Goal: Task Accomplishment & Management: Manage account settings

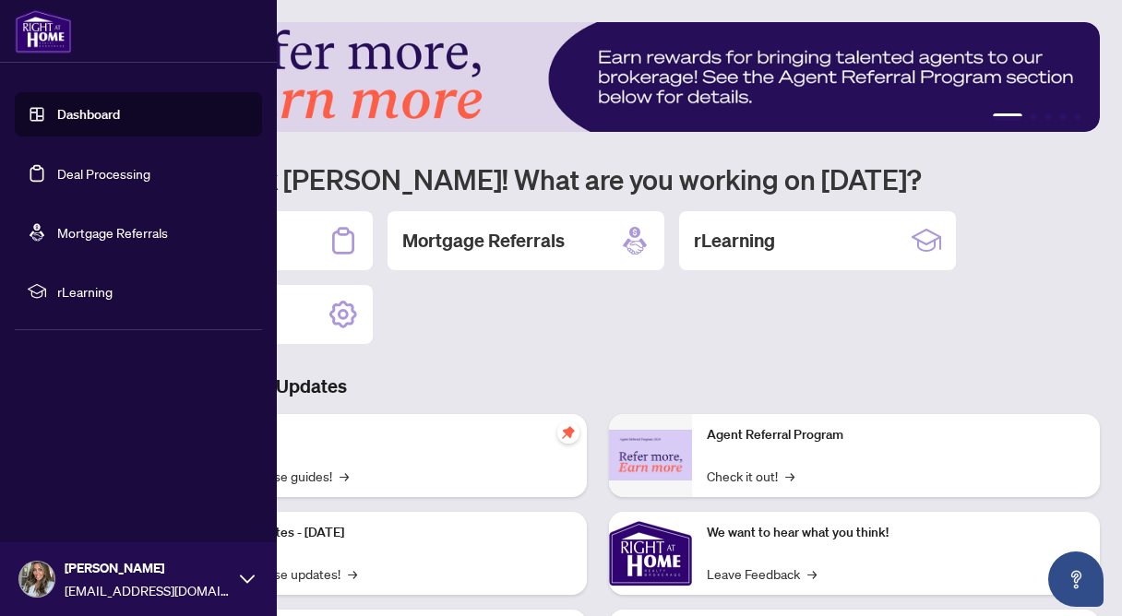
click at [117, 171] on link "Deal Processing" at bounding box center [103, 173] width 93 height 17
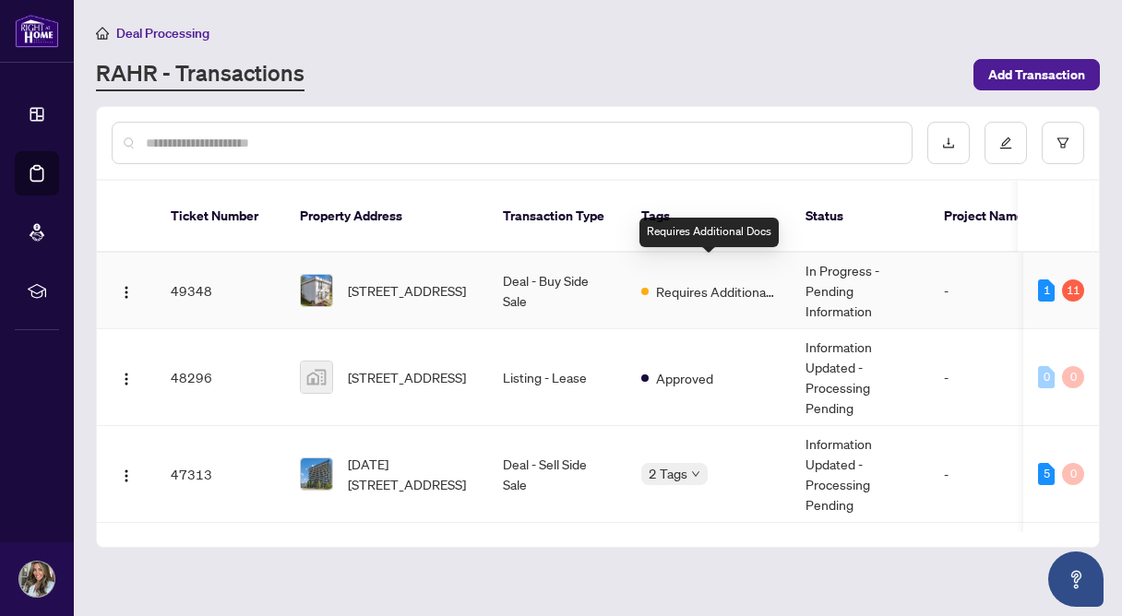
click at [731, 281] on span "Requires Additional Docs" at bounding box center [716, 291] width 120 height 20
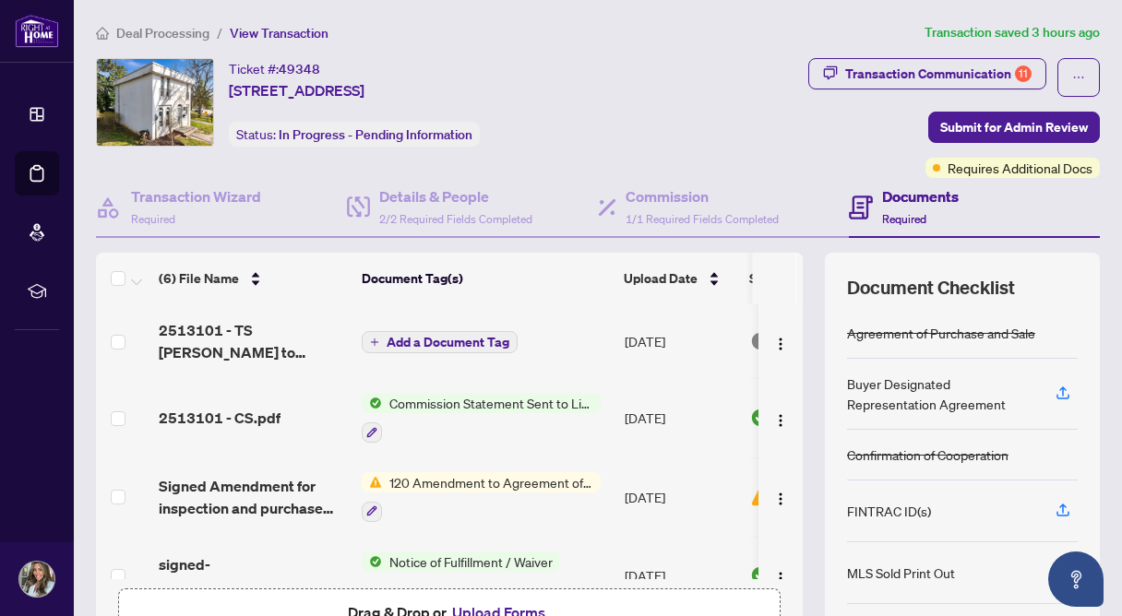
click at [526, 480] on span "120 Amendment to Agreement of Purchase and Sale" at bounding box center [491, 482] width 219 height 20
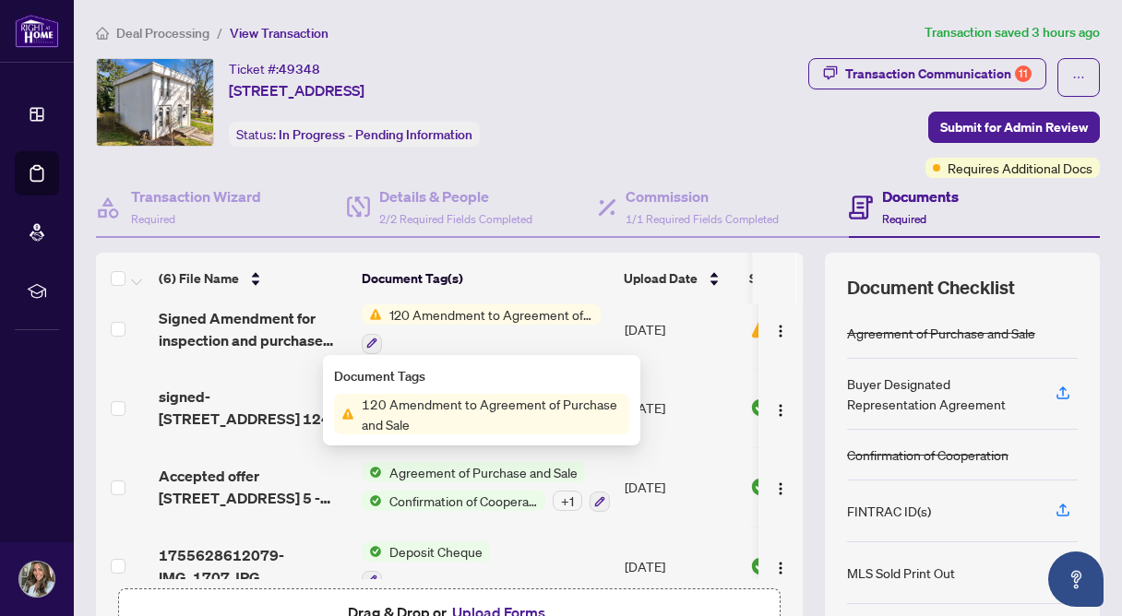
scroll to position [167, 0]
click at [534, 415] on span "120 Amendment to Agreement of Purchase and Sale" at bounding box center [491, 414] width 275 height 41
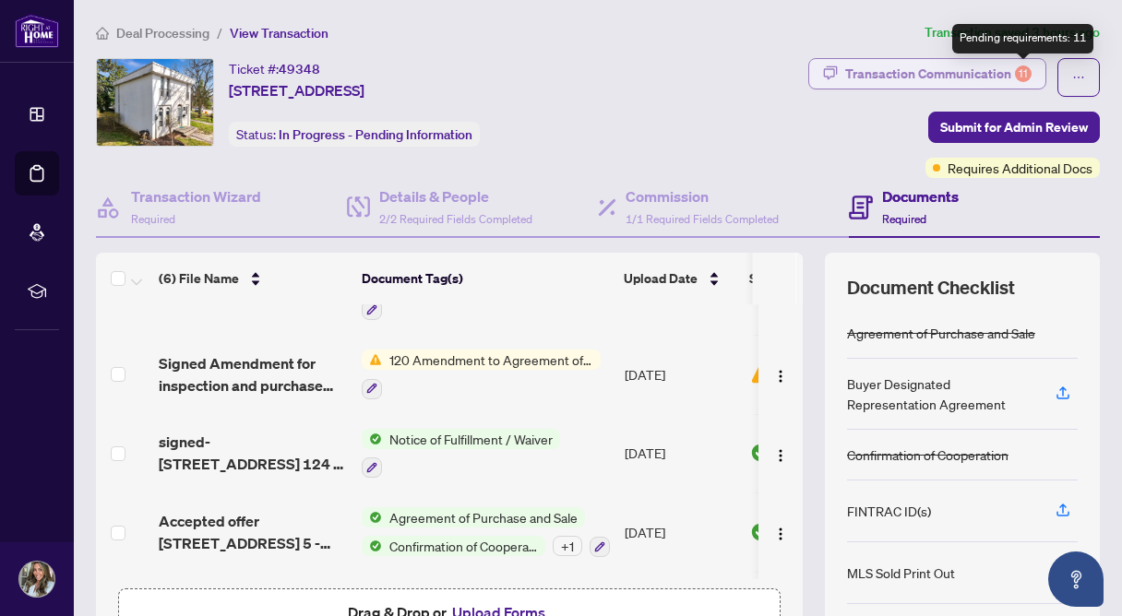
click at [1022, 68] on div "11" at bounding box center [1023, 73] width 17 height 17
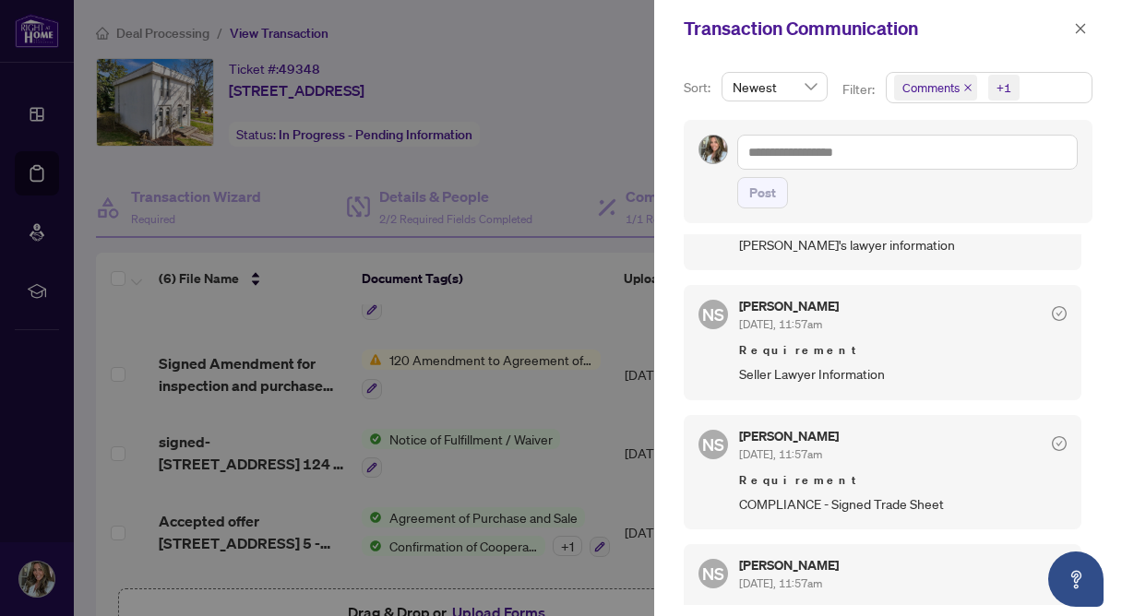
scroll to position [434, 0]
click at [1081, 27] on icon "close" at bounding box center [1080, 28] width 10 height 10
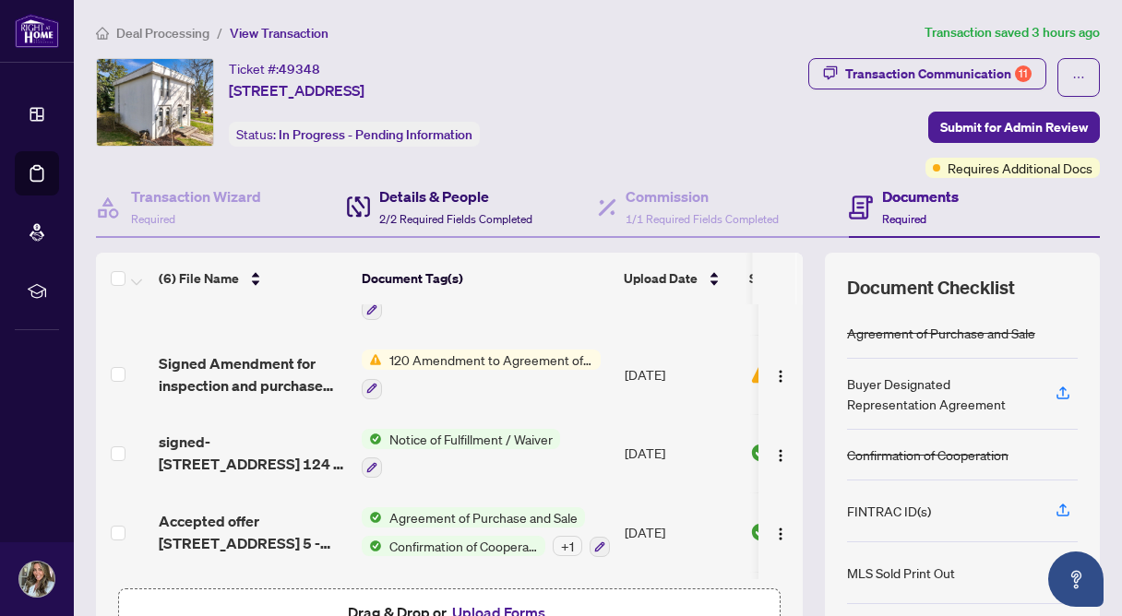
click at [475, 197] on h4 "Details & People" at bounding box center [455, 196] width 153 height 22
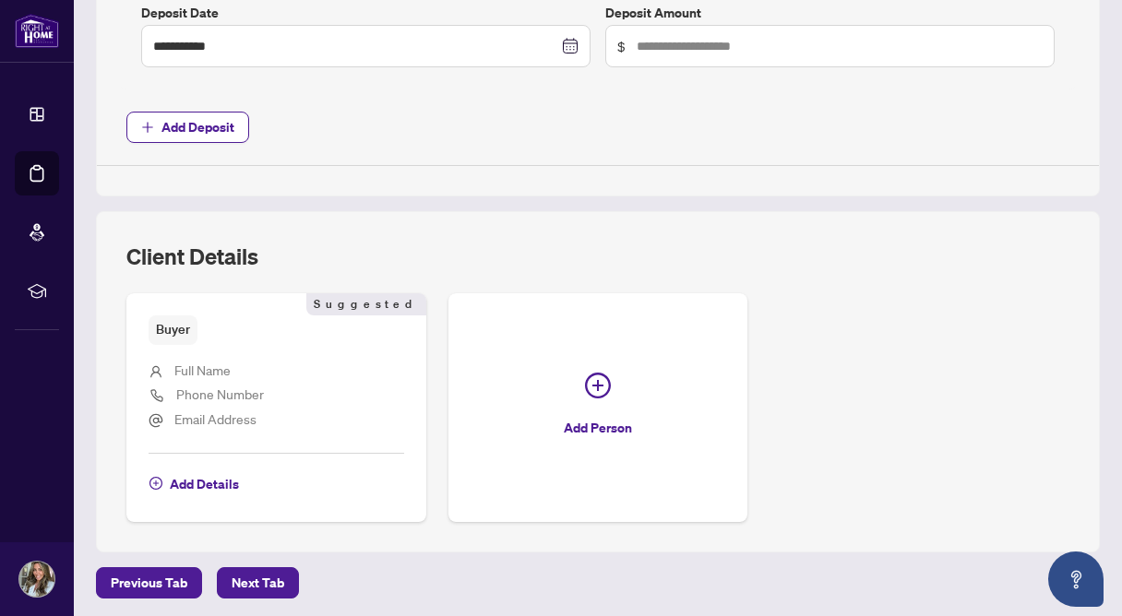
scroll to position [946, 0]
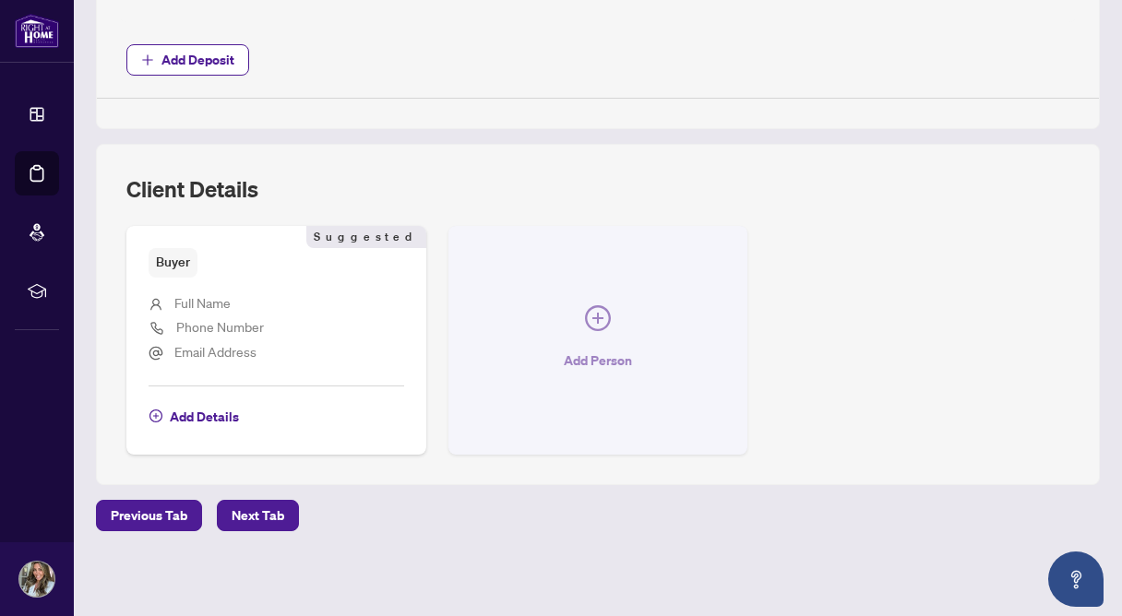
click at [600, 319] on icon "plus-circle" at bounding box center [598, 318] width 26 height 26
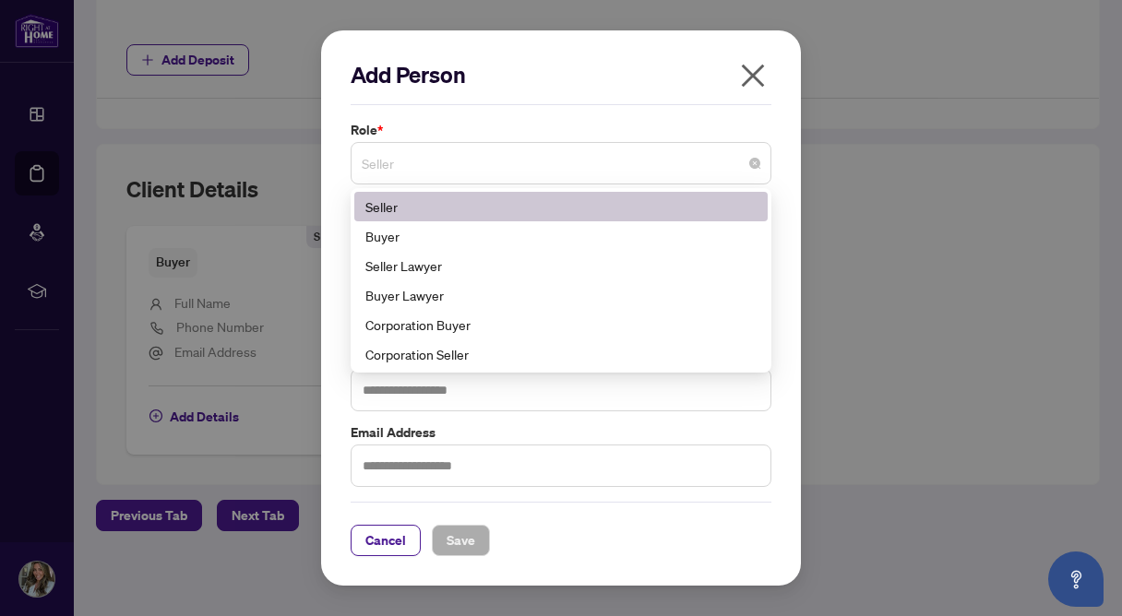
click at [584, 174] on span "Seller" at bounding box center [561, 163] width 398 height 35
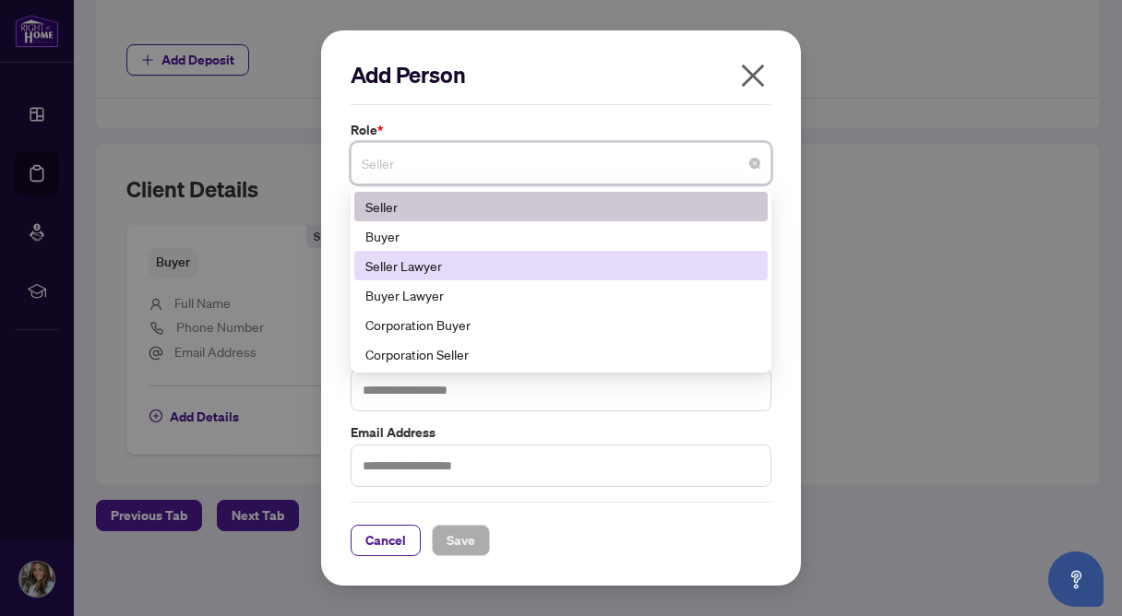
click at [547, 251] on div "Seller Lawyer" at bounding box center [560, 266] width 413 height 30
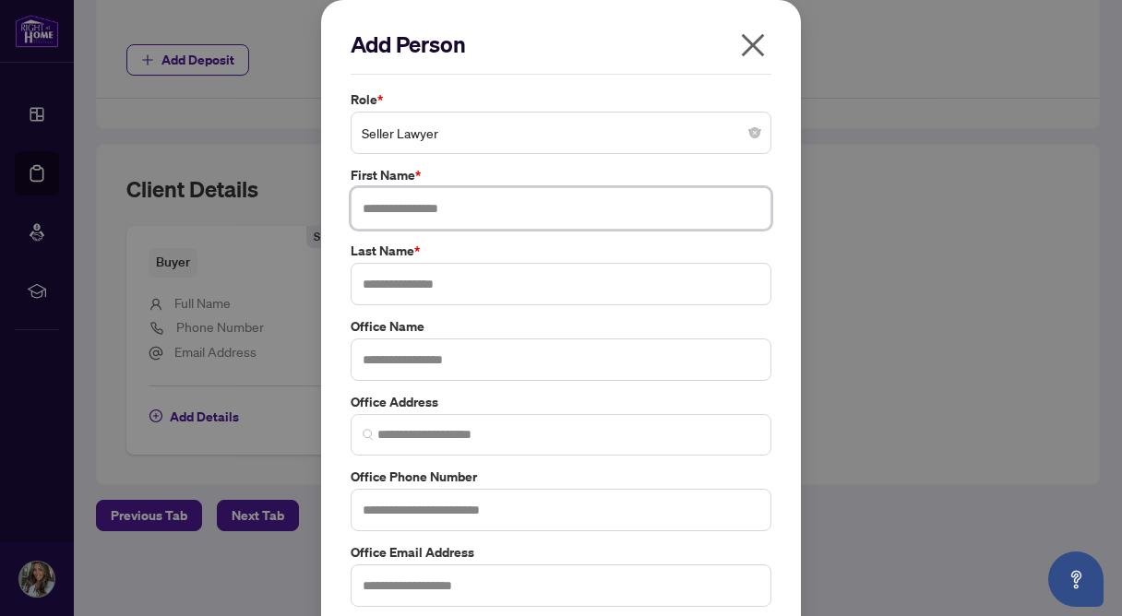
click at [555, 199] on input "text" at bounding box center [560, 208] width 421 height 42
type input "****"
click at [534, 278] on input "text" at bounding box center [560, 284] width 421 height 42
click at [371, 289] on input "*******" at bounding box center [560, 284] width 421 height 42
type input "*******"
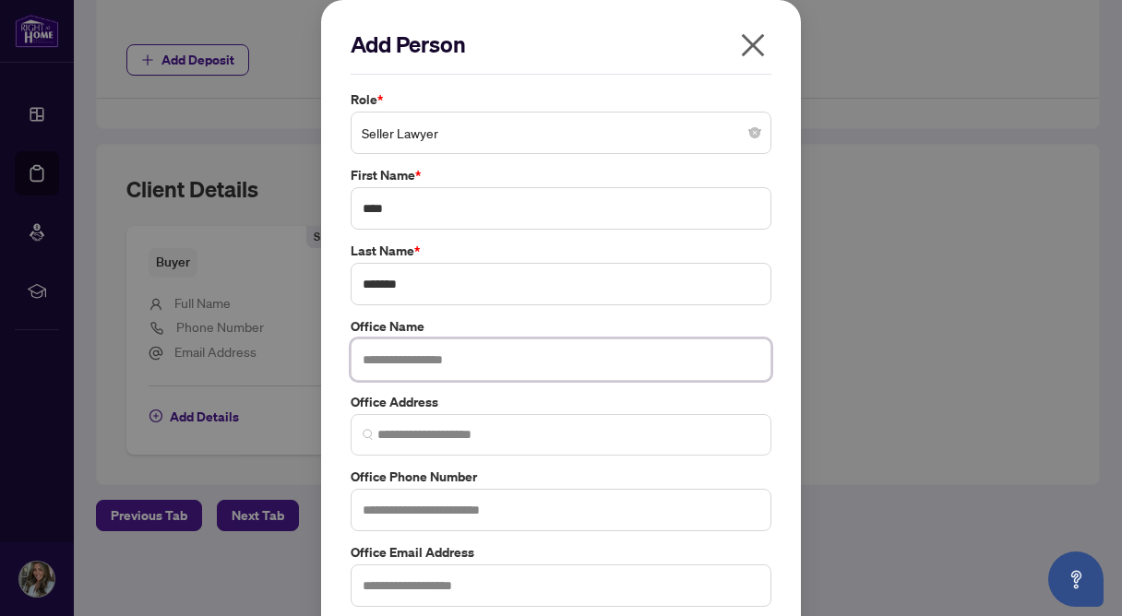
click at [393, 362] on input "text" at bounding box center [560, 360] width 421 height 42
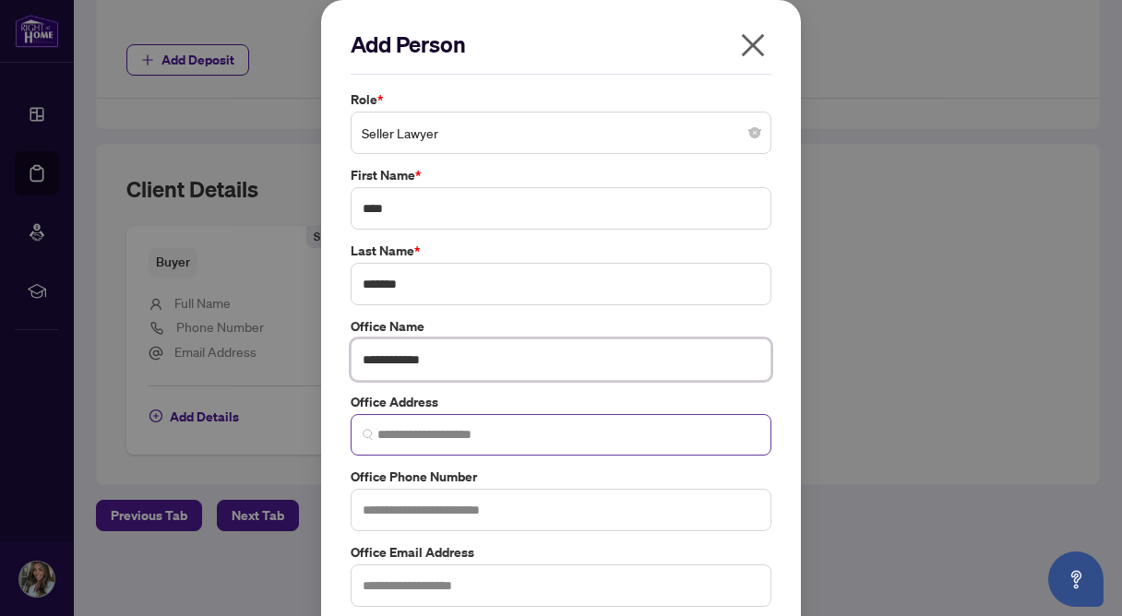
type input "**********"
click at [409, 442] on input "search" at bounding box center [568, 434] width 382 height 19
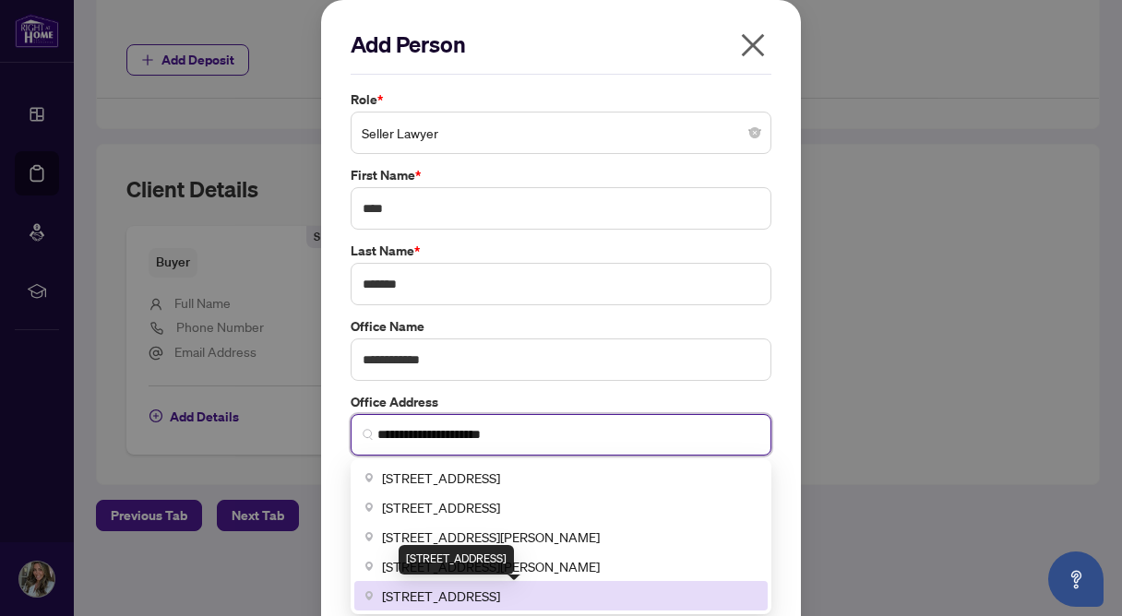
click at [500, 589] on span "41 Wellington Street East, Aurora, ON, Canada" at bounding box center [441, 596] width 118 height 20
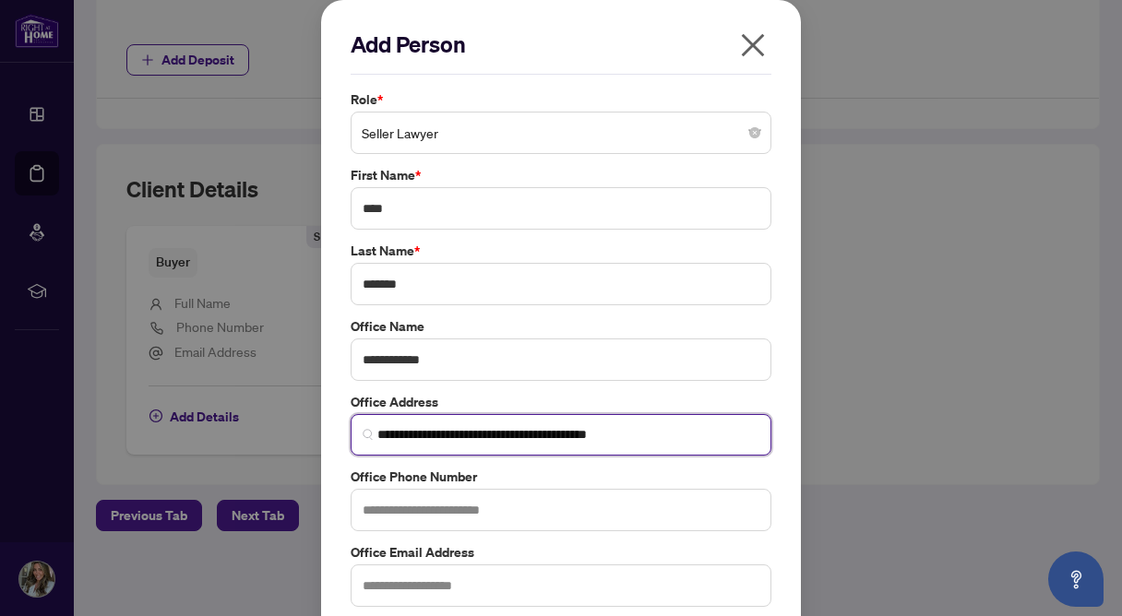
type input "**********"
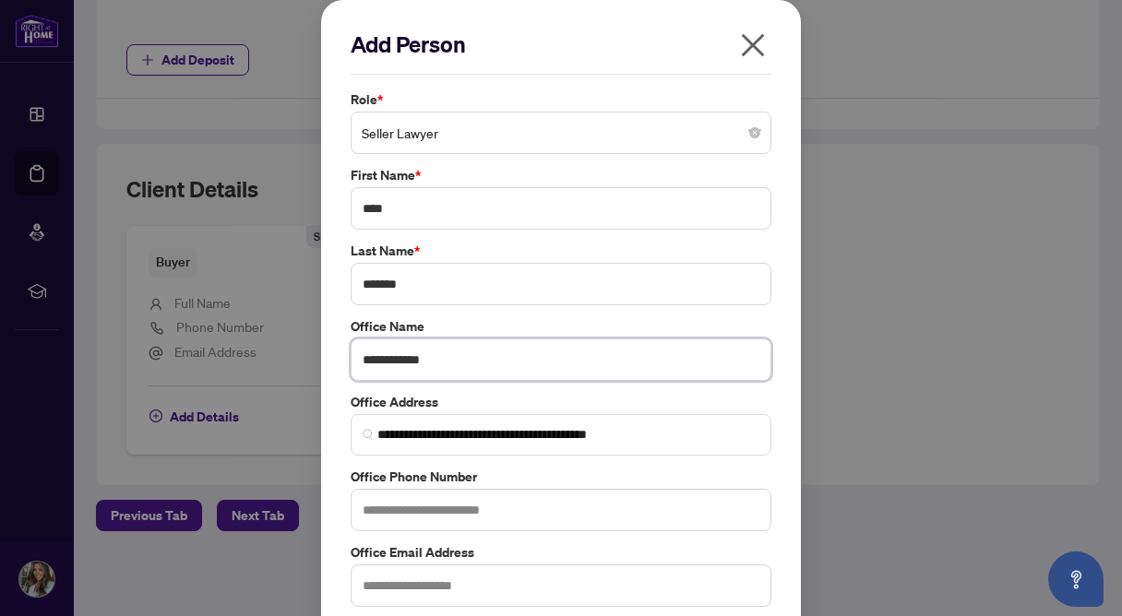
drag, startPoint x: 492, startPoint y: 362, endPoint x: 327, endPoint y: 332, distance: 167.7
click at [327, 332] on div "**********" at bounding box center [561, 353] width 480 height 706
type input "**********"
click at [375, 507] on input "text" at bounding box center [560, 510] width 421 height 42
type input "**********"
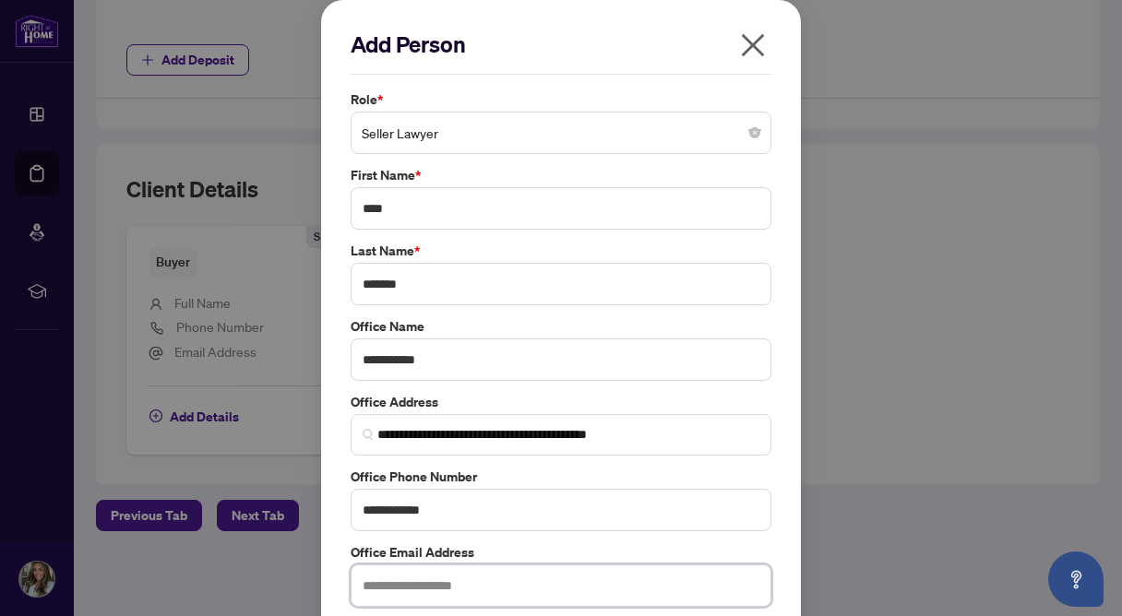
click at [506, 589] on input "text" at bounding box center [560, 585] width 421 height 42
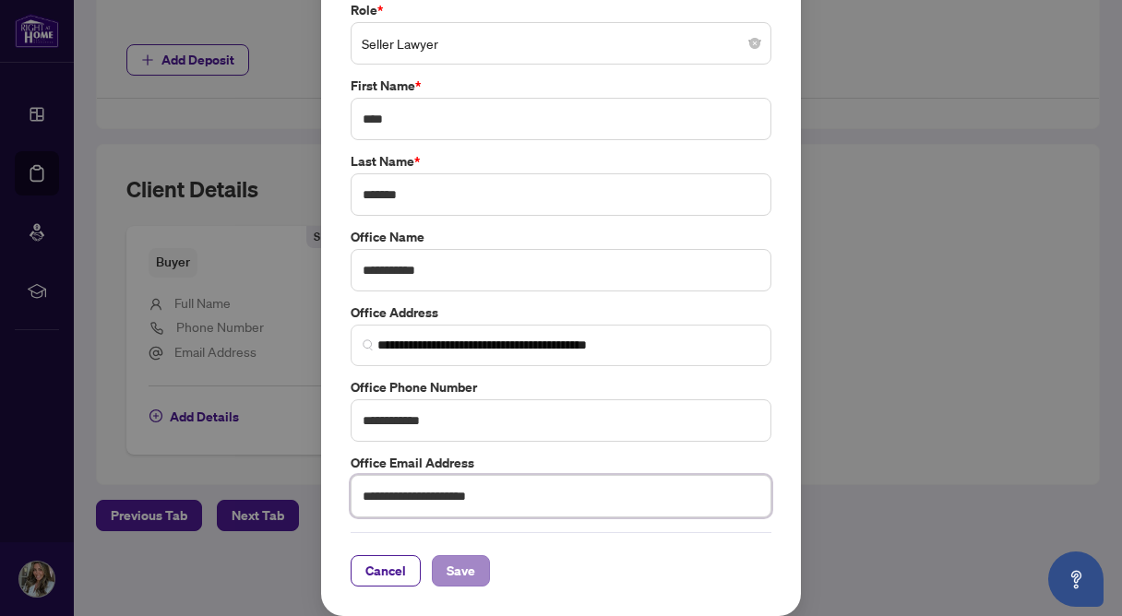
type input "**********"
click at [474, 573] on button "Save" at bounding box center [461, 570] width 58 height 31
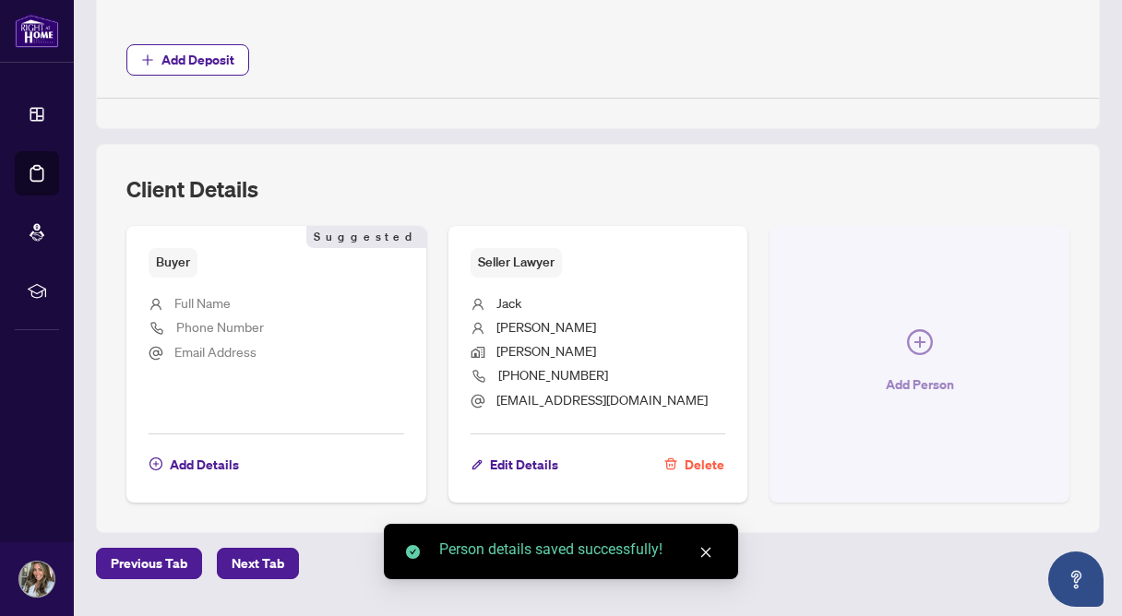
click at [914, 340] on icon "plus-circle" at bounding box center [919, 342] width 11 height 11
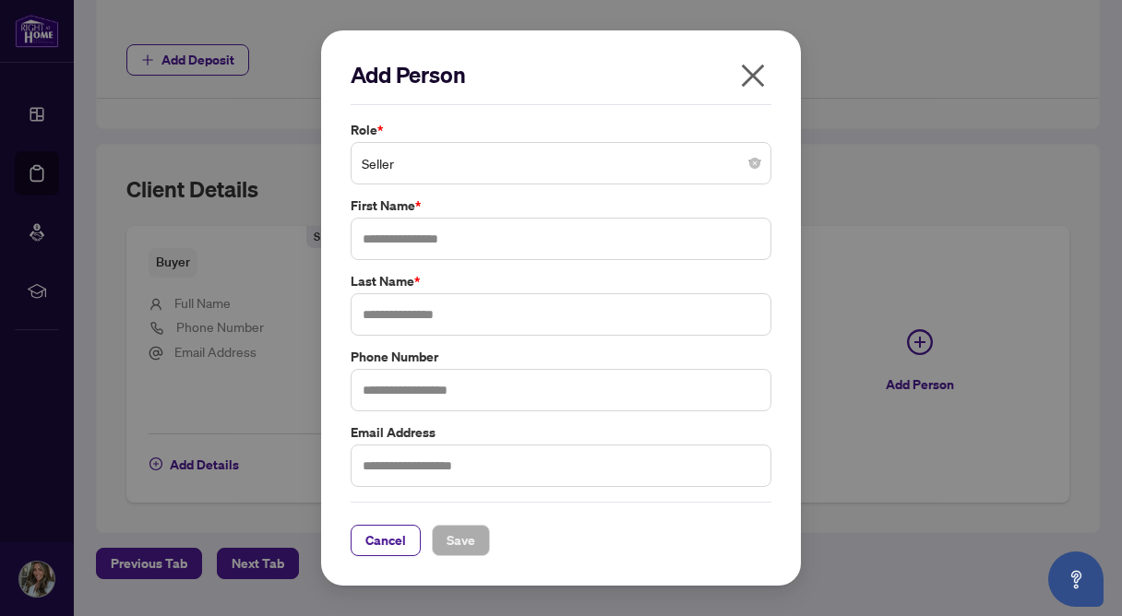
click at [690, 172] on span "Seller" at bounding box center [561, 163] width 398 height 35
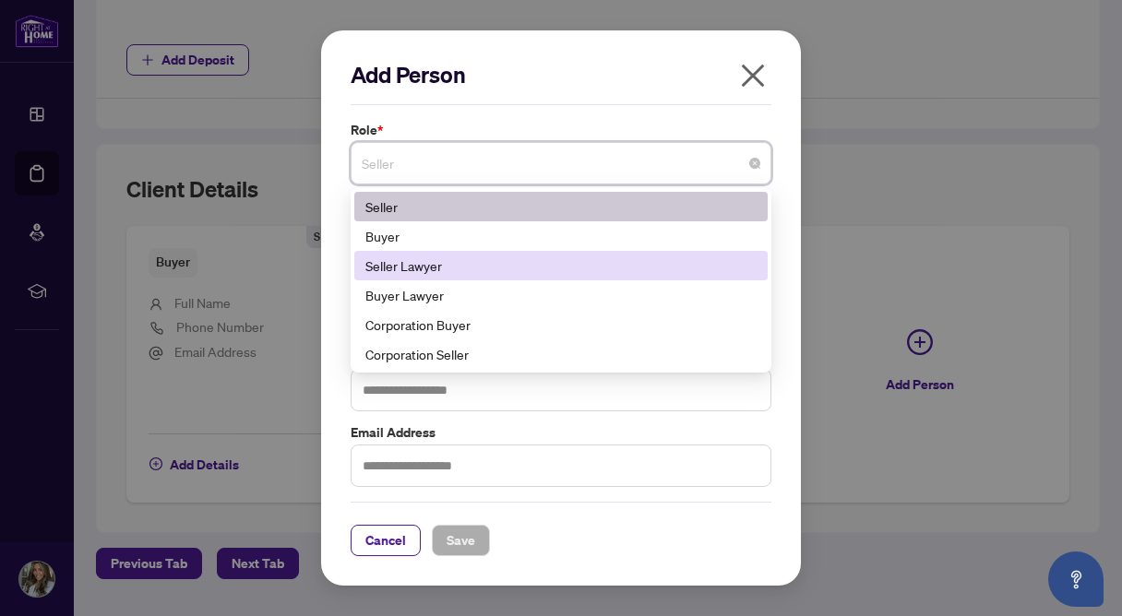
click at [612, 277] on div "Seller Lawyer" at bounding box center [560, 266] width 413 height 30
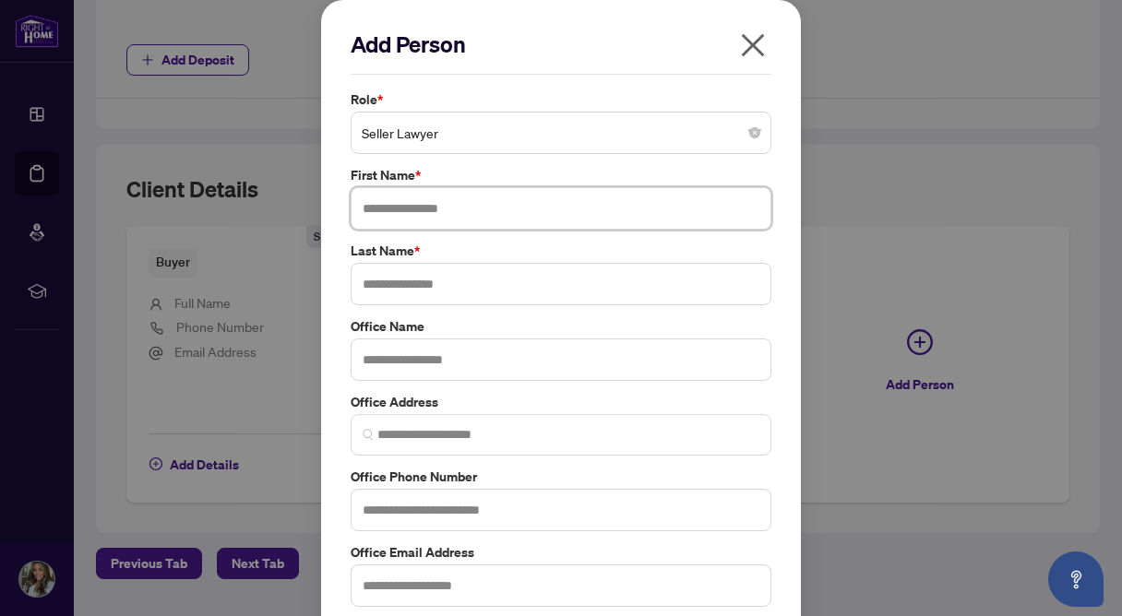
click at [579, 198] on input "text" at bounding box center [560, 208] width 421 height 42
type input "******"
click at [560, 279] on input "text" at bounding box center [560, 284] width 421 height 42
type input "*****"
click at [506, 365] on input "text" at bounding box center [560, 360] width 421 height 42
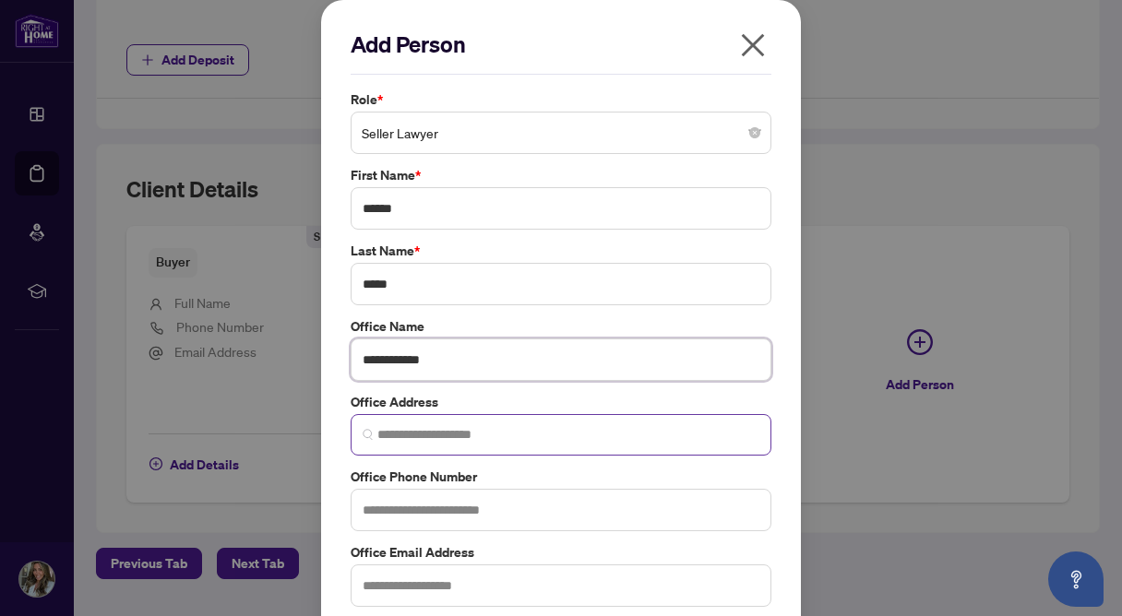
type input "**********"
click at [480, 437] on input "search" at bounding box center [568, 434] width 382 height 19
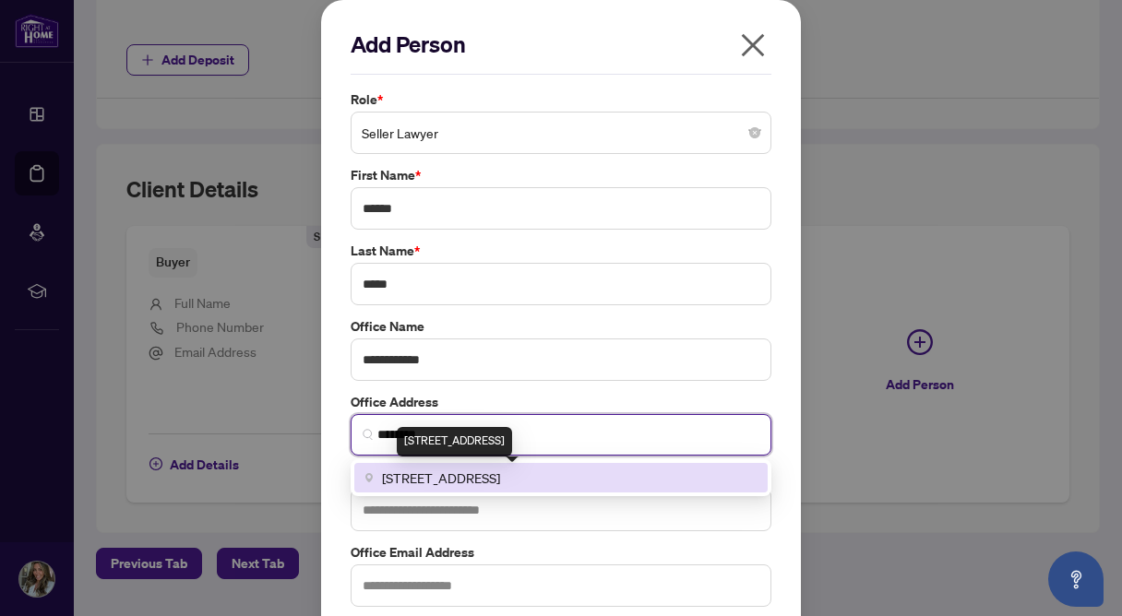
click at [493, 484] on span "125 Topflight Drive, Mississauga, ON, Canada" at bounding box center [441, 478] width 118 height 20
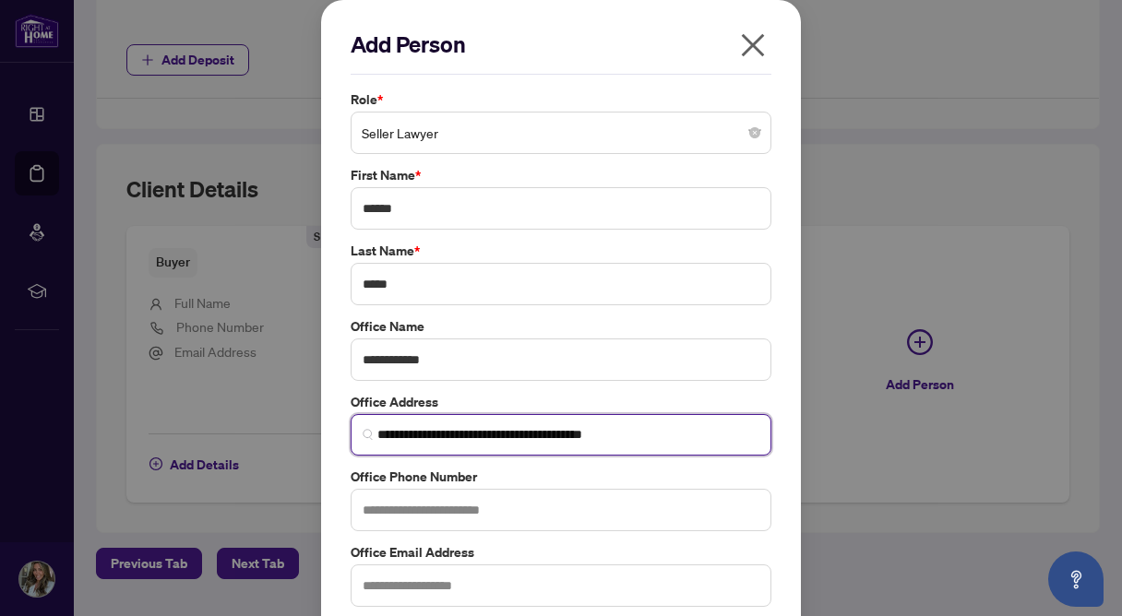
type input "**********"
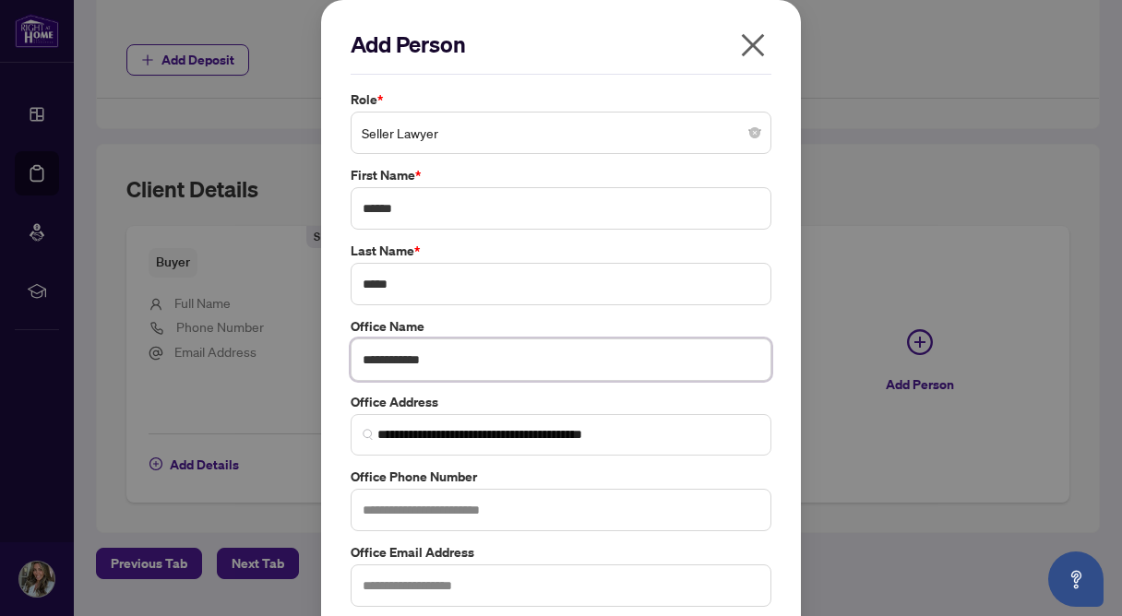
click at [466, 344] on input "**********" at bounding box center [560, 360] width 421 height 42
drag, startPoint x: 466, startPoint y: 368, endPoint x: 267, endPoint y: 363, distance: 198.4
click at [267, 362] on div "**********" at bounding box center [561, 308] width 1122 height 616
type input "**********"
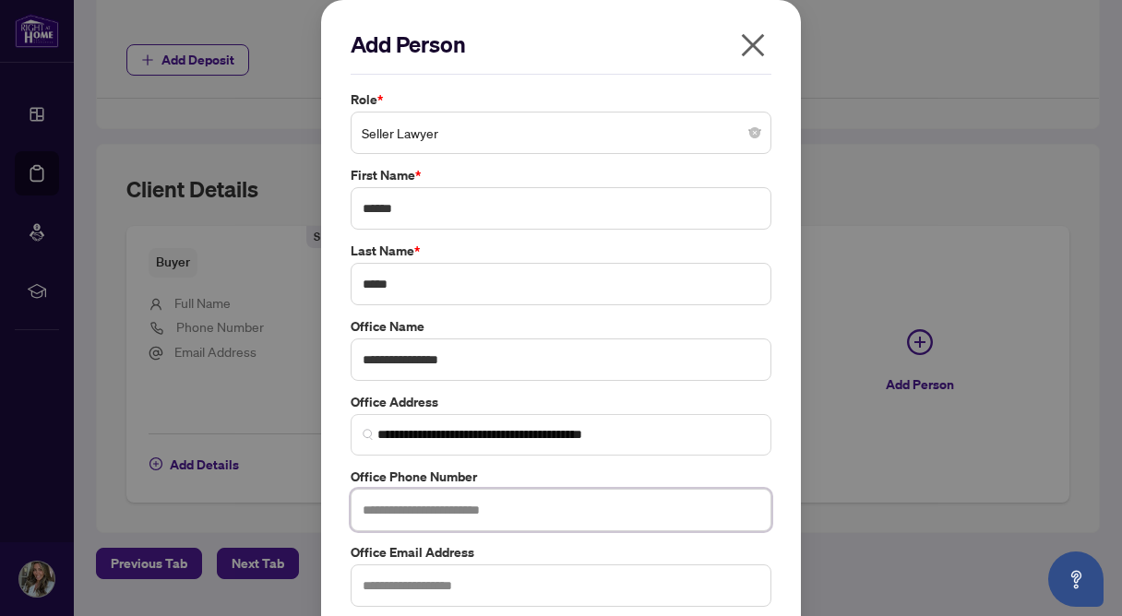
click at [386, 508] on input "text" at bounding box center [560, 510] width 421 height 42
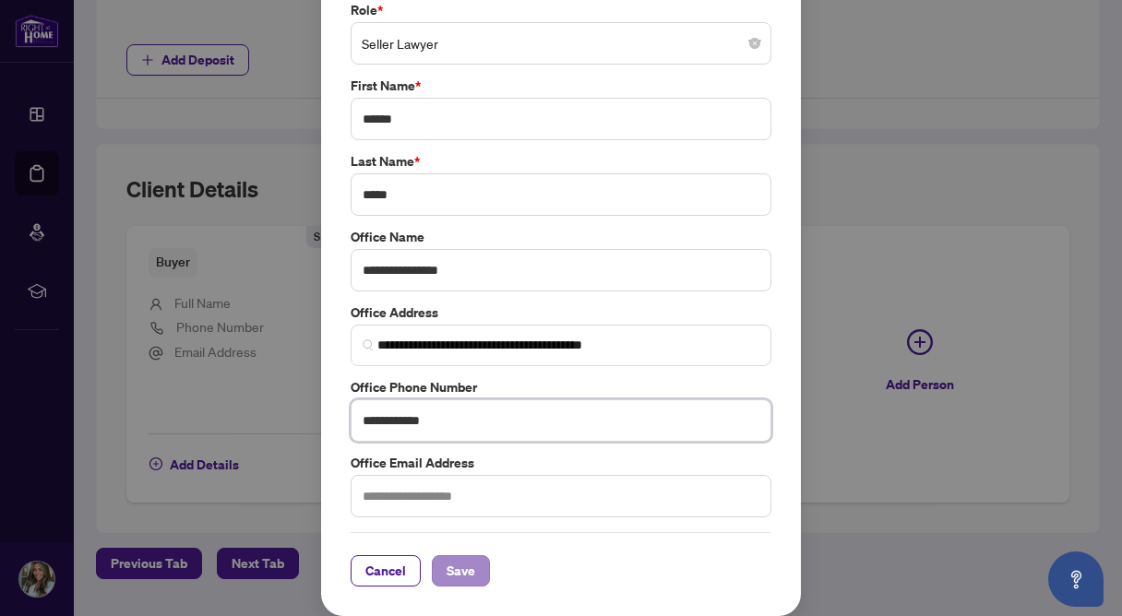
type input "**********"
click at [480, 563] on button "Save" at bounding box center [461, 570] width 58 height 31
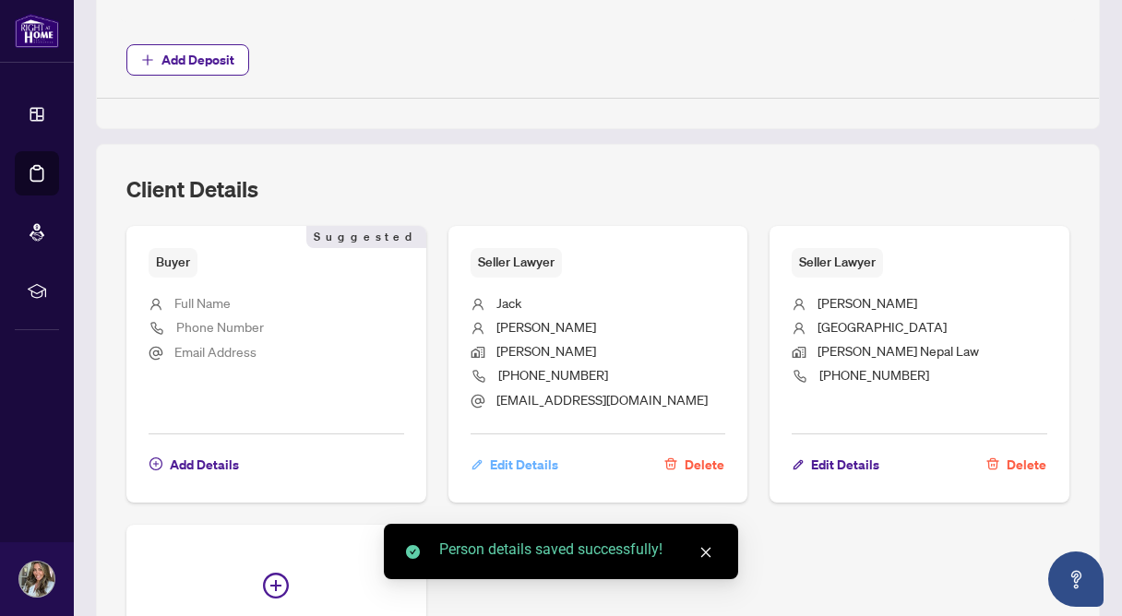
click at [542, 466] on span "Edit Details" at bounding box center [524, 465] width 68 height 30
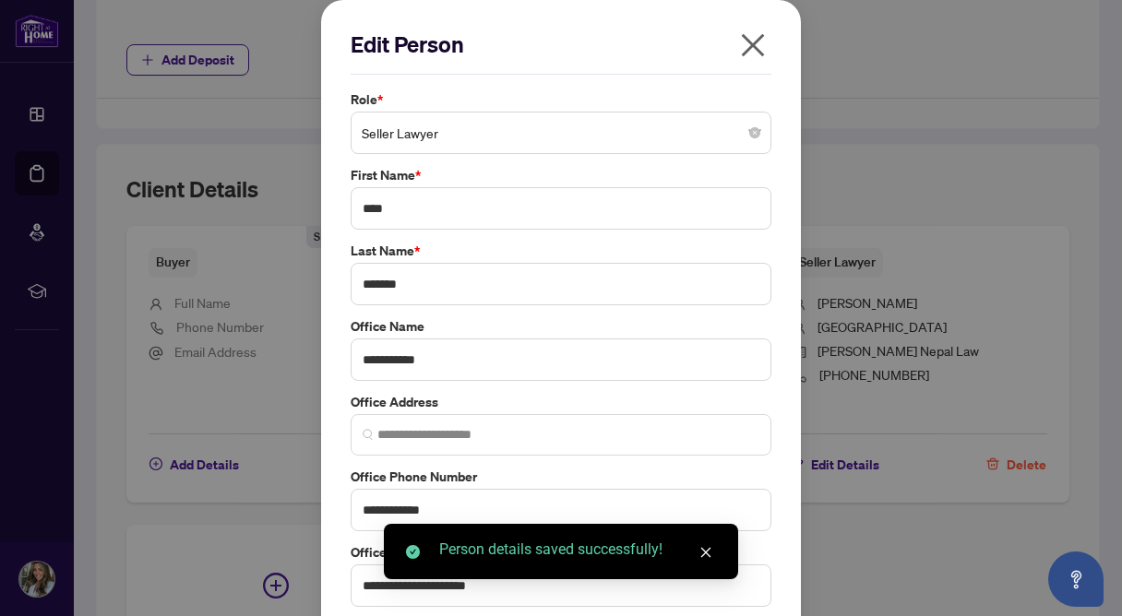
type input "**********"
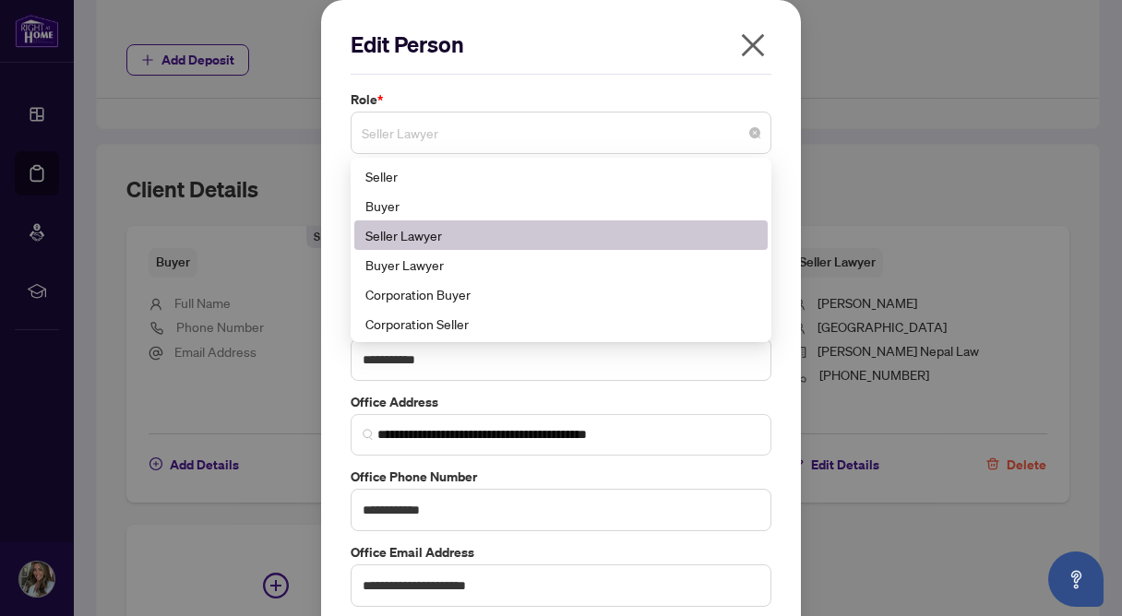
click at [555, 140] on span "Seller Lawyer" at bounding box center [561, 132] width 398 height 35
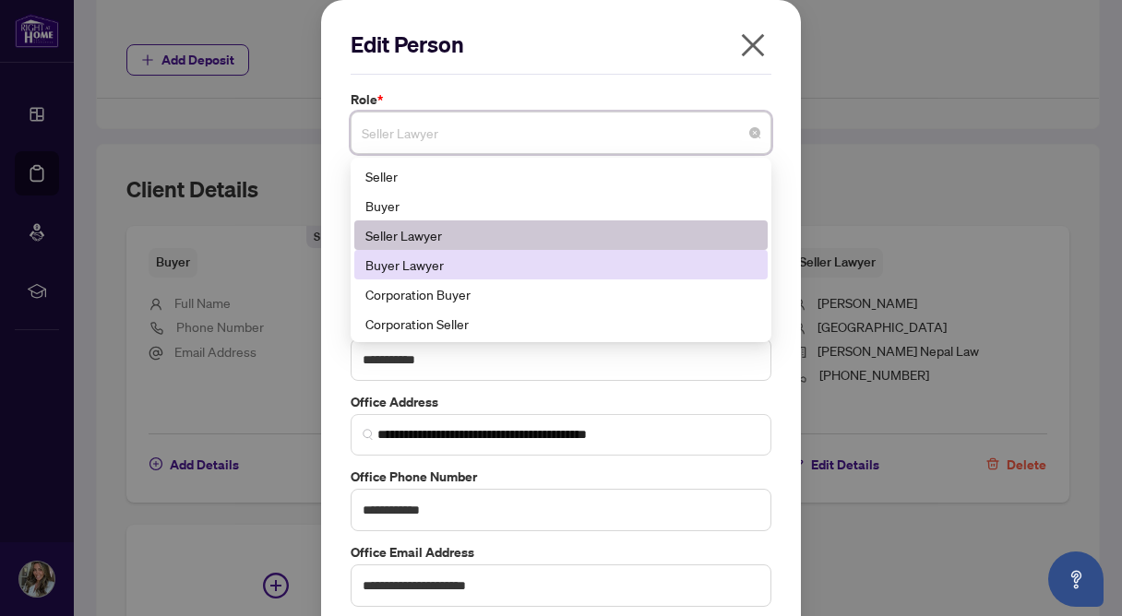
click at [493, 264] on div "Buyer Lawyer" at bounding box center [560, 265] width 391 height 20
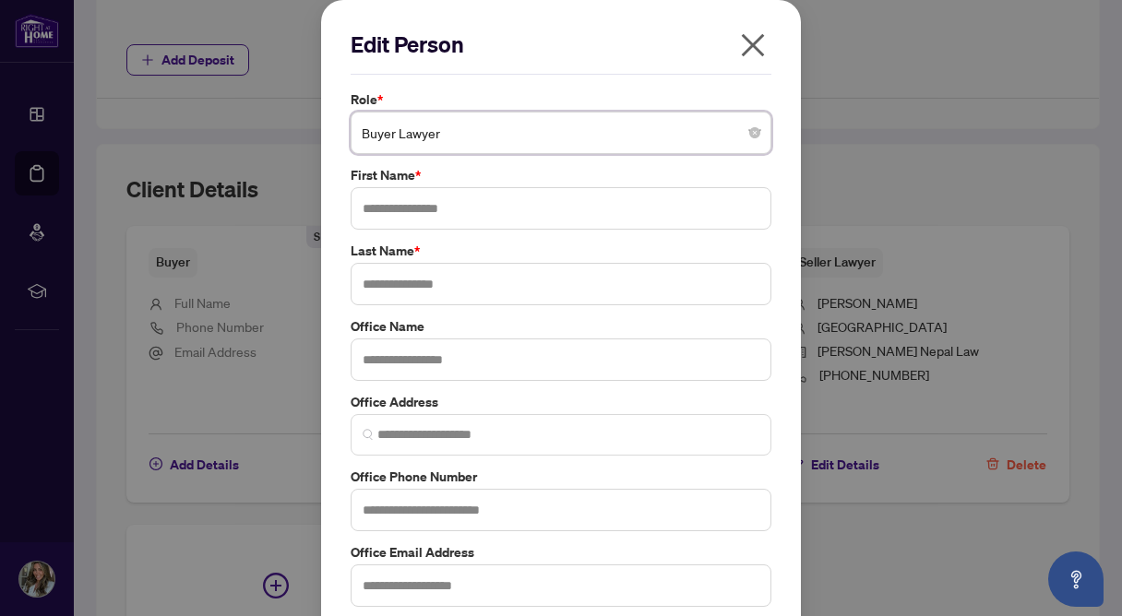
click at [657, 172] on label "First Name *" at bounding box center [560, 175] width 421 height 20
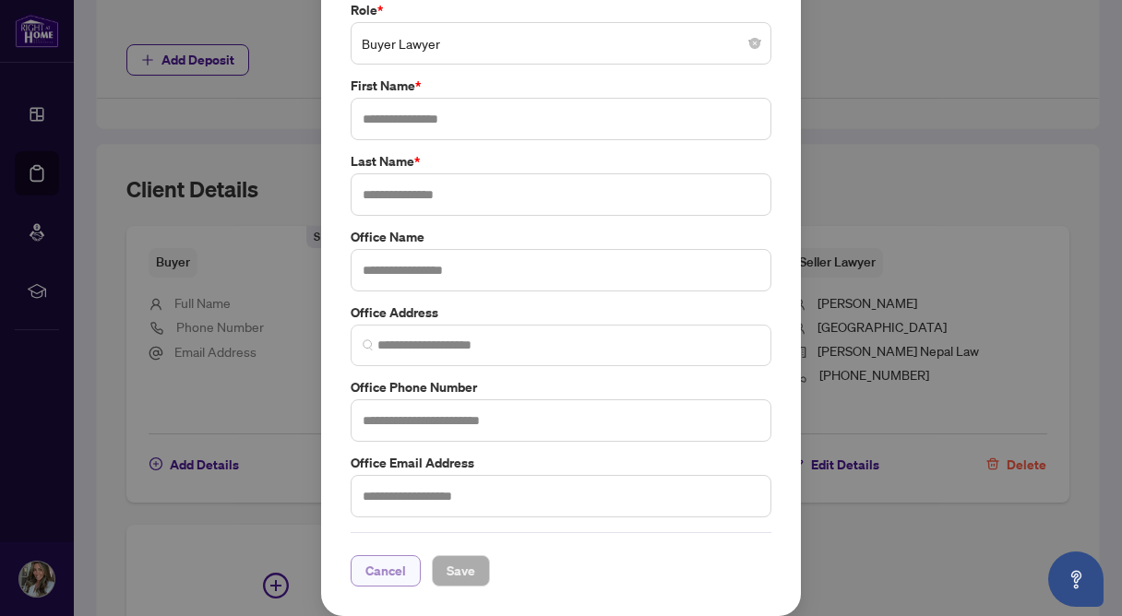
click at [399, 559] on span "Cancel" at bounding box center [385, 571] width 41 height 30
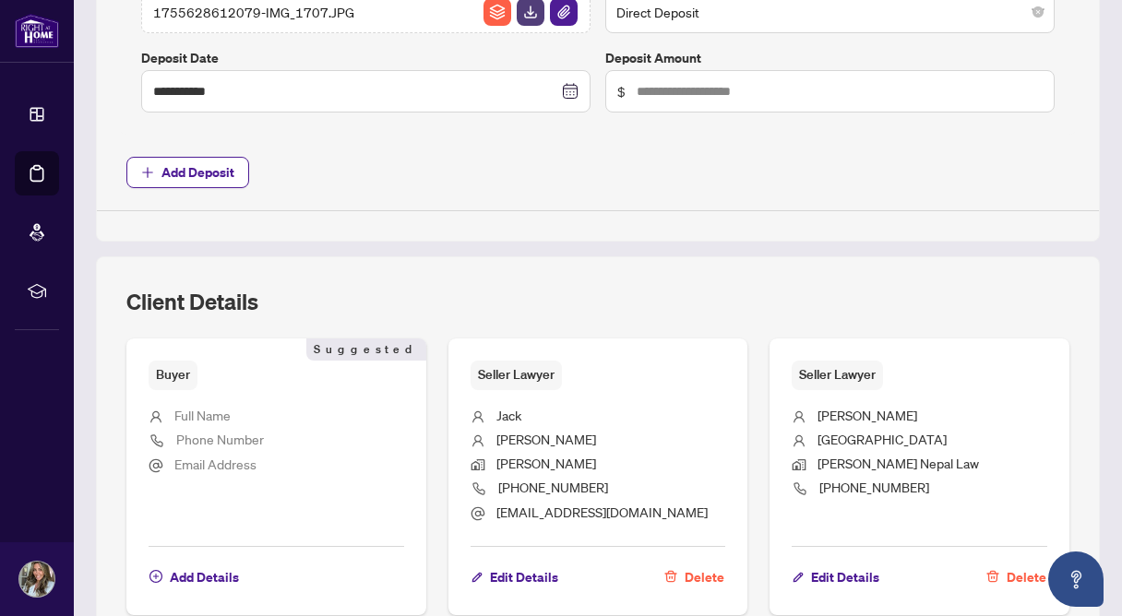
scroll to position [831, 0]
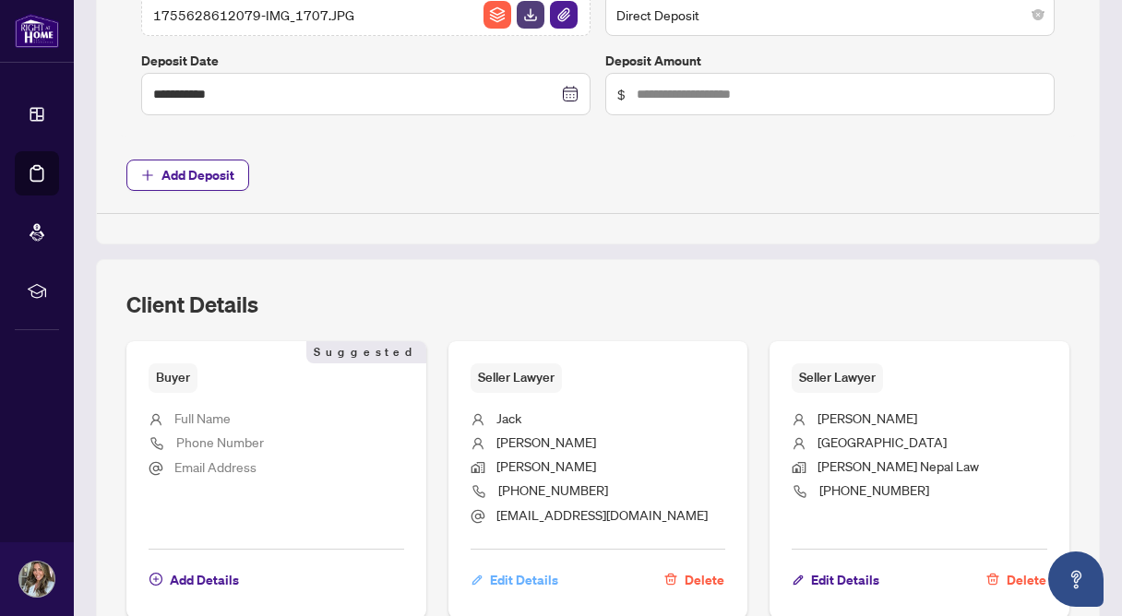
click at [528, 582] on span "Edit Details" at bounding box center [524, 580] width 68 height 30
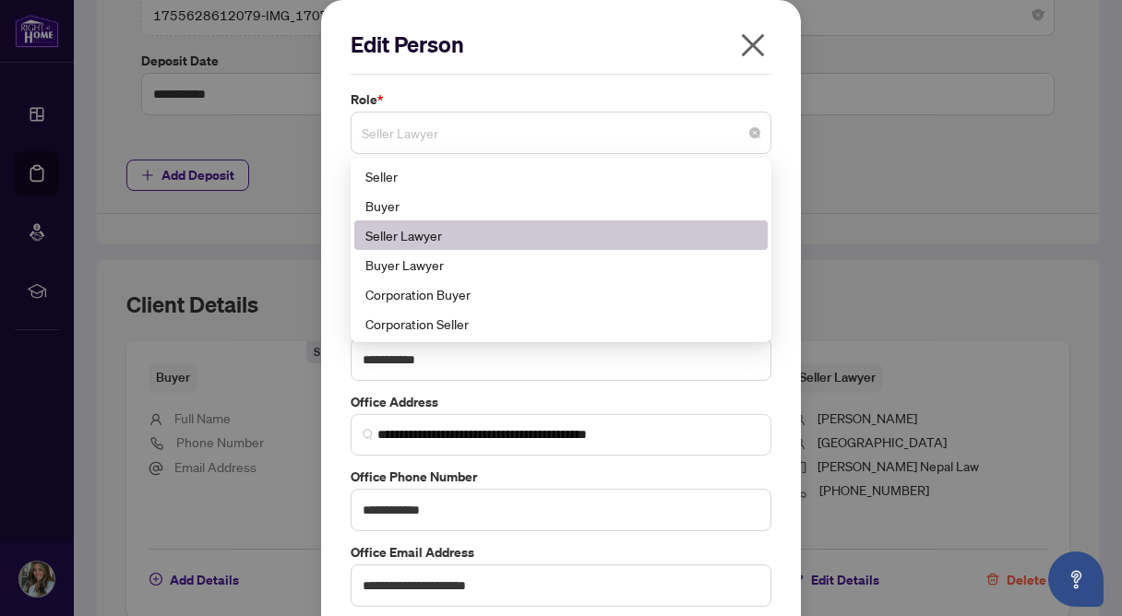
click at [658, 141] on span "Seller Lawyer" at bounding box center [561, 132] width 398 height 35
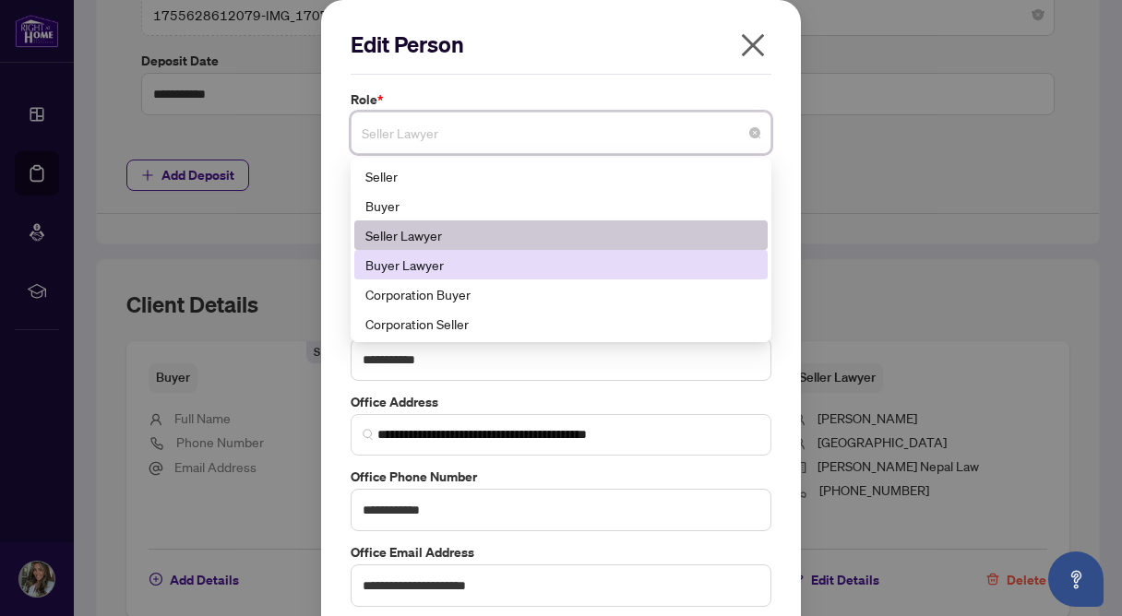
click at [586, 258] on div "Buyer Lawyer" at bounding box center [560, 265] width 391 height 20
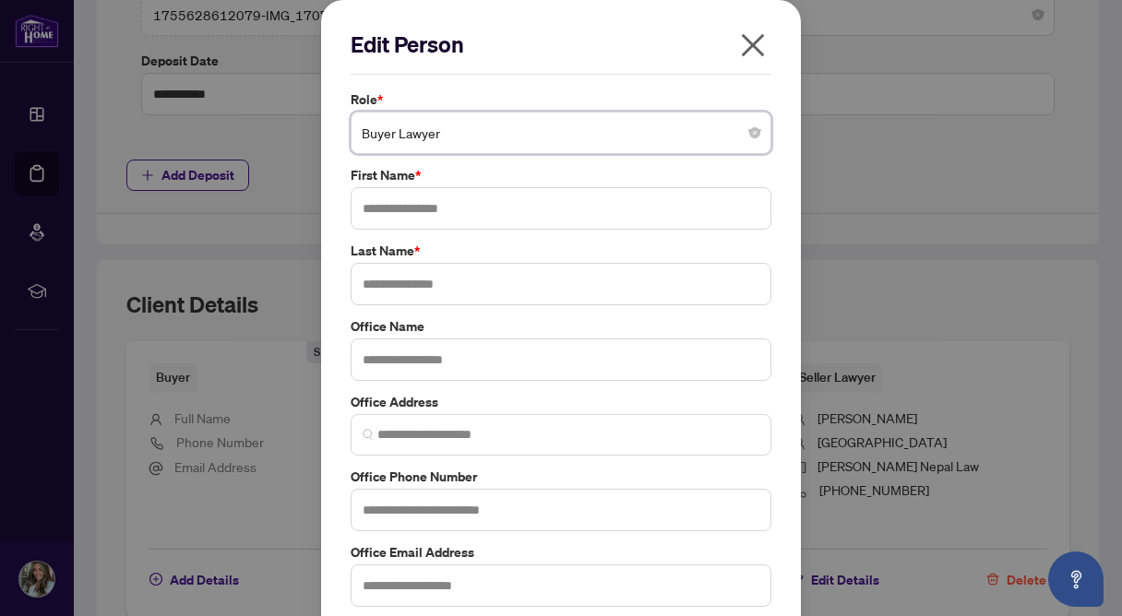
click at [748, 41] on icon "close" at bounding box center [753, 45] width 23 height 23
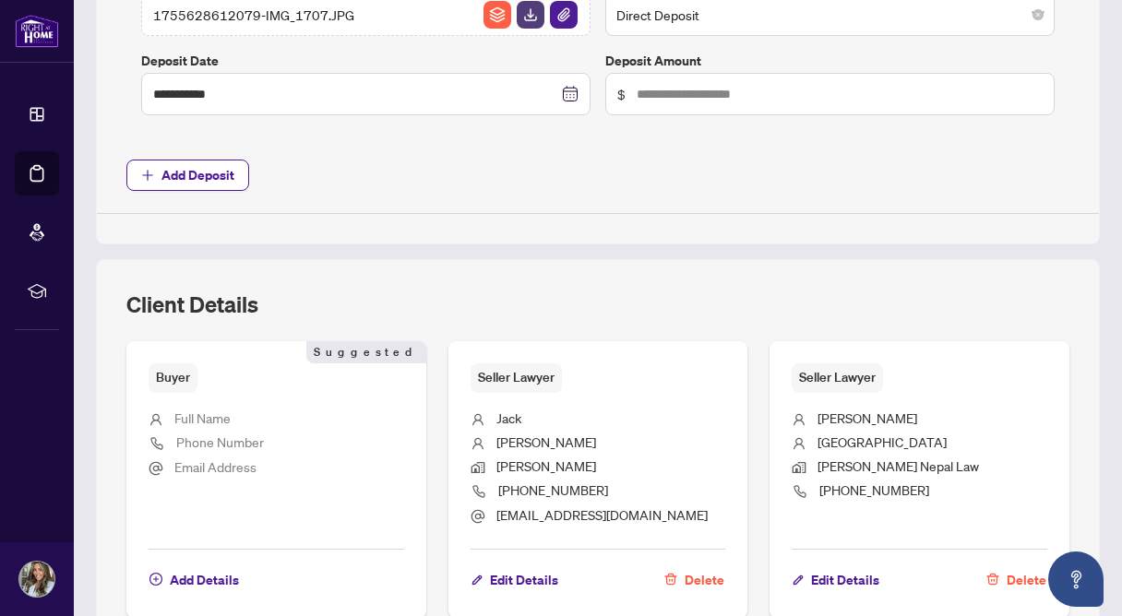
click at [708, 582] on span "Delete" at bounding box center [704, 580] width 40 height 30
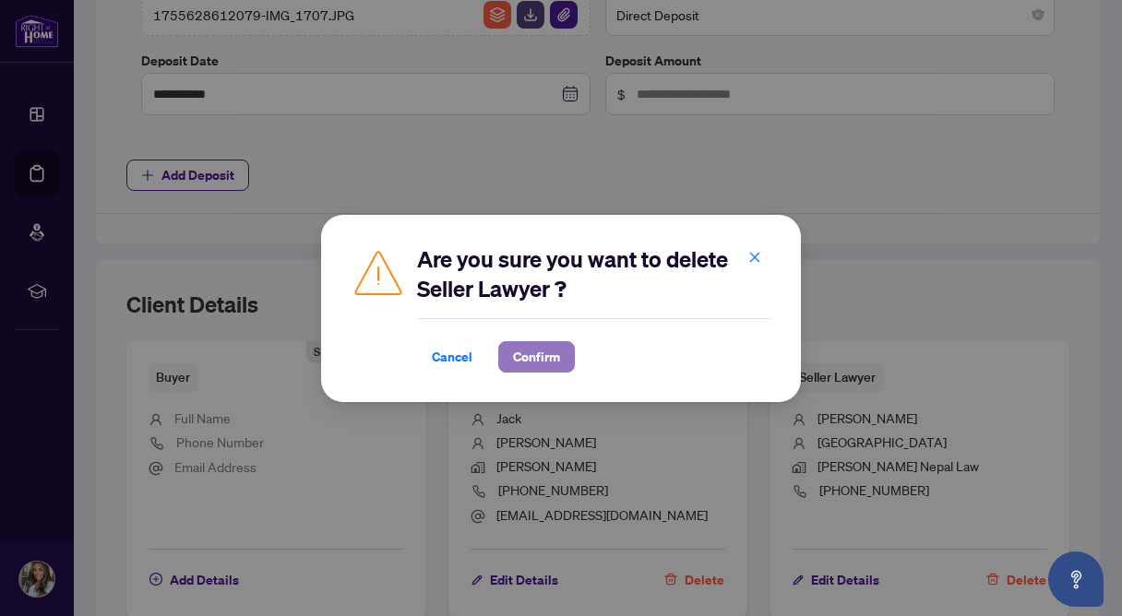
click at [564, 350] on button "Confirm" at bounding box center [536, 356] width 77 height 31
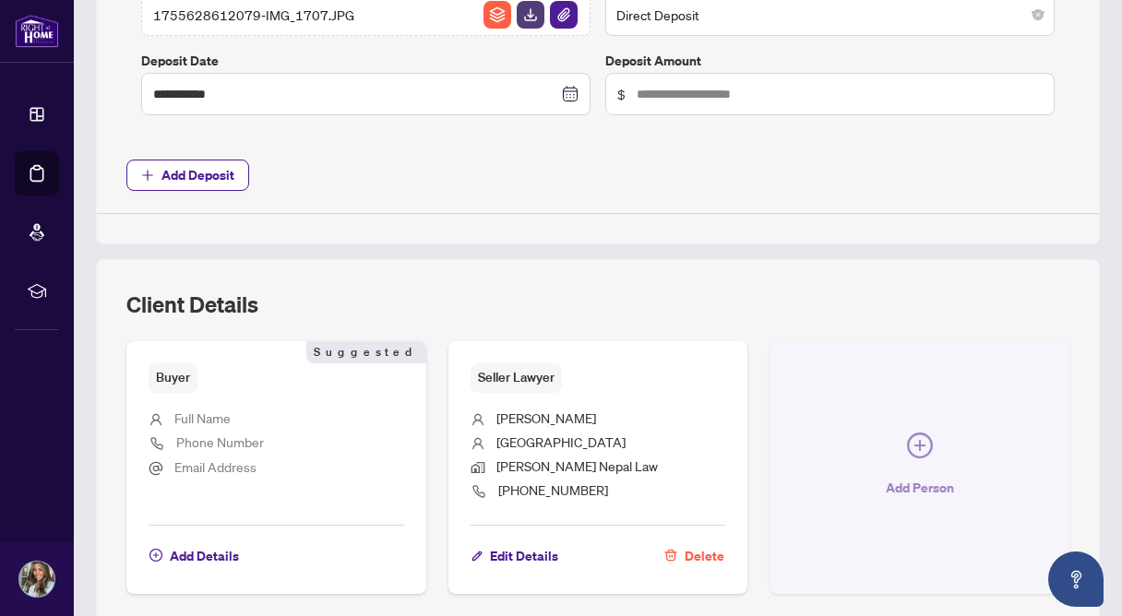
click at [924, 437] on icon "plus-circle" at bounding box center [920, 446] width 26 height 26
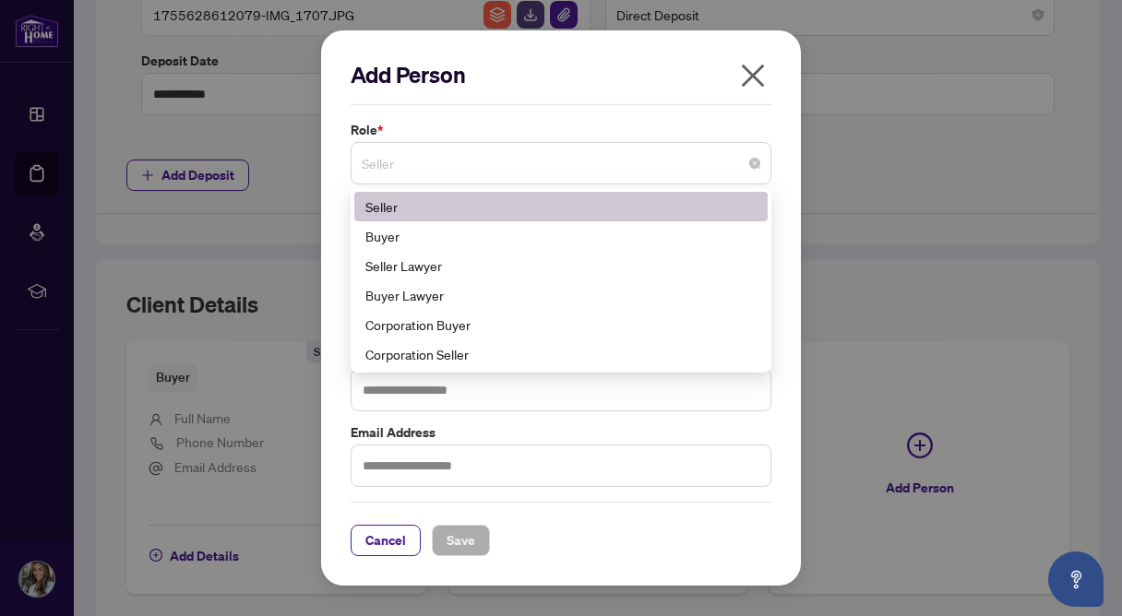
click at [577, 155] on span "Seller" at bounding box center [561, 163] width 398 height 35
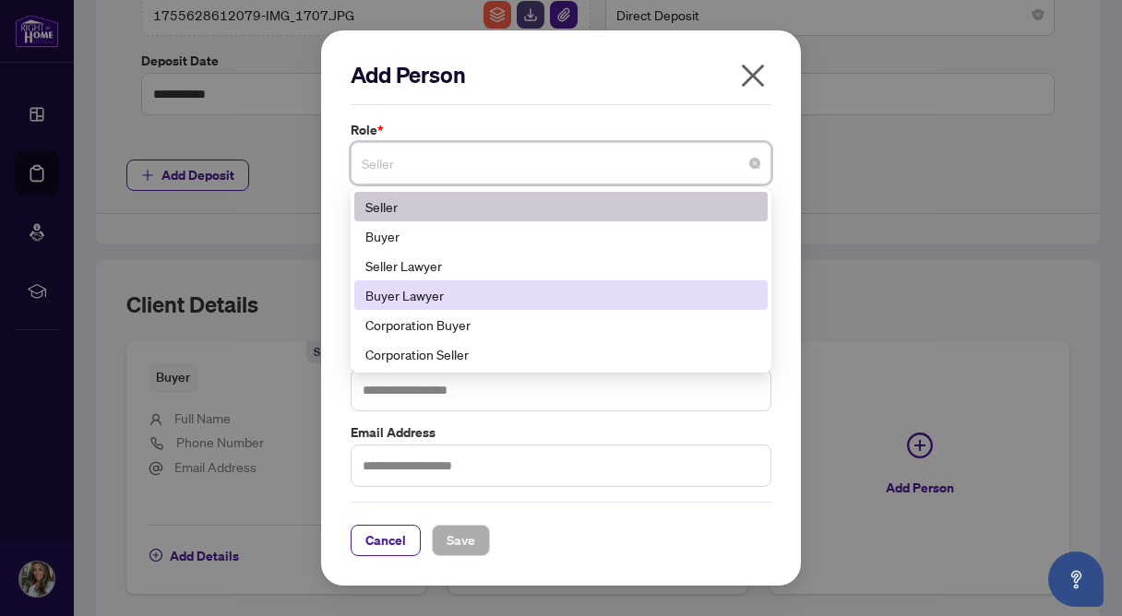
click at [544, 291] on div "Buyer Lawyer" at bounding box center [560, 295] width 391 height 20
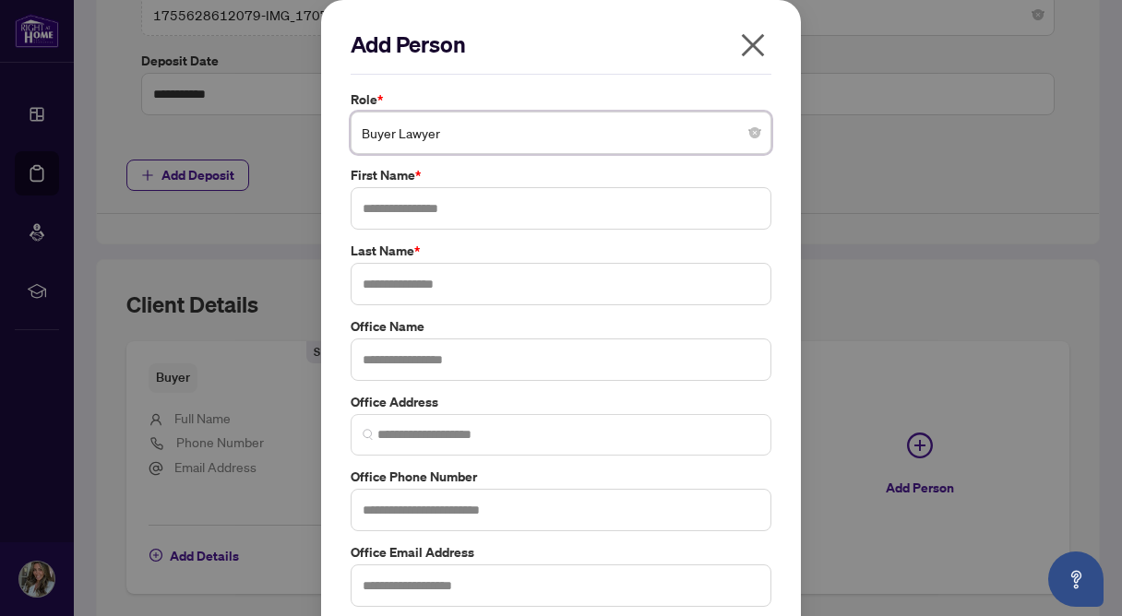
scroll to position [89, 0]
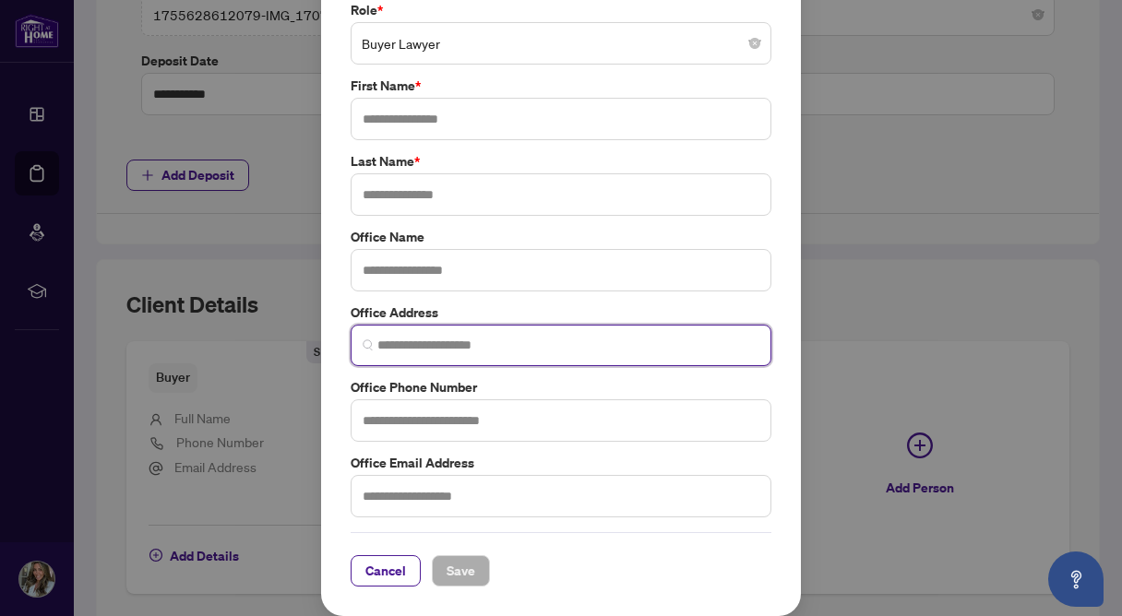
click at [474, 351] on input "search" at bounding box center [568, 345] width 382 height 19
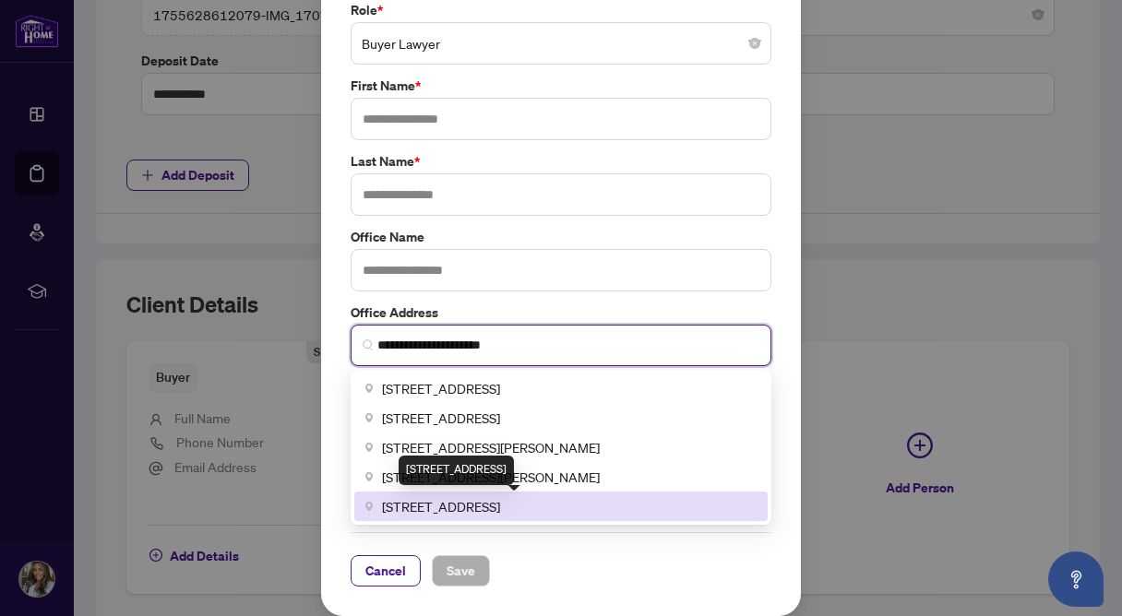
click at [475, 508] on span "41 Wellington Street East, Aurora, ON, Canada" at bounding box center [441, 506] width 118 height 20
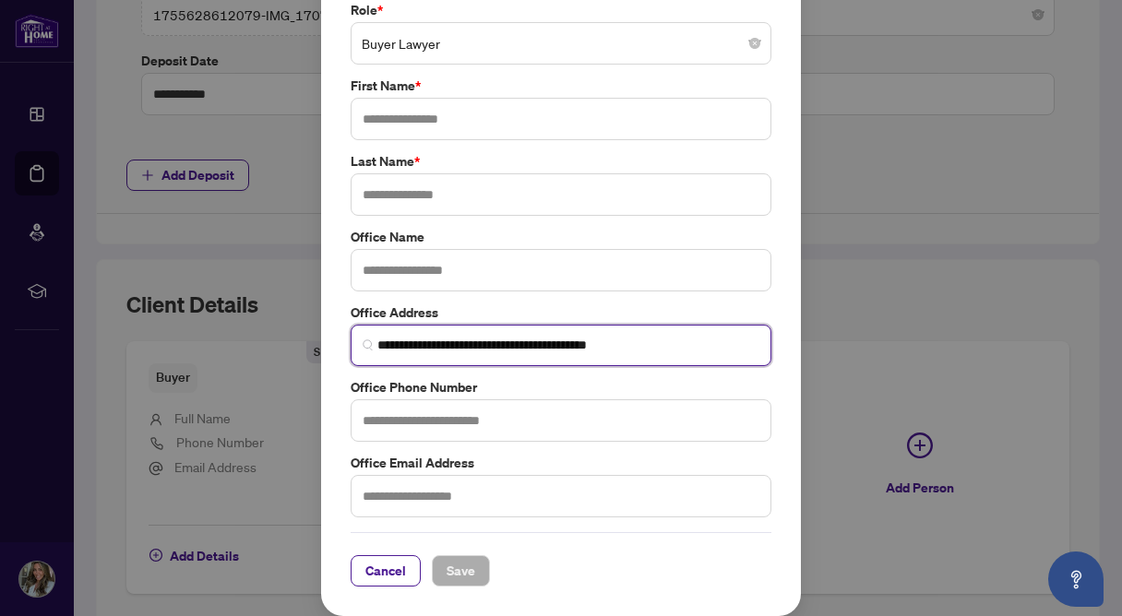
type input "**********"
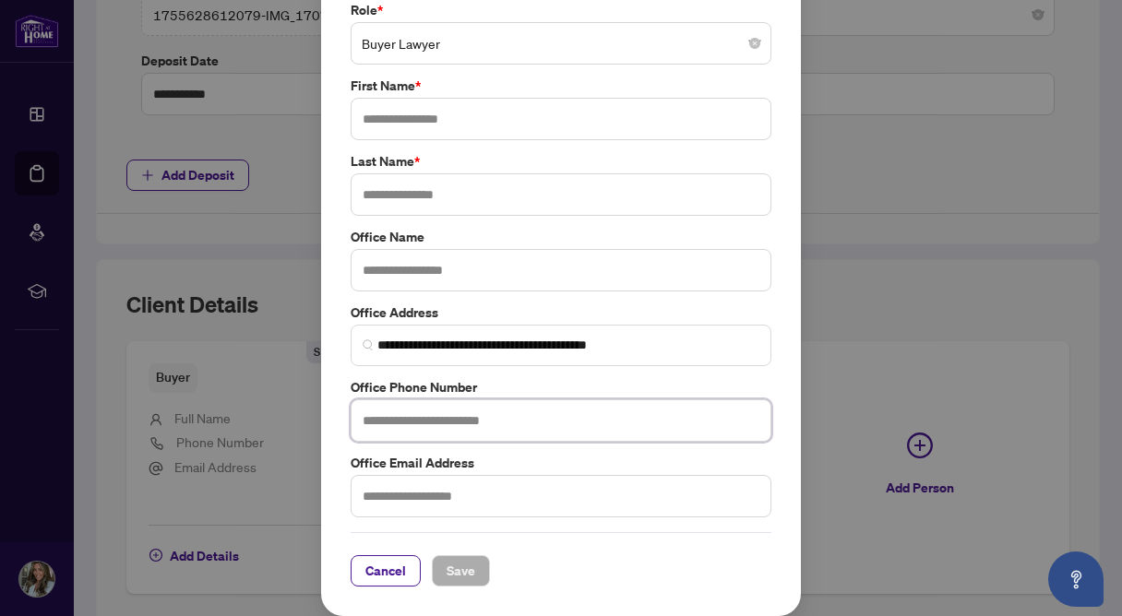
click at [468, 434] on input "text" at bounding box center [560, 420] width 421 height 42
type input "**********"
click at [447, 205] on input "text" at bounding box center [560, 194] width 421 height 42
type input "*******"
click at [426, 124] on input "text" at bounding box center [560, 119] width 421 height 42
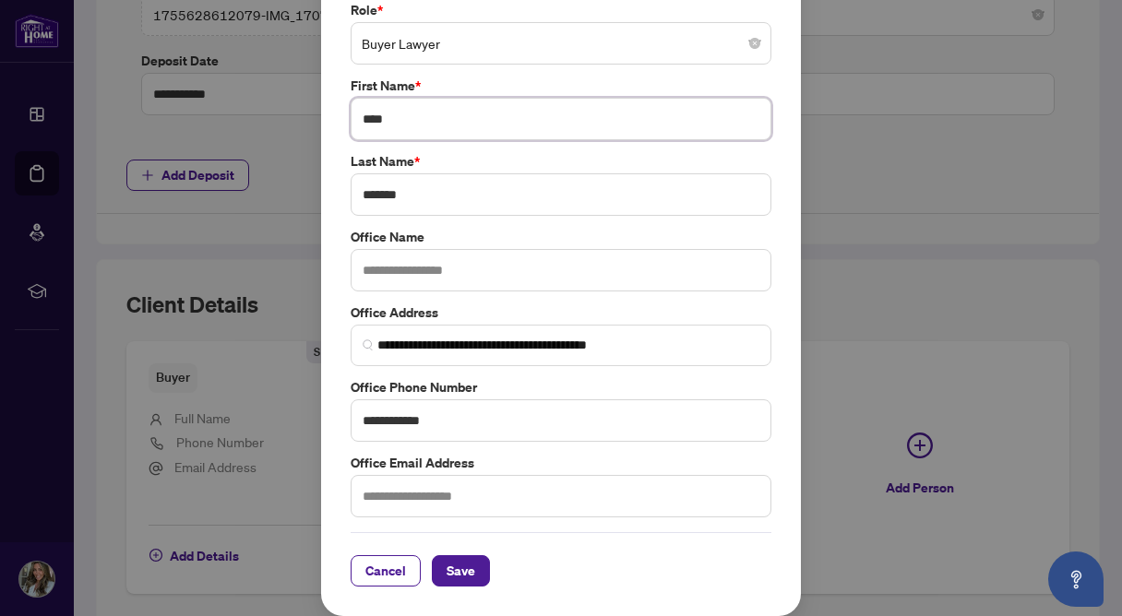
type input "****"
click at [381, 493] on input "text" at bounding box center [560, 496] width 421 height 42
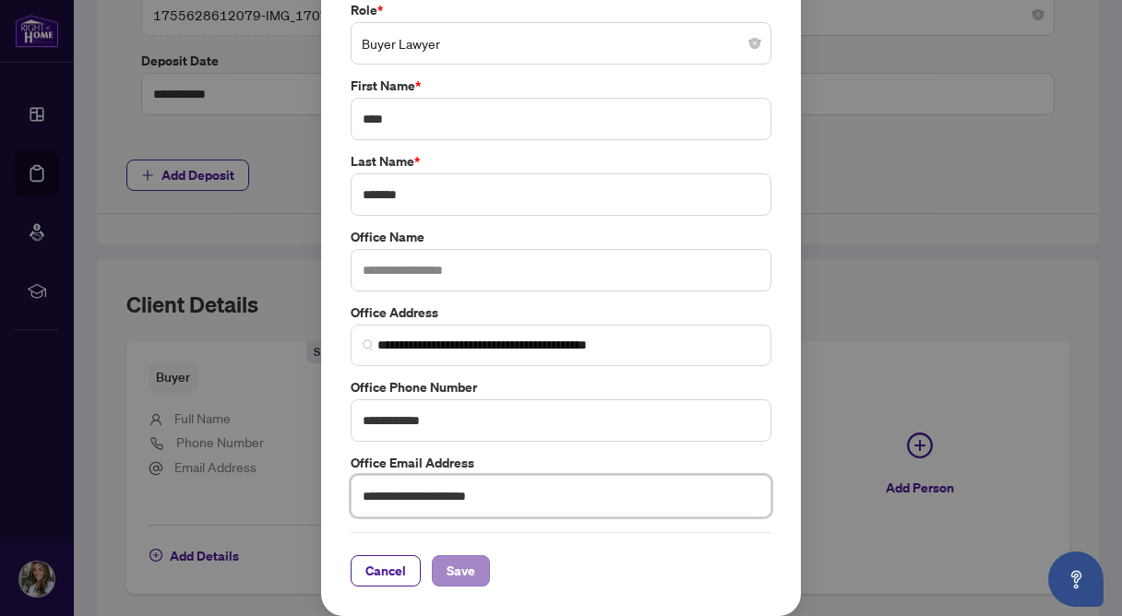
type input "**********"
click at [477, 580] on button "Save" at bounding box center [461, 570] width 58 height 31
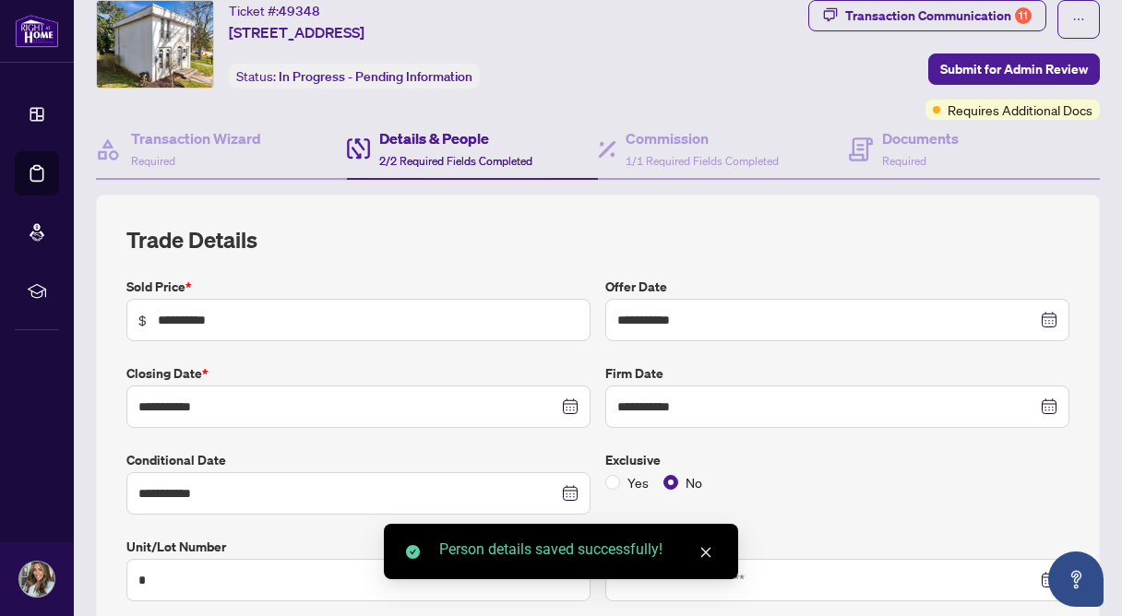
scroll to position [0, 0]
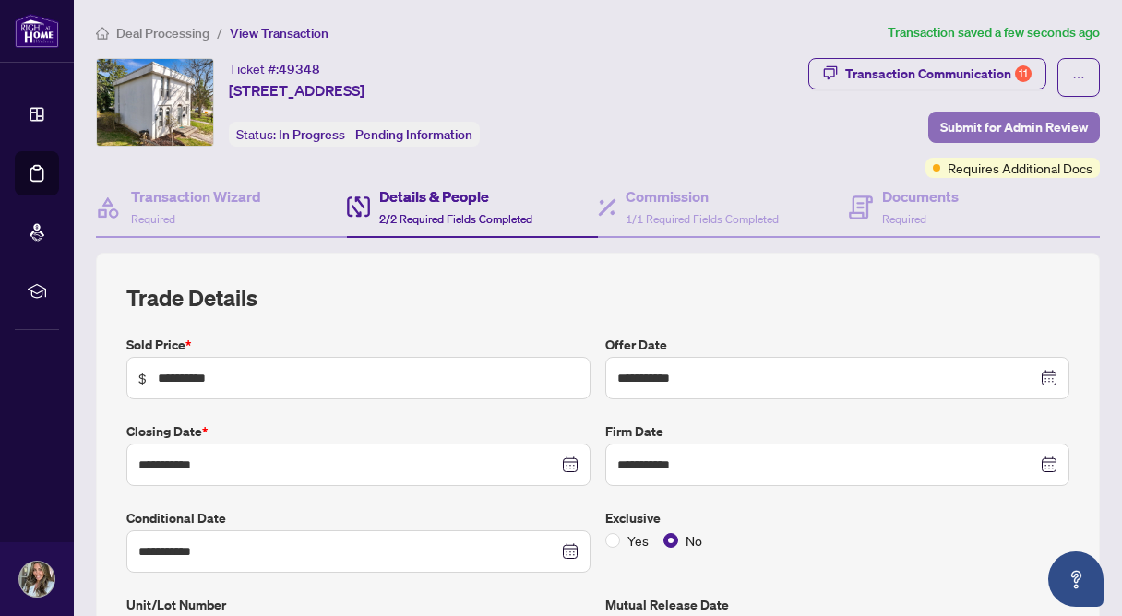
click at [1008, 125] on span "Submit for Admin Review" at bounding box center [1014, 128] width 148 height 30
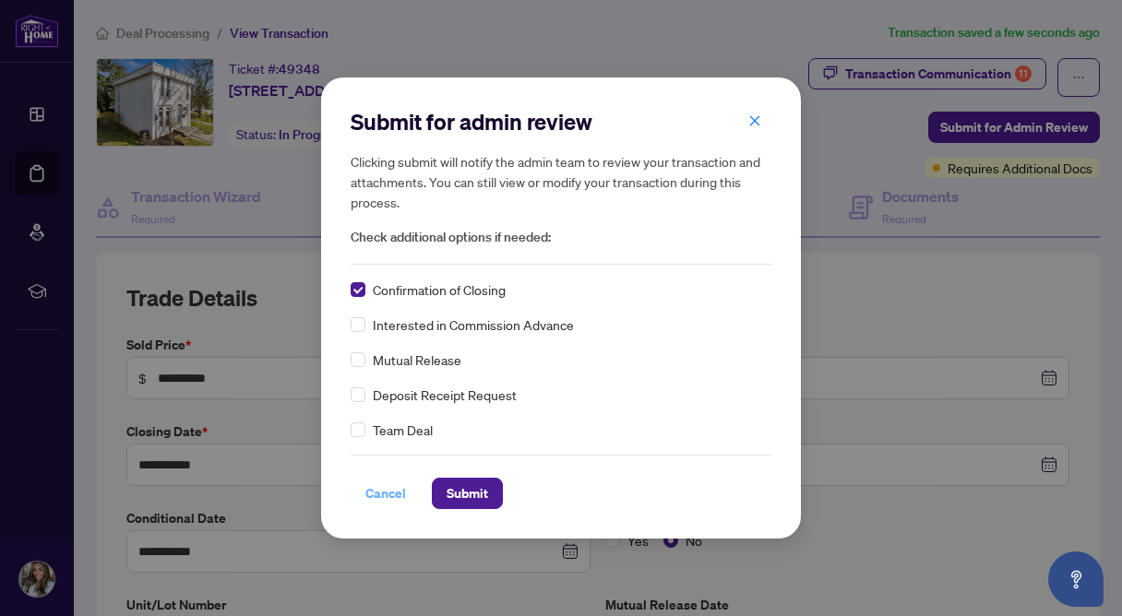
click at [396, 492] on span "Cancel" at bounding box center [385, 494] width 41 height 30
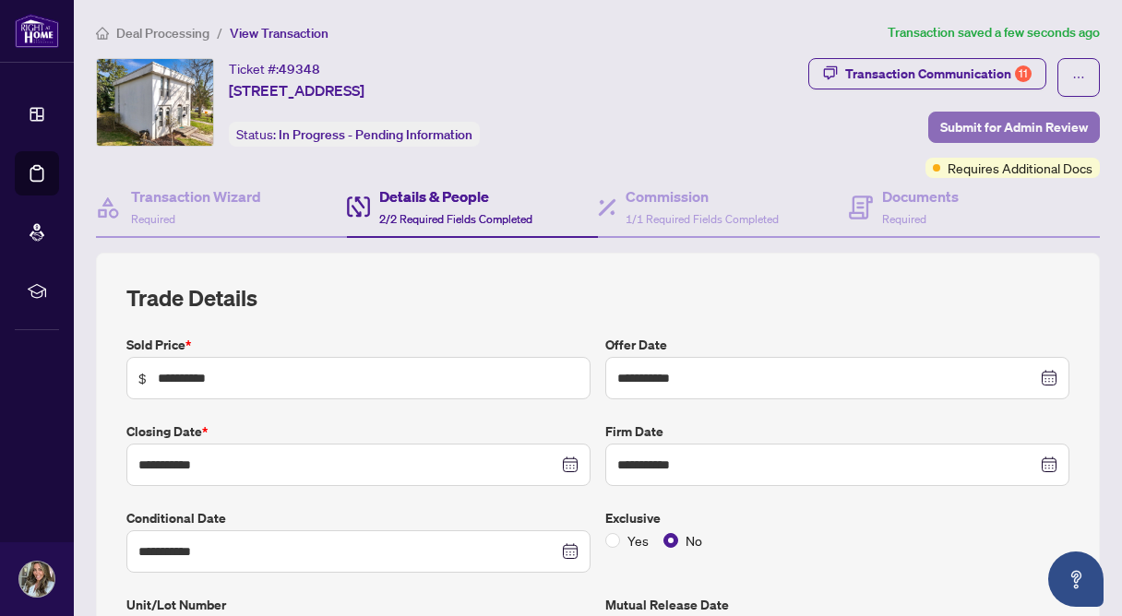
click at [948, 131] on span "Submit for Admin Review" at bounding box center [1014, 128] width 148 height 30
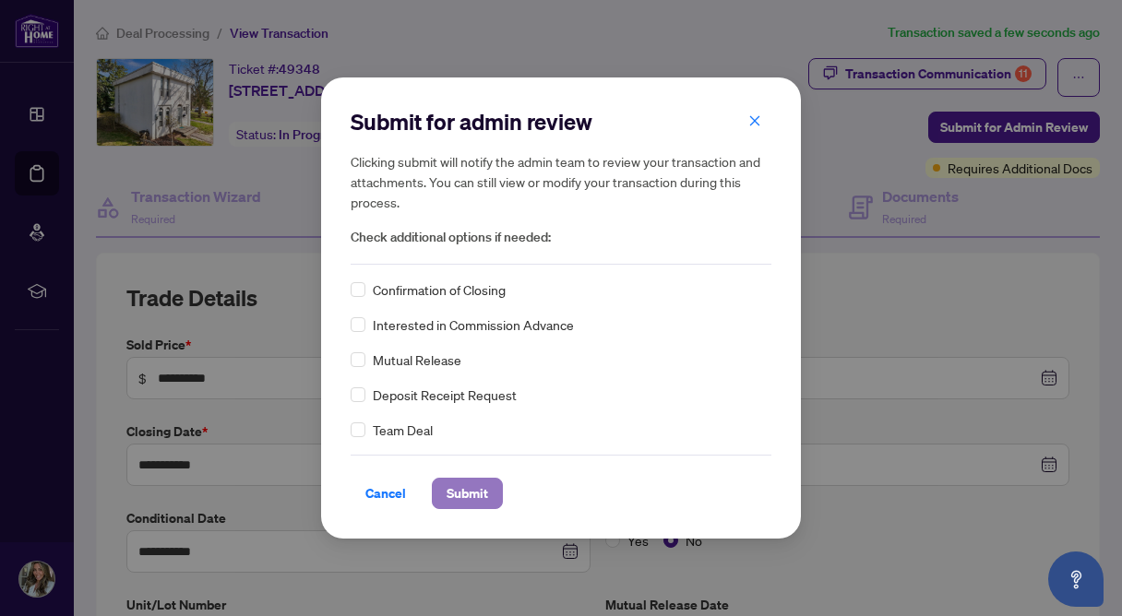
click at [497, 493] on button "Submit" at bounding box center [467, 493] width 71 height 31
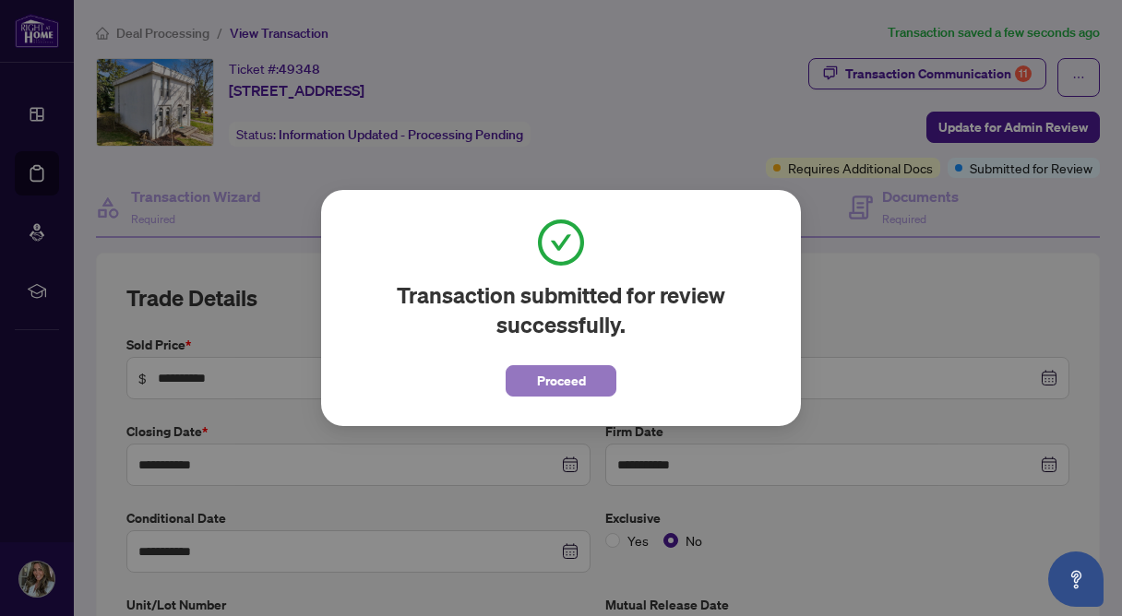
click at [561, 375] on span "Proceed" at bounding box center [561, 381] width 49 height 30
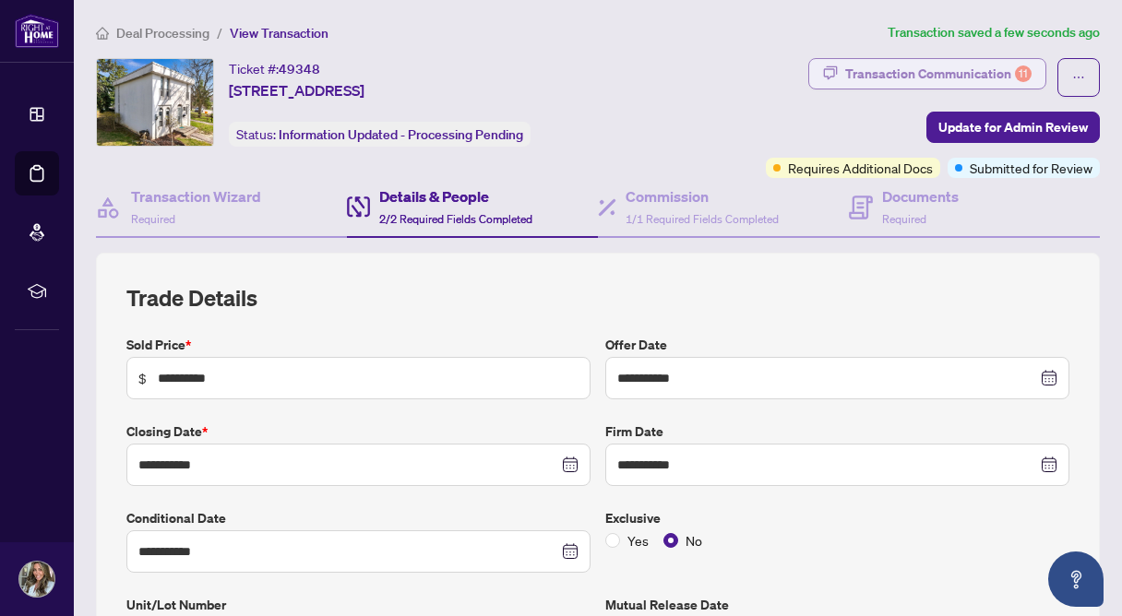
click at [983, 70] on div "Transaction Communication 11" at bounding box center [938, 74] width 186 height 30
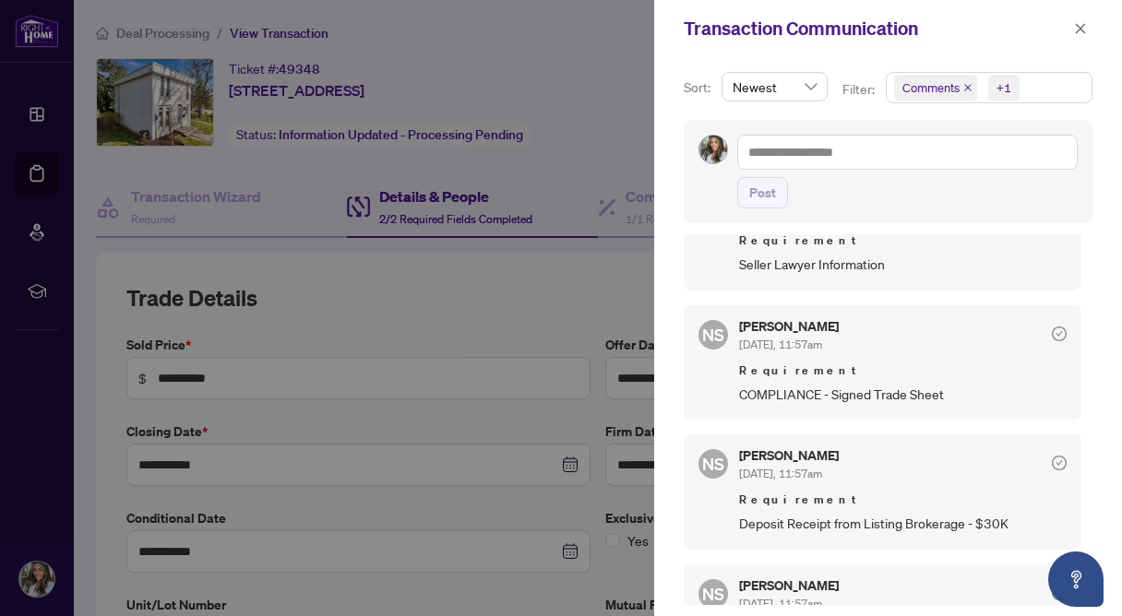
scroll to position [543, 0]
click at [1079, 31] on icon "close" at bounding box center [1080, 28] width 13 height 13
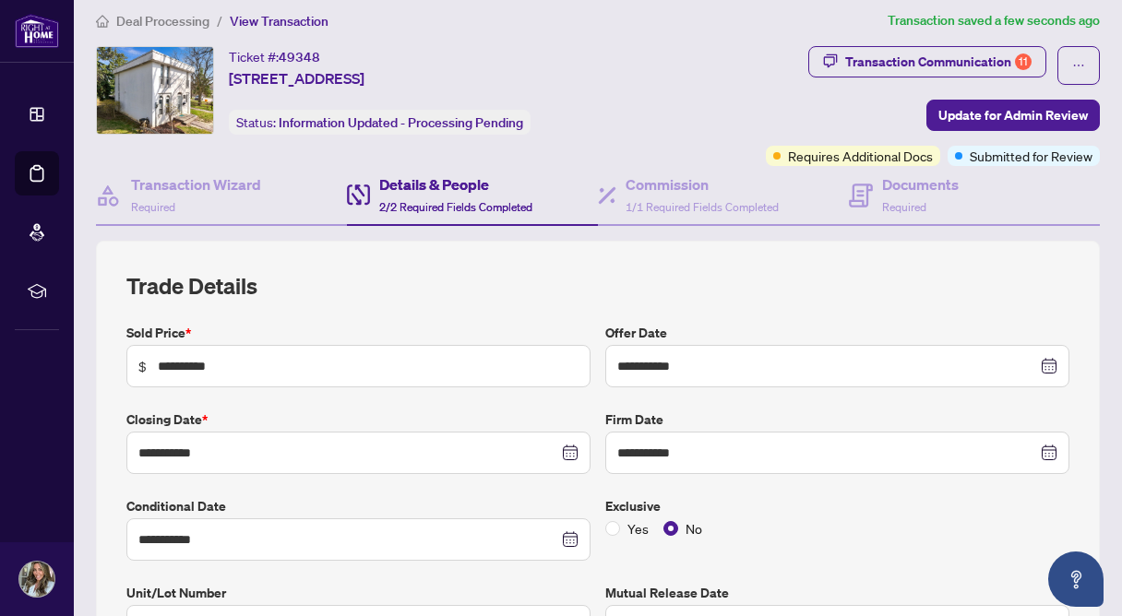
scroll to position [0, 0]
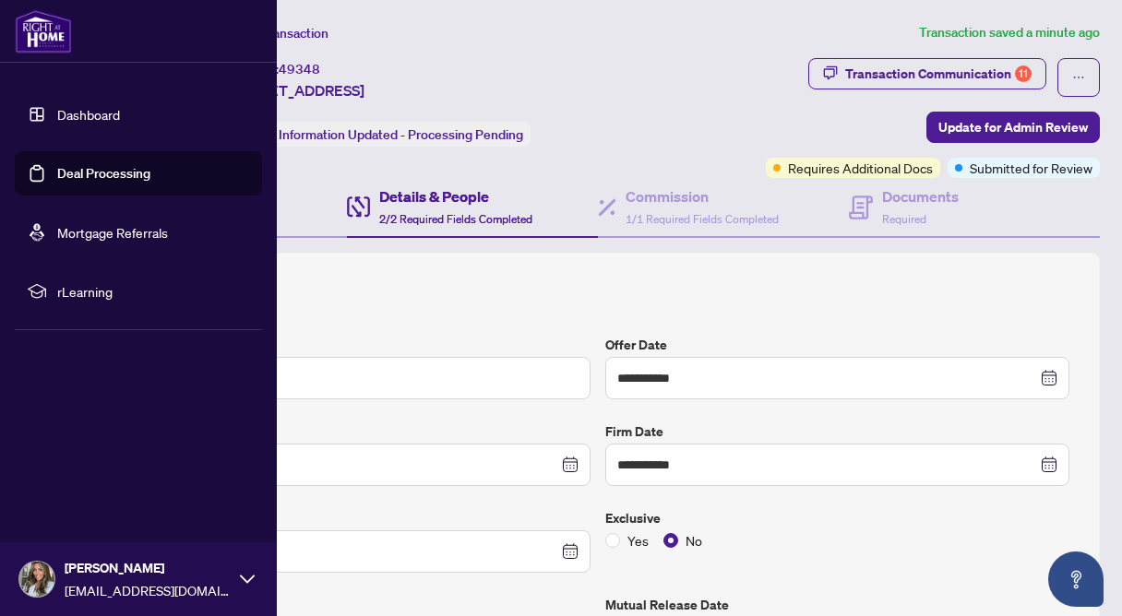
click at [57, 170] on link "Deal Processing" at bounding box center [103, 173] width 93 height 17
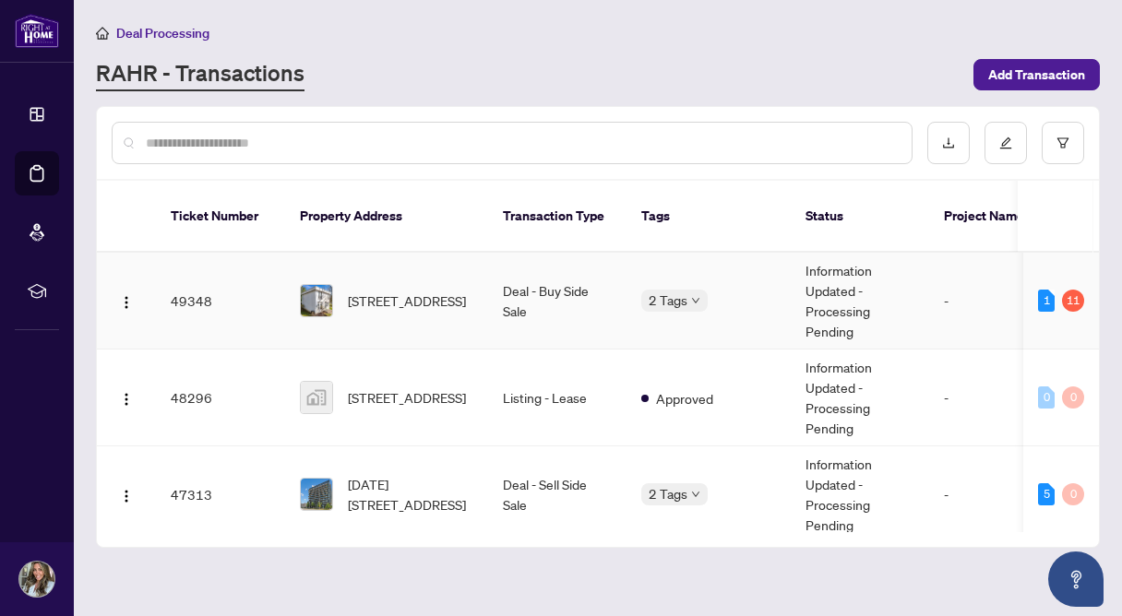
click at [605, 268] on td "Deal - Buy Side Sale" at bounding box center [557, 301] width 138 height 97
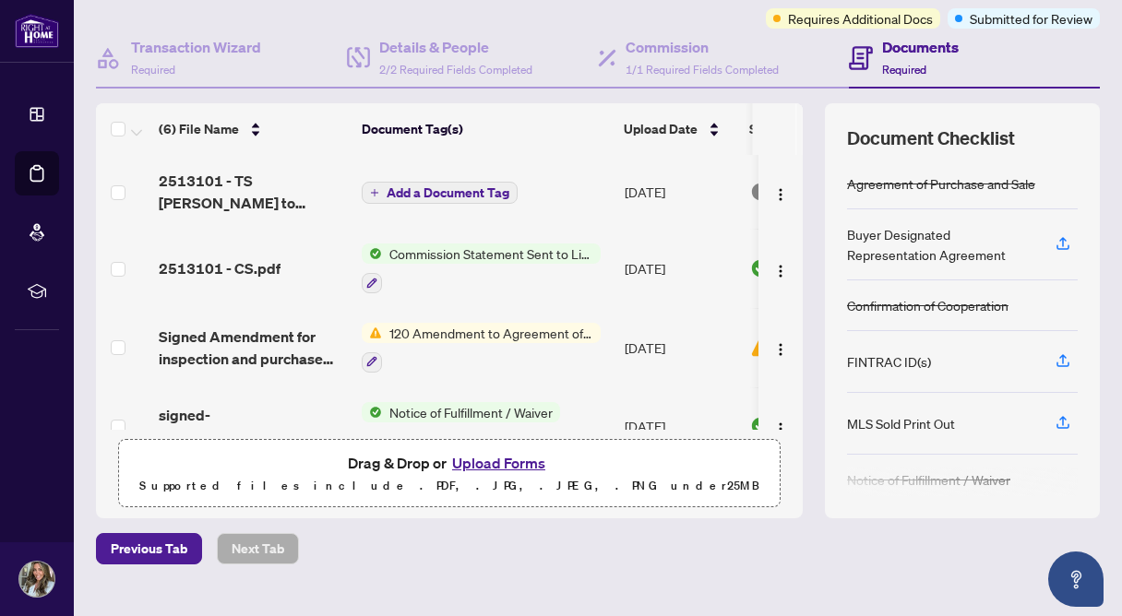
click at [510, 461] on button "Upload Forms" at bounding box center [498, 463] width 104 height 24
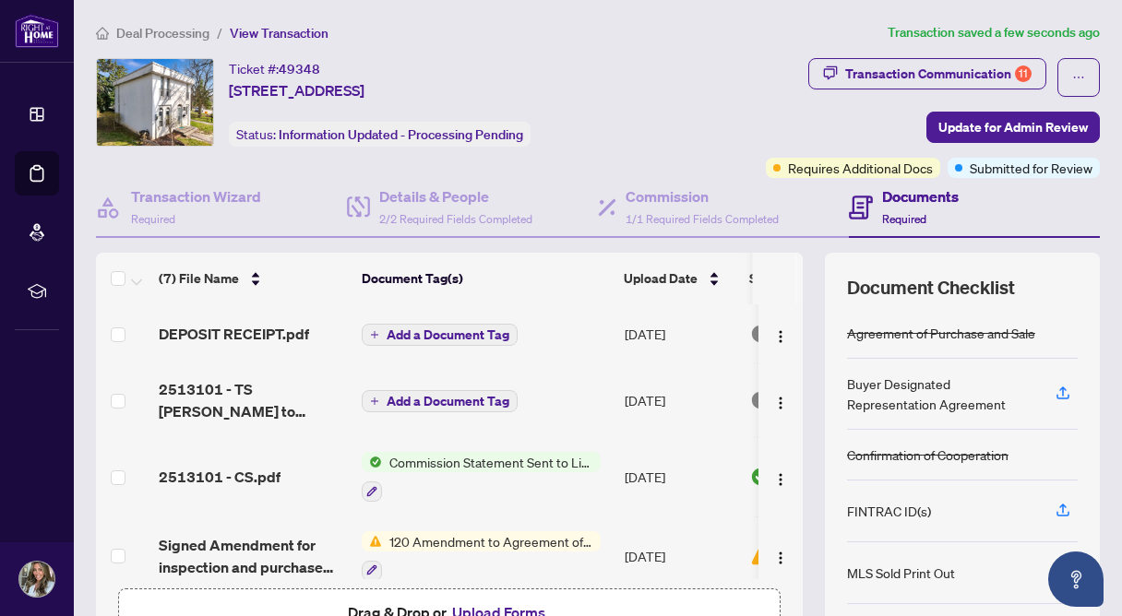
click at [456, 339] on span "Add a Document Tag" at bounding box center [447, 334] width 123 height 13
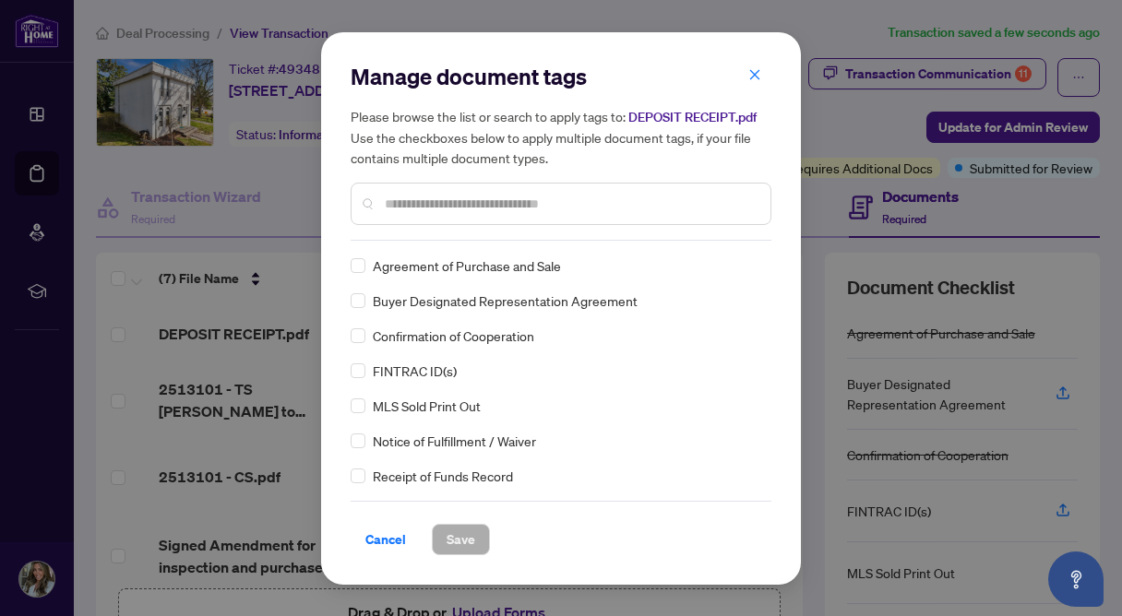
click at [448, 209] on input "text" at bounding box center [570, 204] width 371 height 20
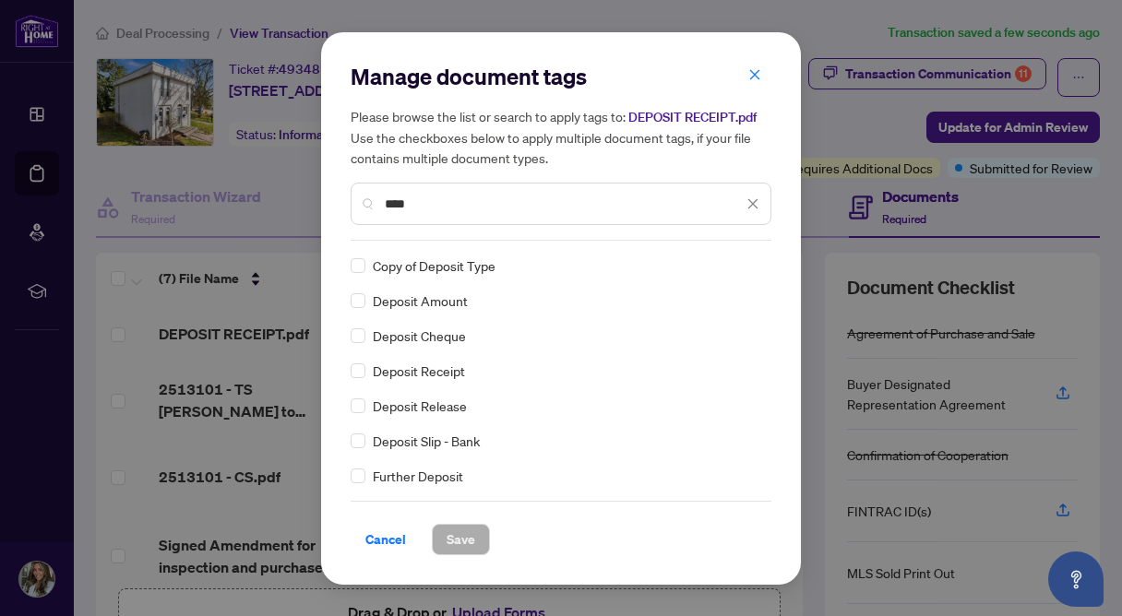
type input "****"
click at [469, 552] on button "Save" at bounding box center [461, 539] width 58 height 31
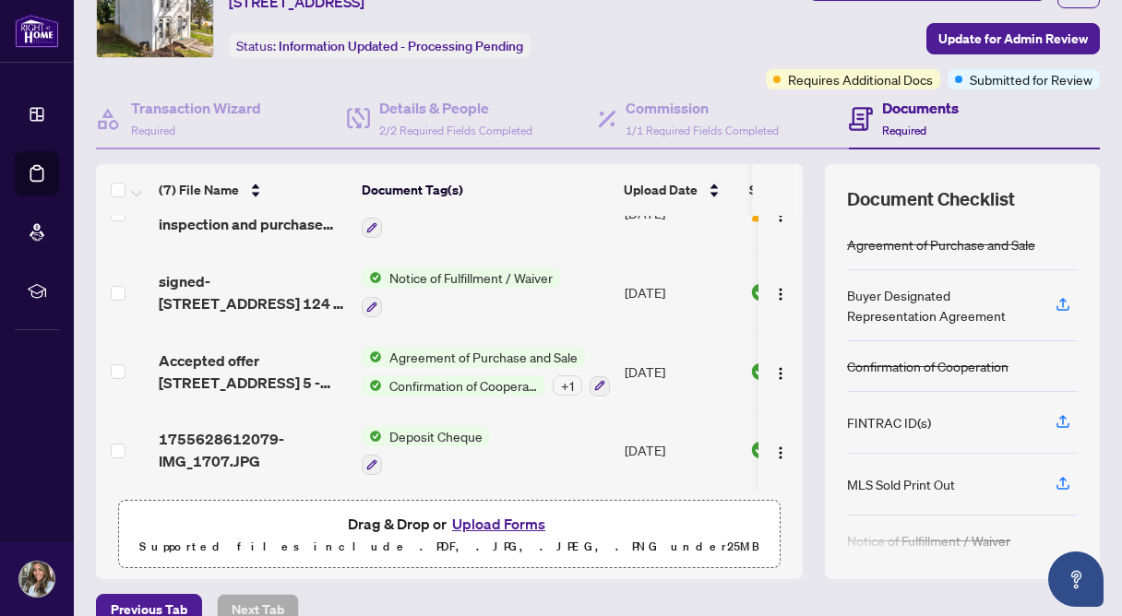
scroll to position [91, 0]
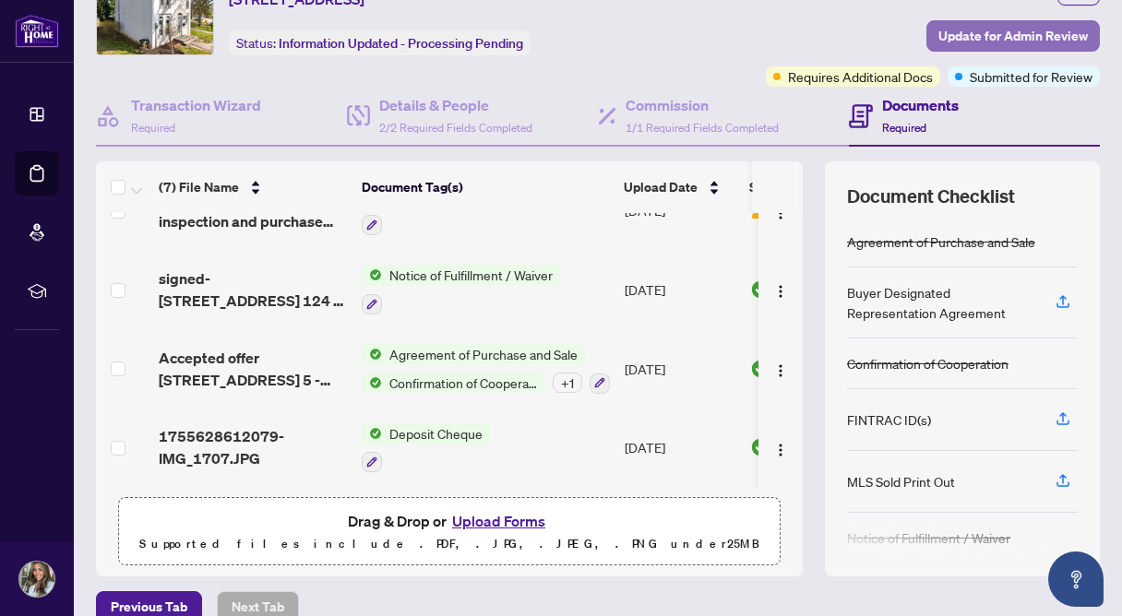
click at [1024, 43] on span "Update for Admin Review" at bounding box center [1012, 36] width 149 height 30
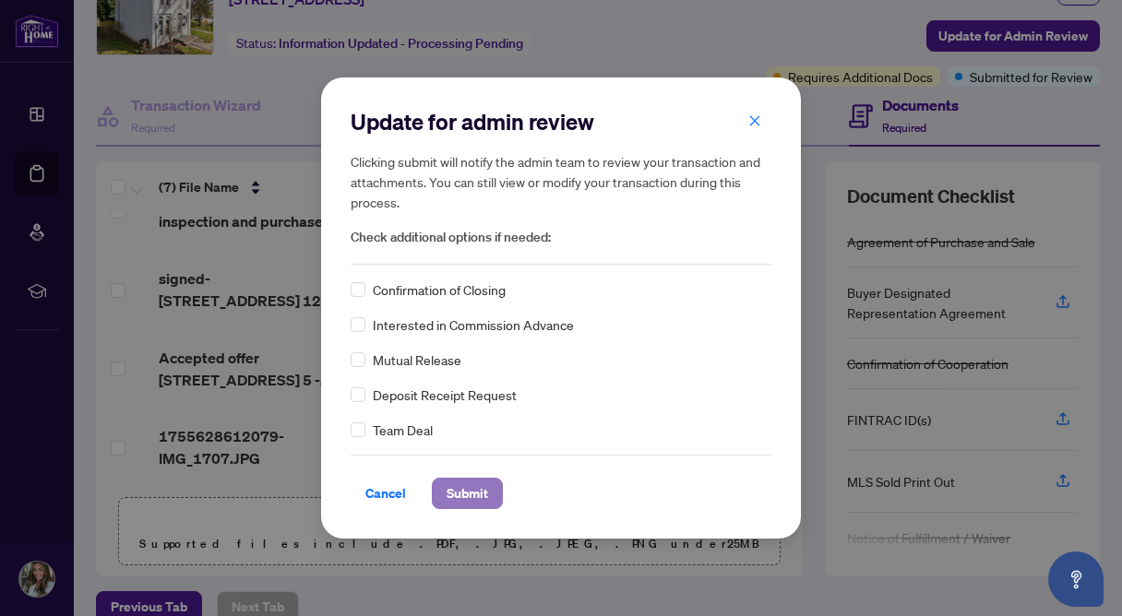
click at [481, 484] on span "Submit" at bounding box center [467, 494] width 42 height 30
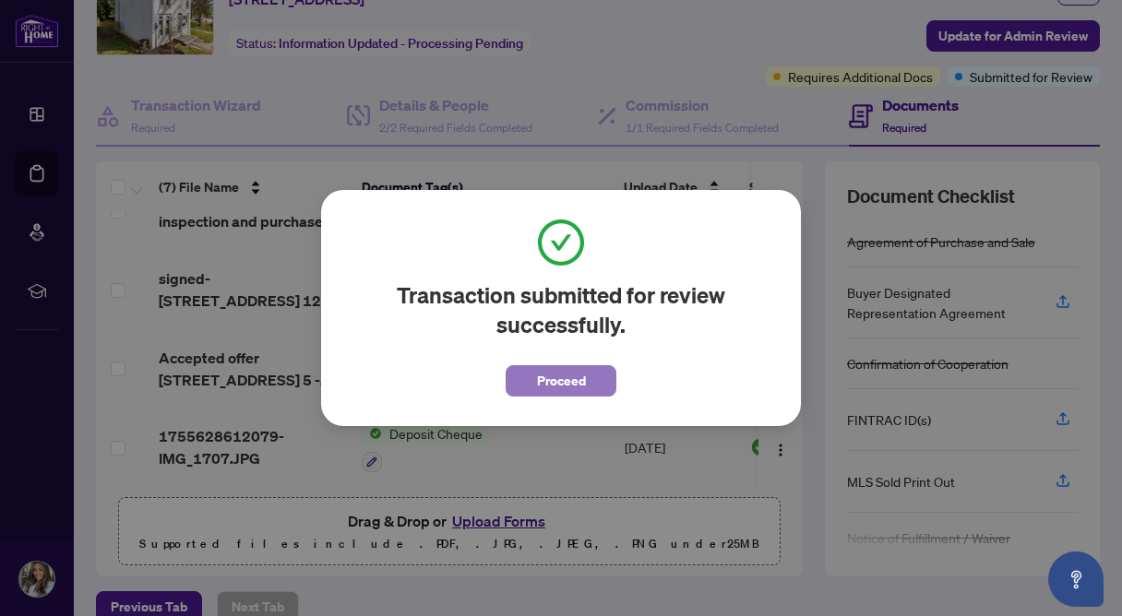
click at [592, 378] on button "Proceed" at bounding box center [560, 380] width 111 height 31
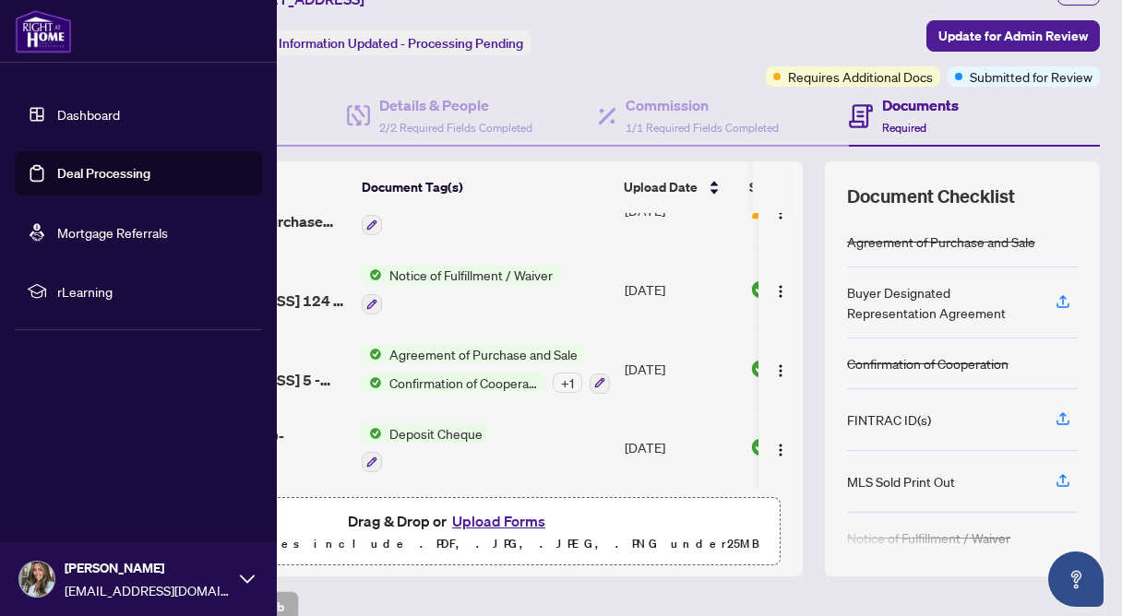
click at [57, 168] on link "Deal Processing" at bounding box center [103, 173] width 93 height 17
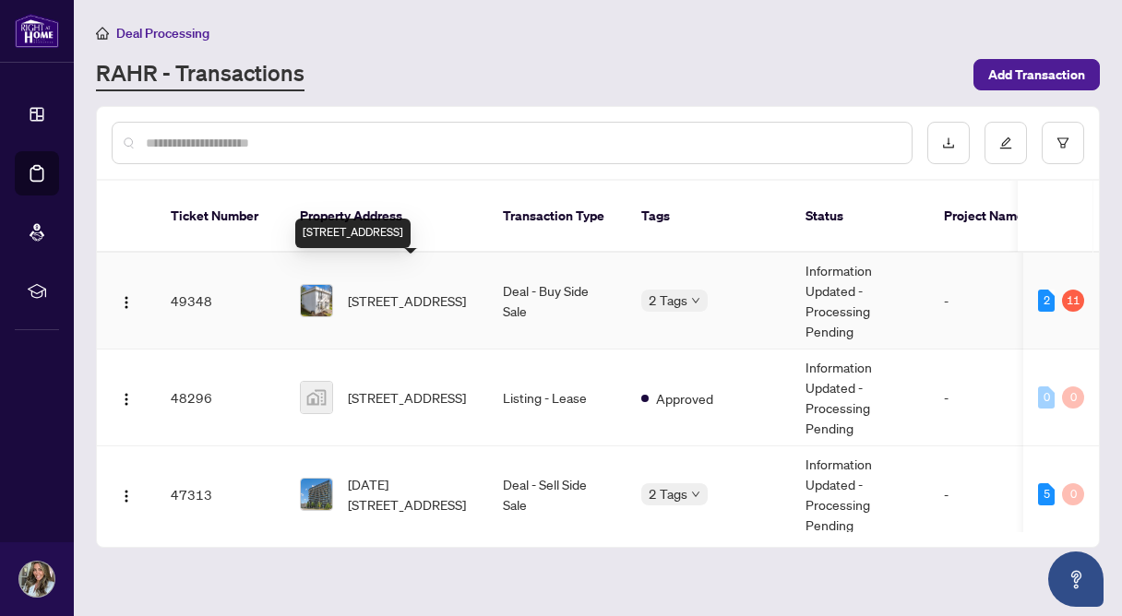
click at [433, 291] on span "5-2550 Birchmount Rd, Toronto, Ontario M1T 2M5, Canada" at bounding box center [407, 301] width 118 height 20
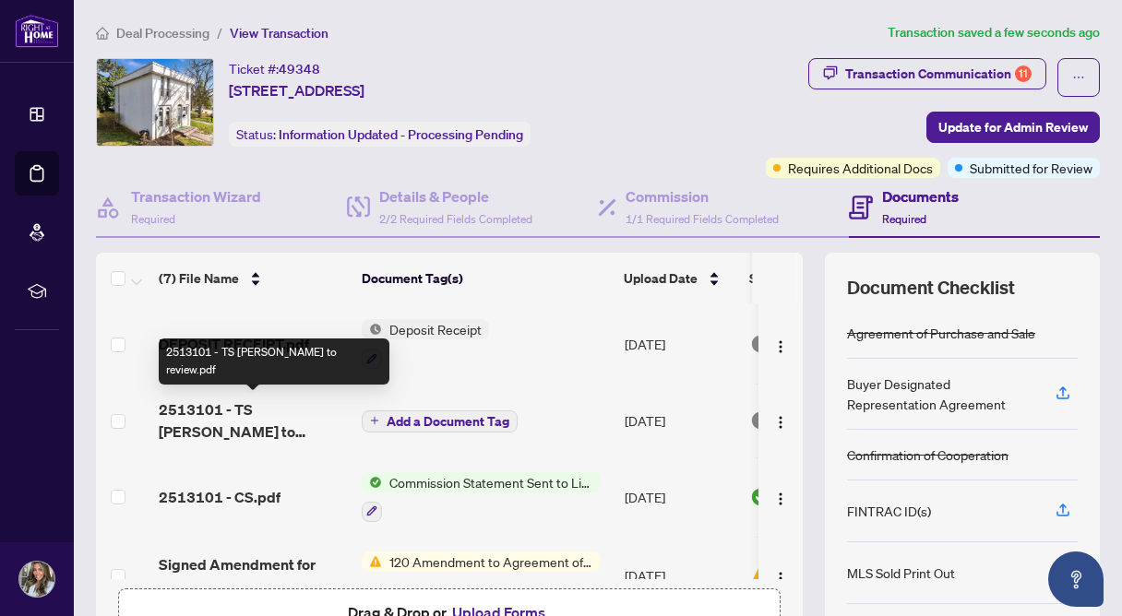
click at [273, 402] on span "2513101 - TS Tammy to review.pdf" at bounding box center [253, 420] width 188 height 44
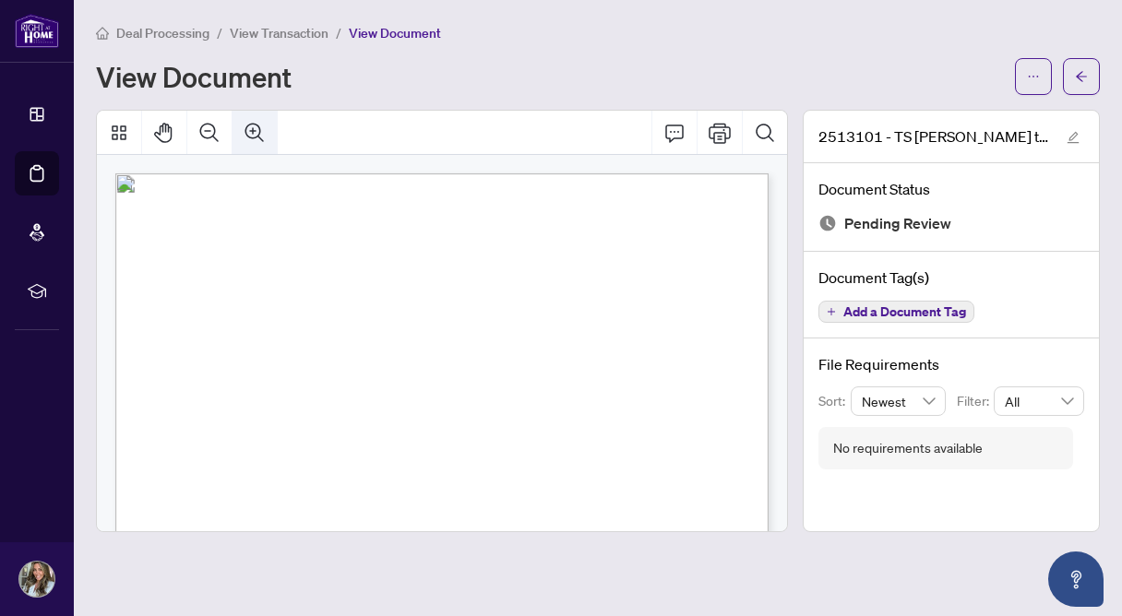
click at [250, 142] on icon "Zoom In" at bounding box center [255, 133] width 22 height 22
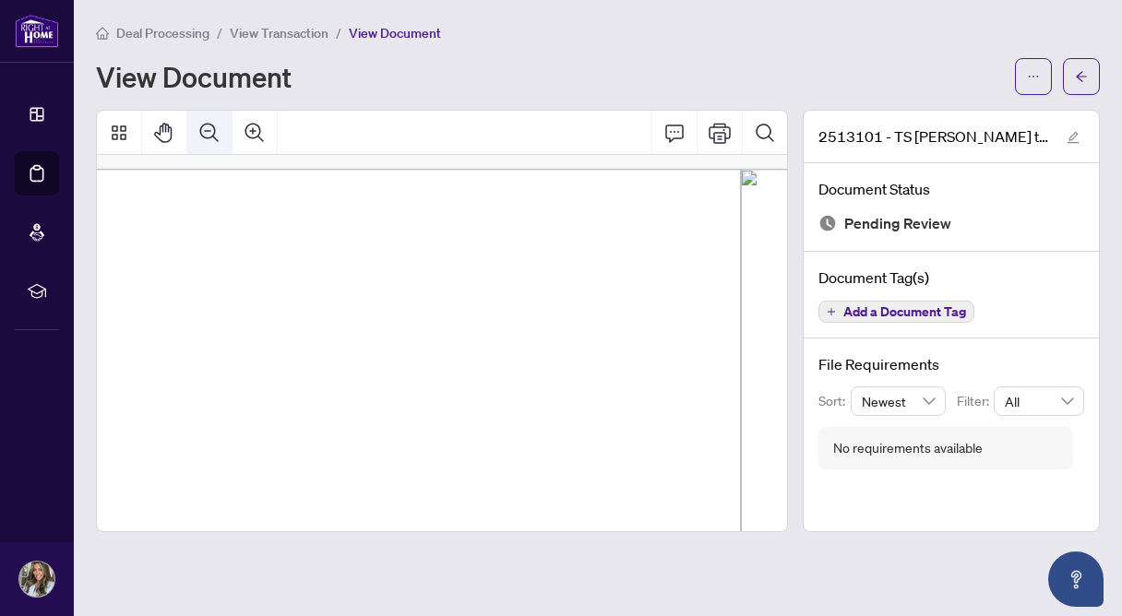
click at [212, 132] on icon "Zoom Out" at bounding box center [209, 133] width 22 height 22
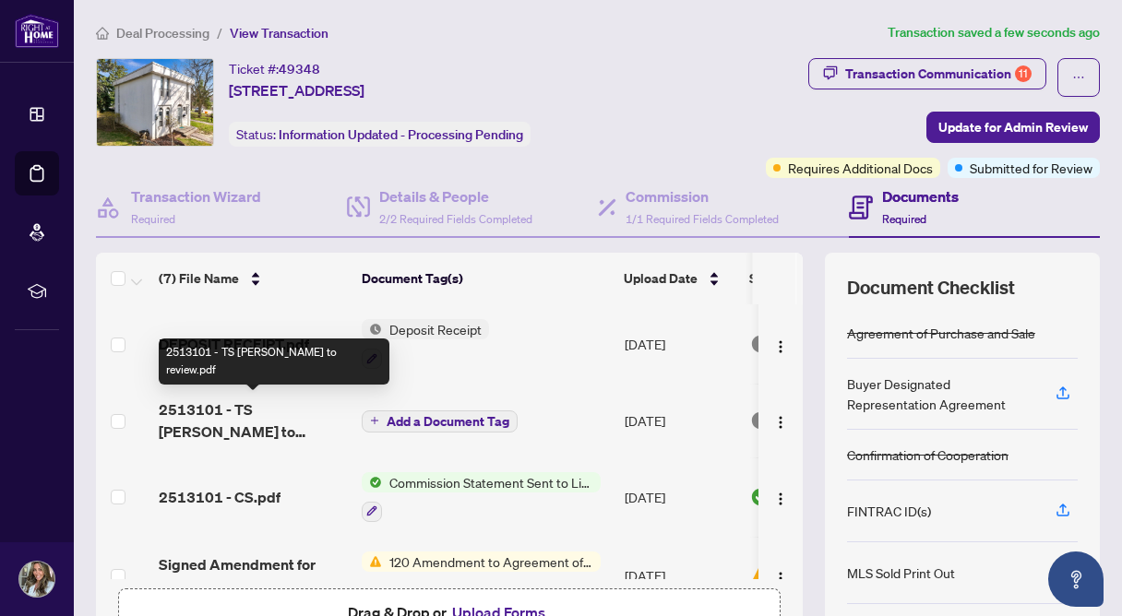
click at [266, 410] on span "2513101 - TS Tammy to review.pdf" at bounding box center [253, 420] width 188 height 44
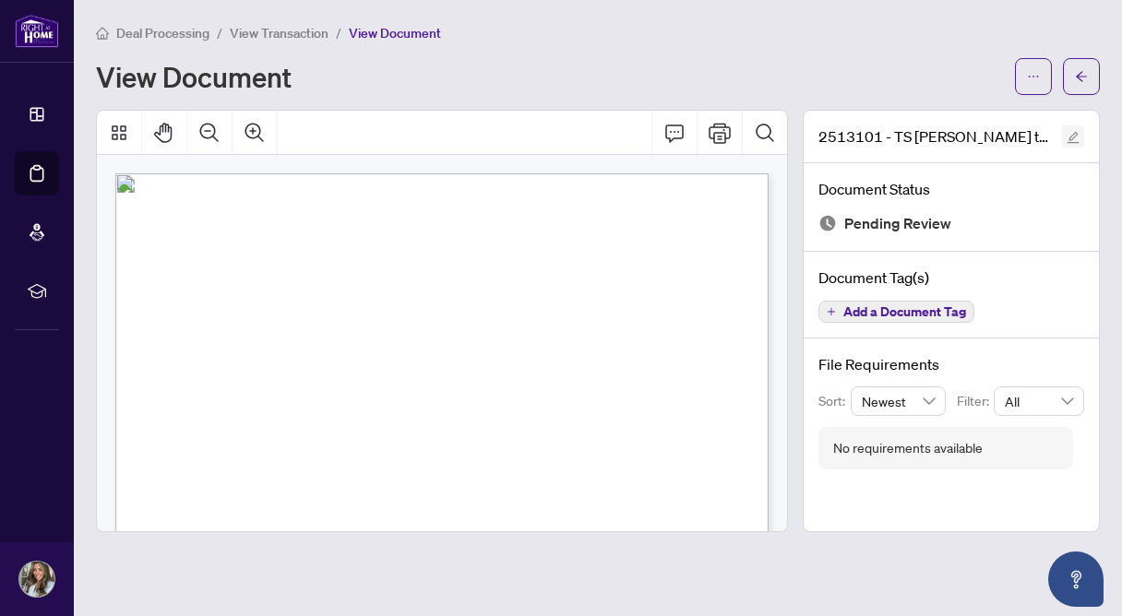
click at [1075, 139] on icon "edit" at bounding box center [1072, 137] width 13 height 13
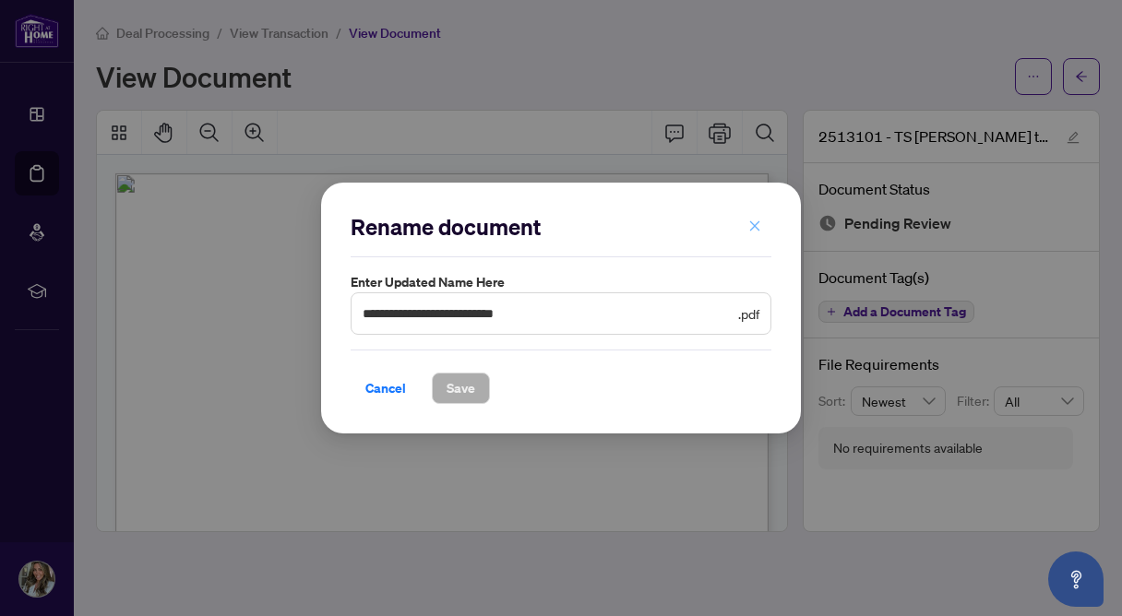
click at [741, 225] on button "button" at bounding box center [754, 225] width 37 height 31
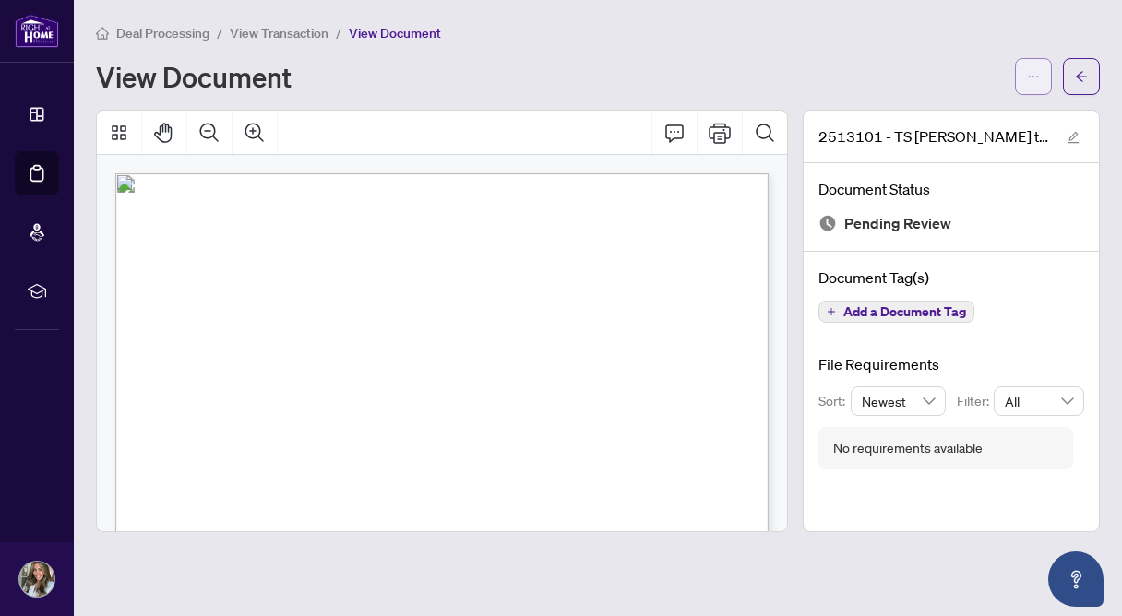
click at [1043, 66] on button "button" at bounding box center [1033, 76] width 37 height 37
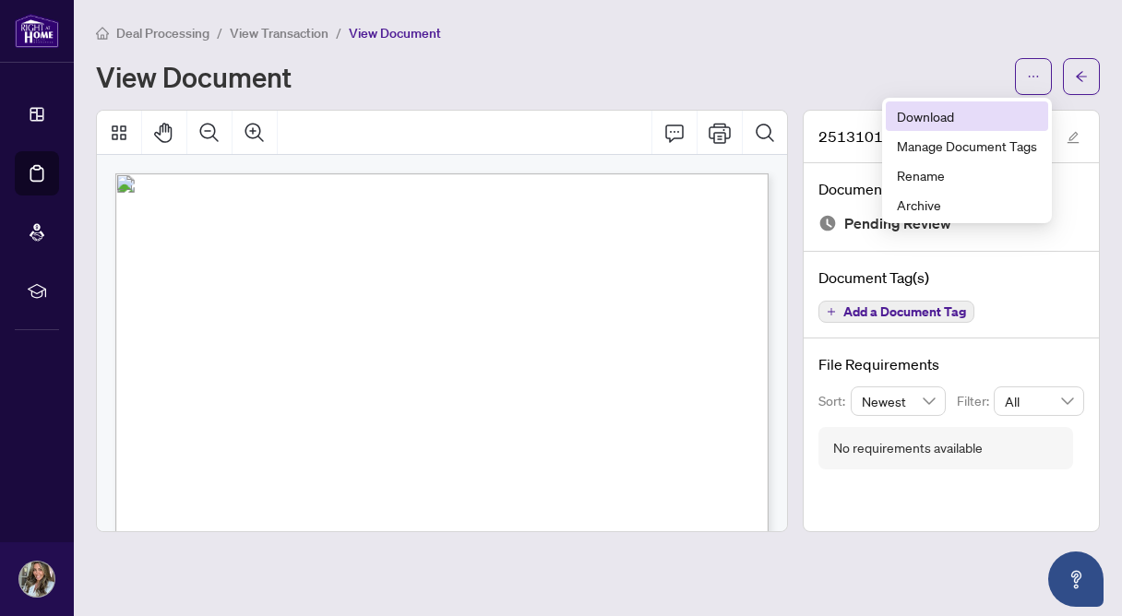
click at [998, 127] on li "Download" at bounding box center [966, 116] width 162 height 30
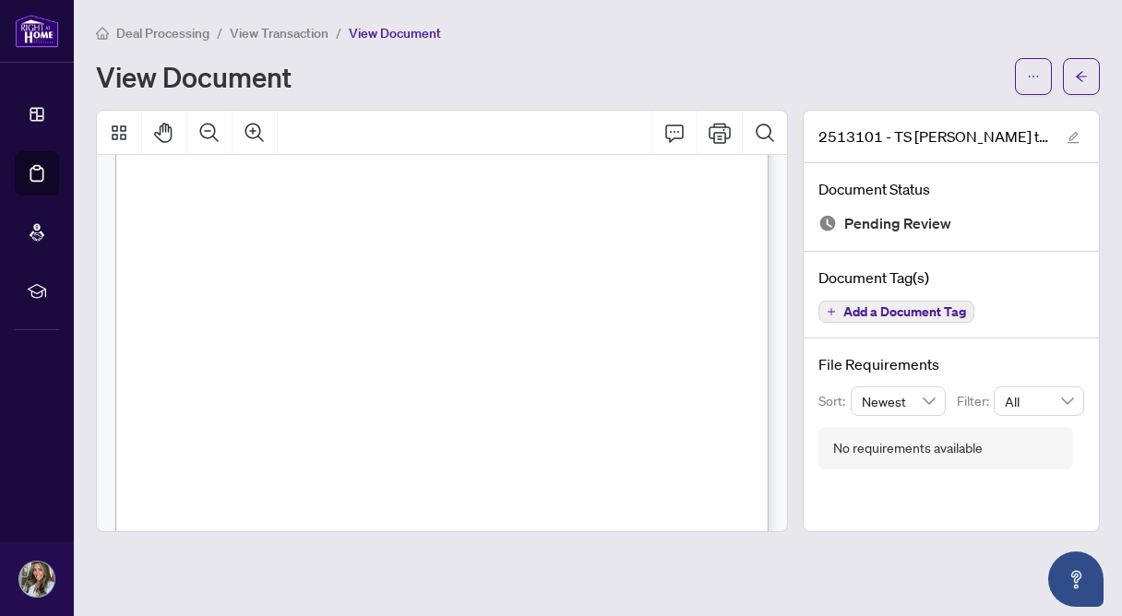
scroll to position [77, 0]
click at [1075, 76] on icon "arrow-left" at bounding box center [1081, 76] width 13 height 13
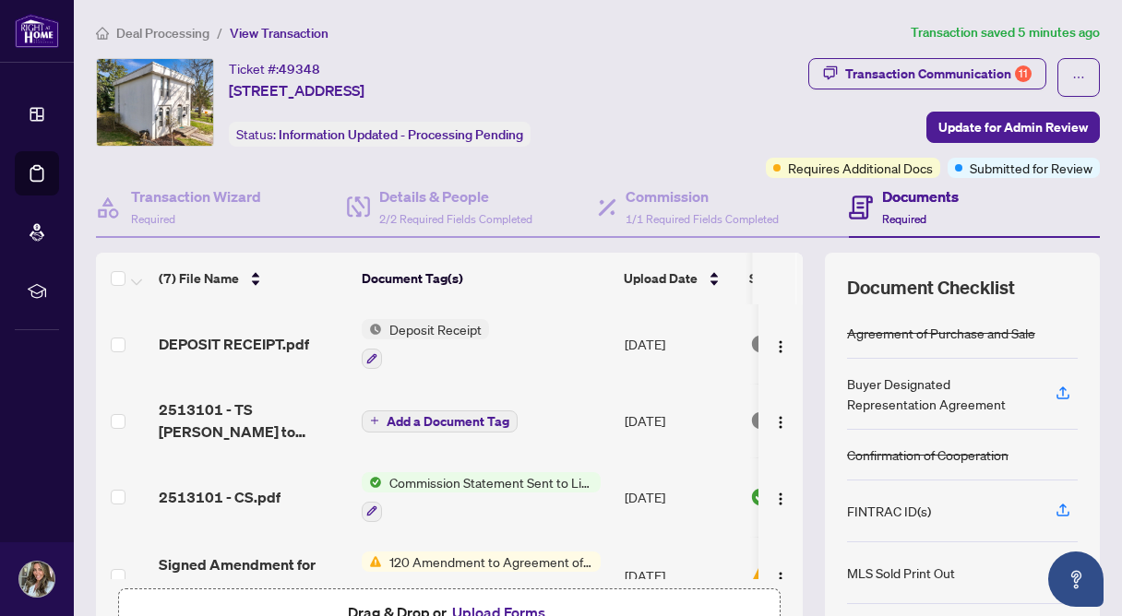
click at [443, 421] on span "Add a Document Tag" at bounding box center [447, 421] width 123 height 13
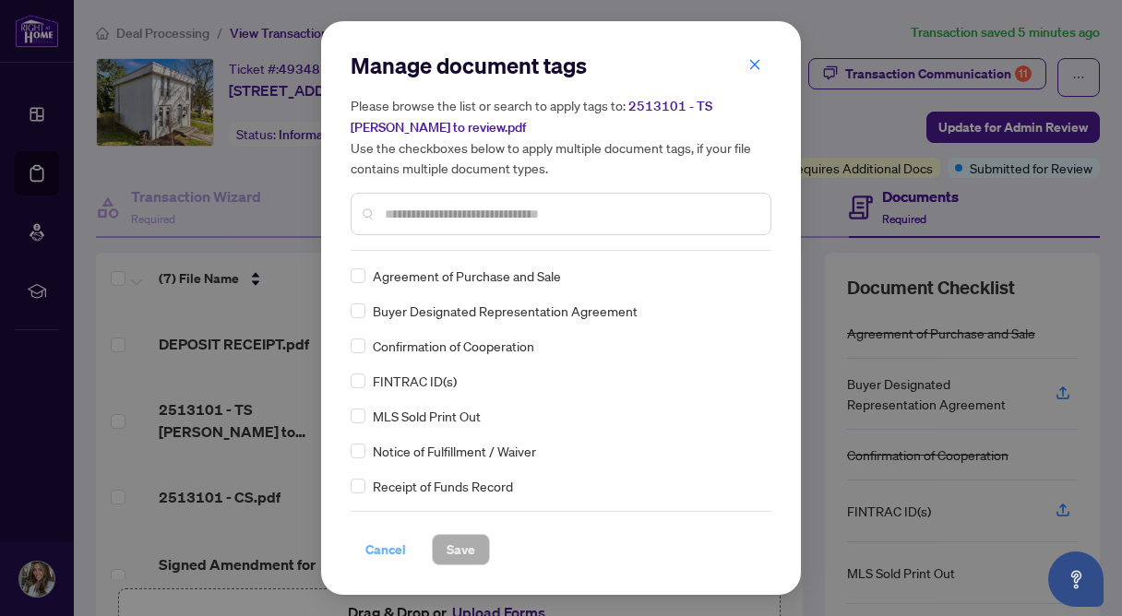
click at [396, 546] on span "Cancel" at bounding box center [385, 550] width 41 height 30
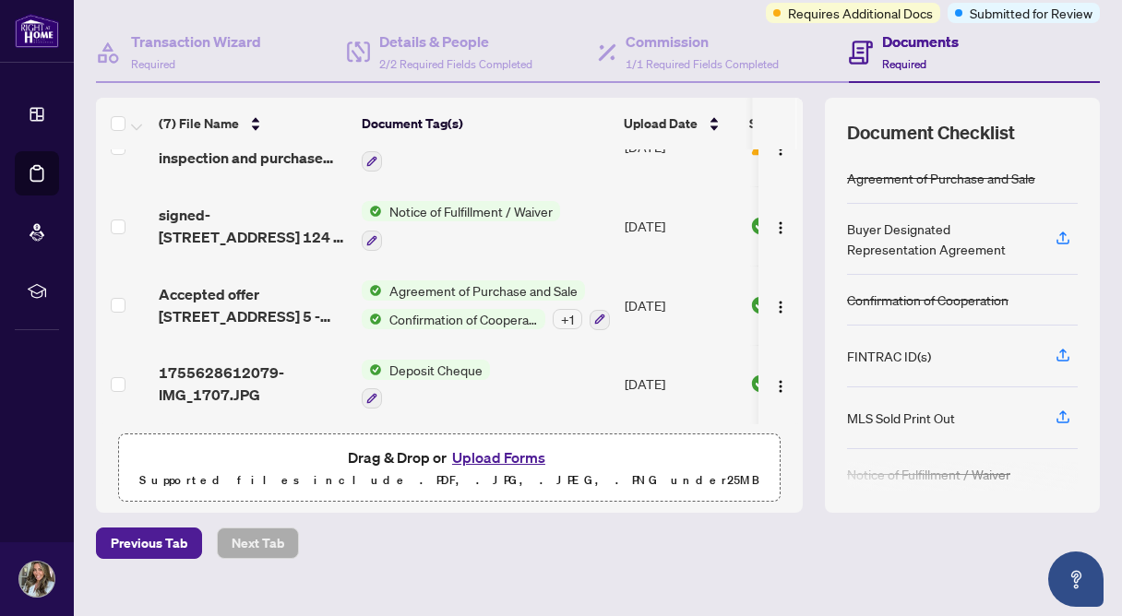
scroll to position [183, 0]
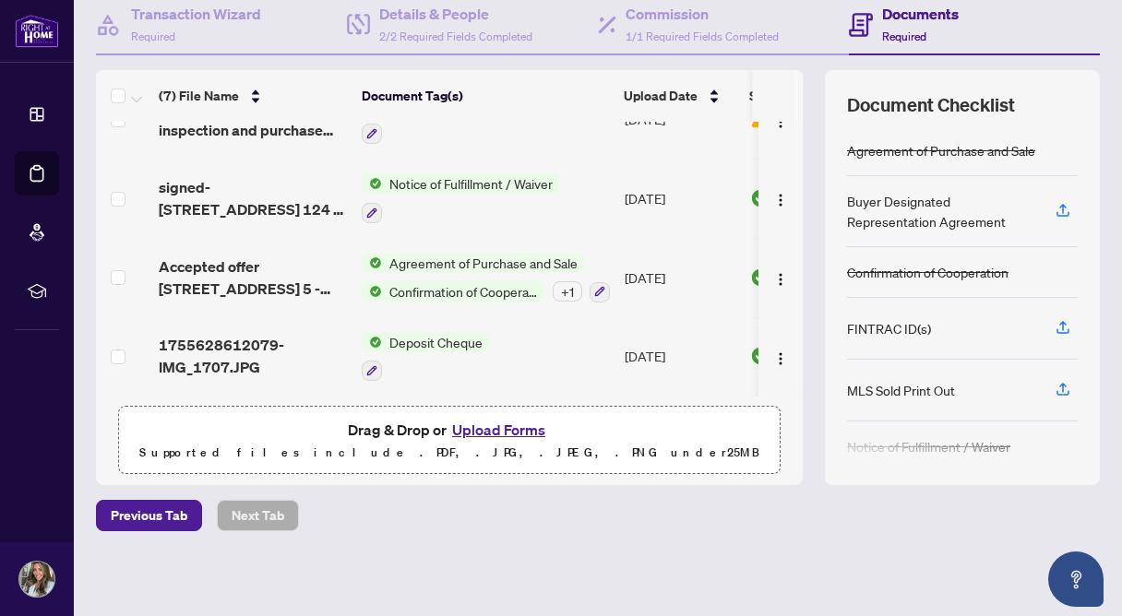
click at [505, 429] on button "Upload Forms" at bounding box center [498, 430] width 104 height 24
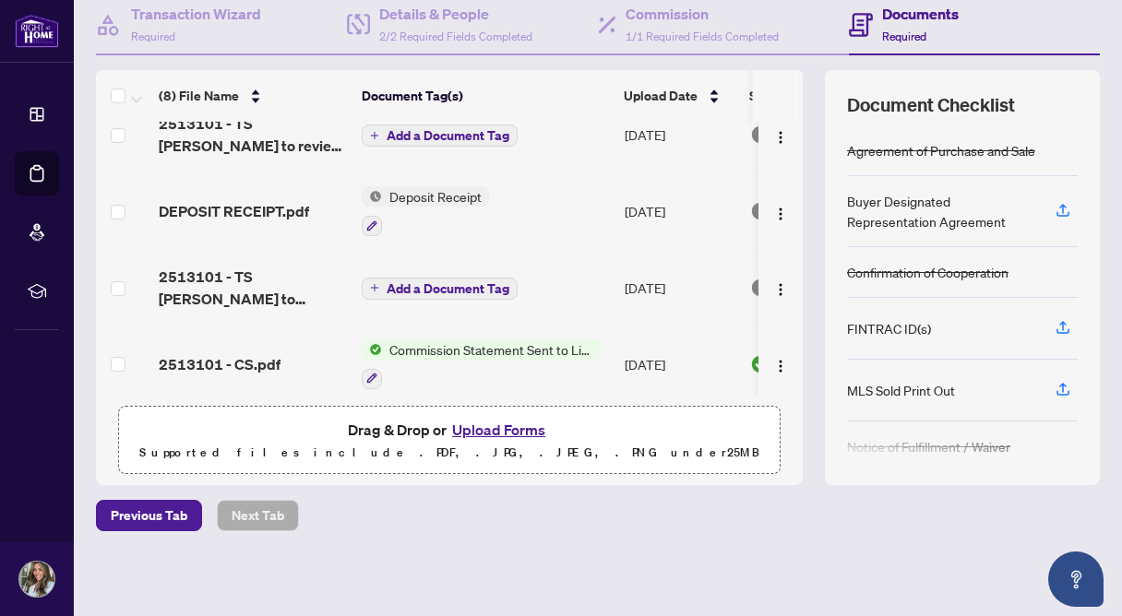
scroll to position [0, 0]
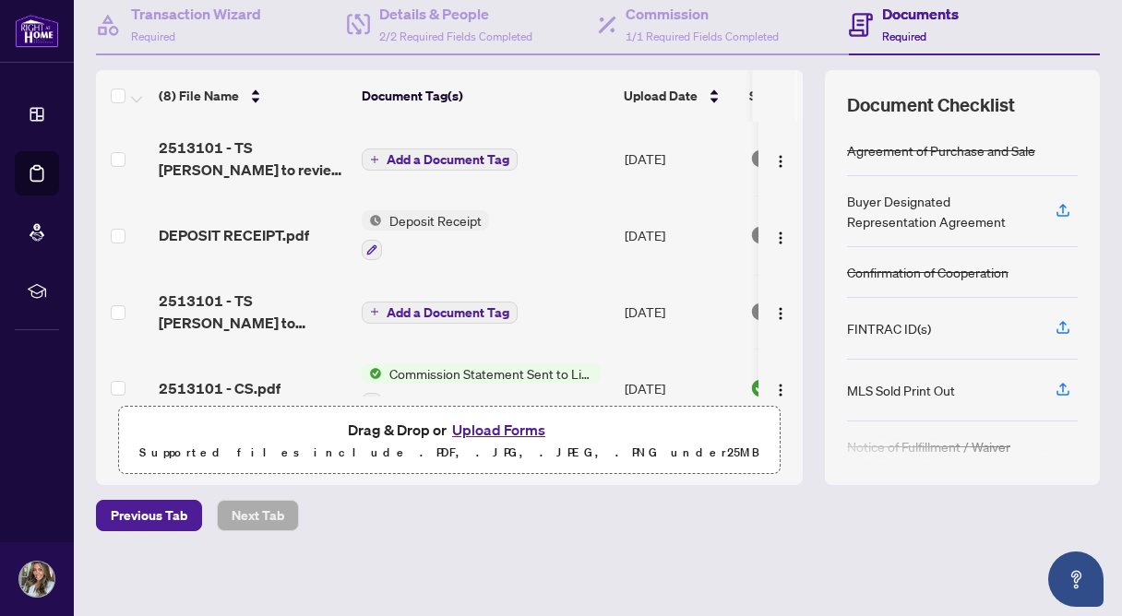
click at [449, 157] on span "Add a Document Tag" at bounding box center [447, 159] width 123 height 13
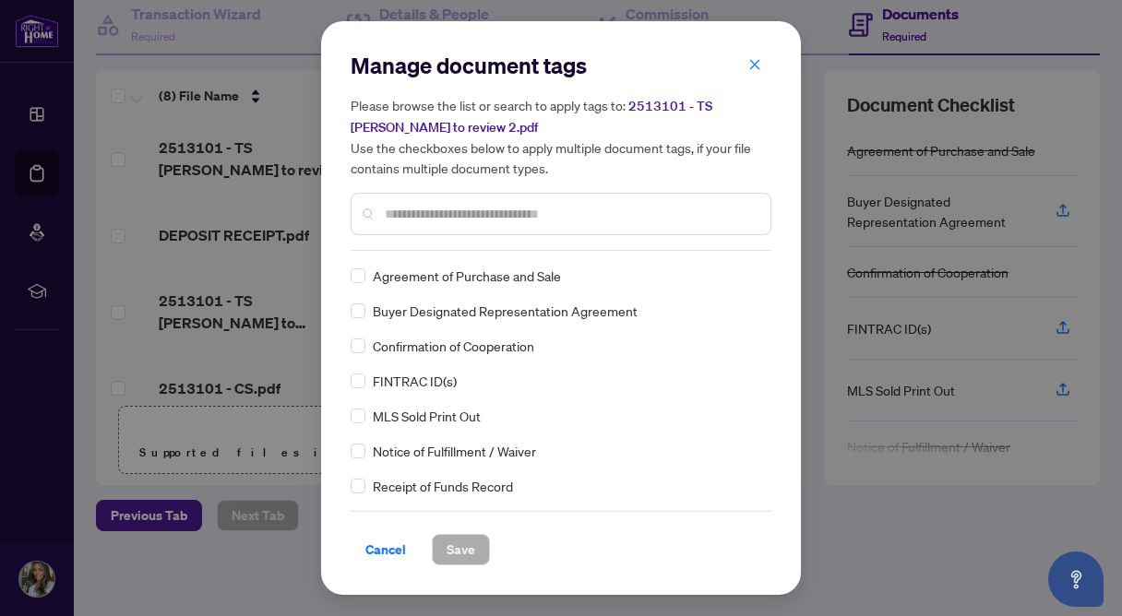
click at [422, 216] on input "text" at bounding box center [570, 214] width 371 height 20
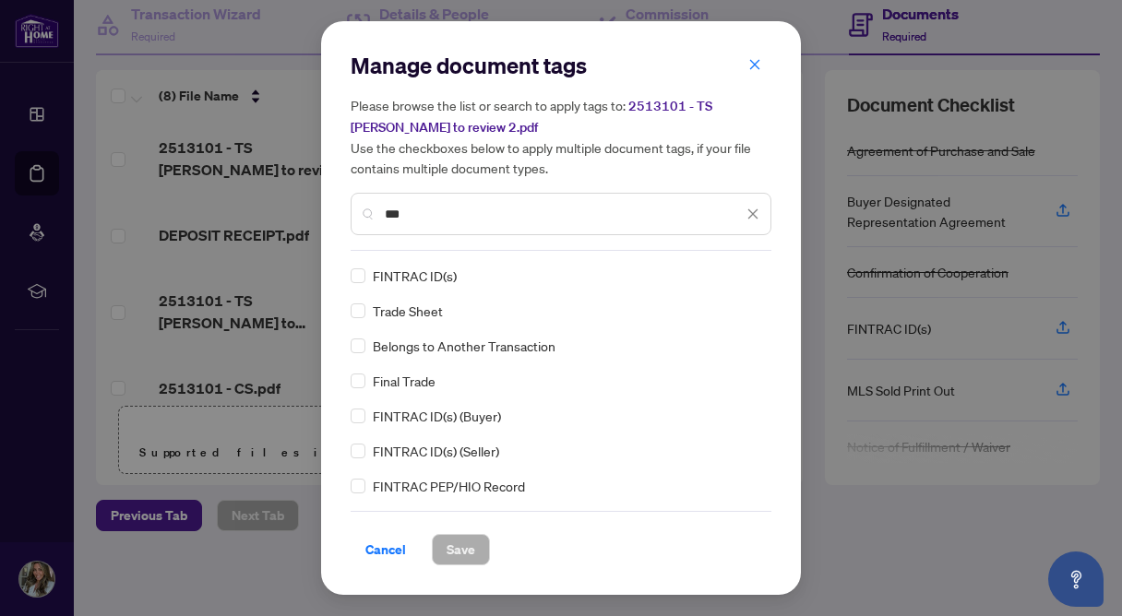
type input "***"
click at [456, 545] on span "Save" at bounding box center [460, 550] width 29 height 30
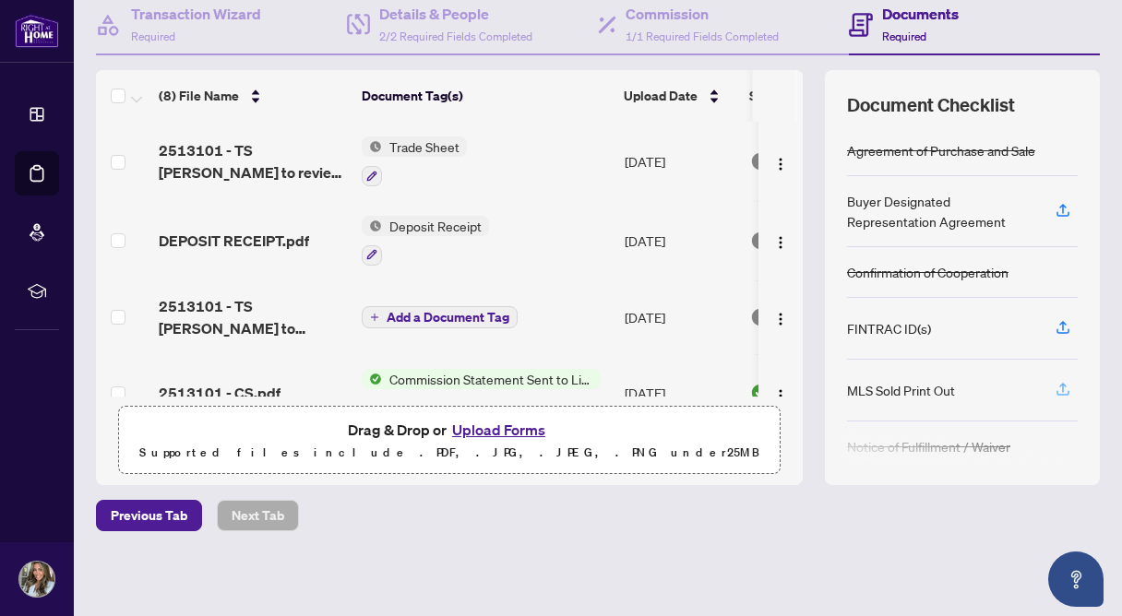
click at [1061, 381] on icon "button" at bounding box center [1062, 389] width 17 height 17
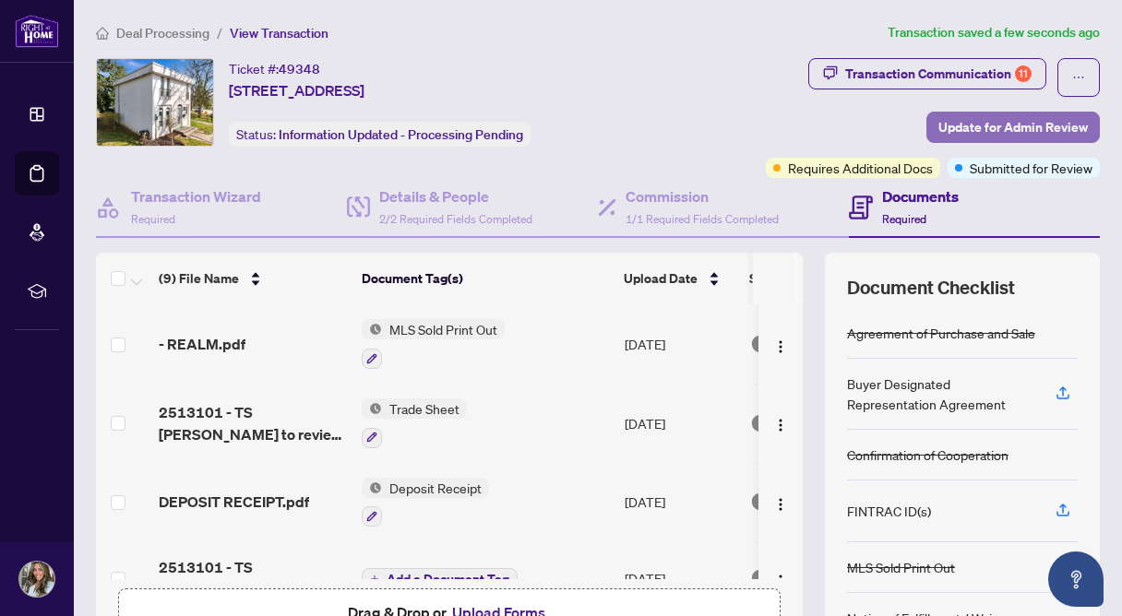
click at [992, 131] on span "Update for Admin Review" at bounding box center [1012, 128] width 149 height 30
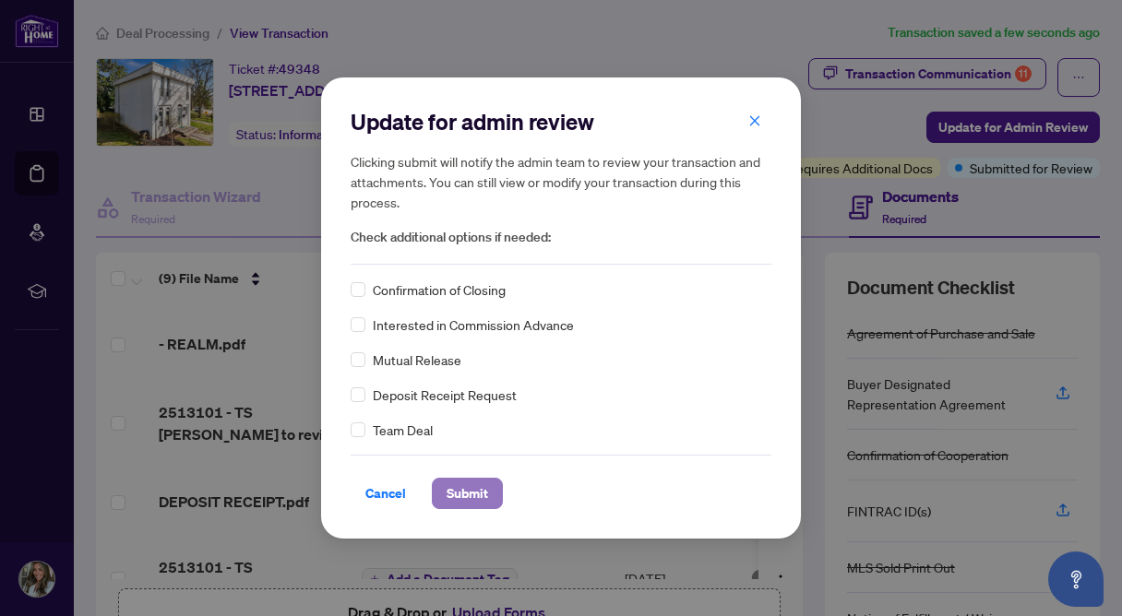
click at [481, 491] on span "Submit" at bounding box center [467, 494] width 42 height 30
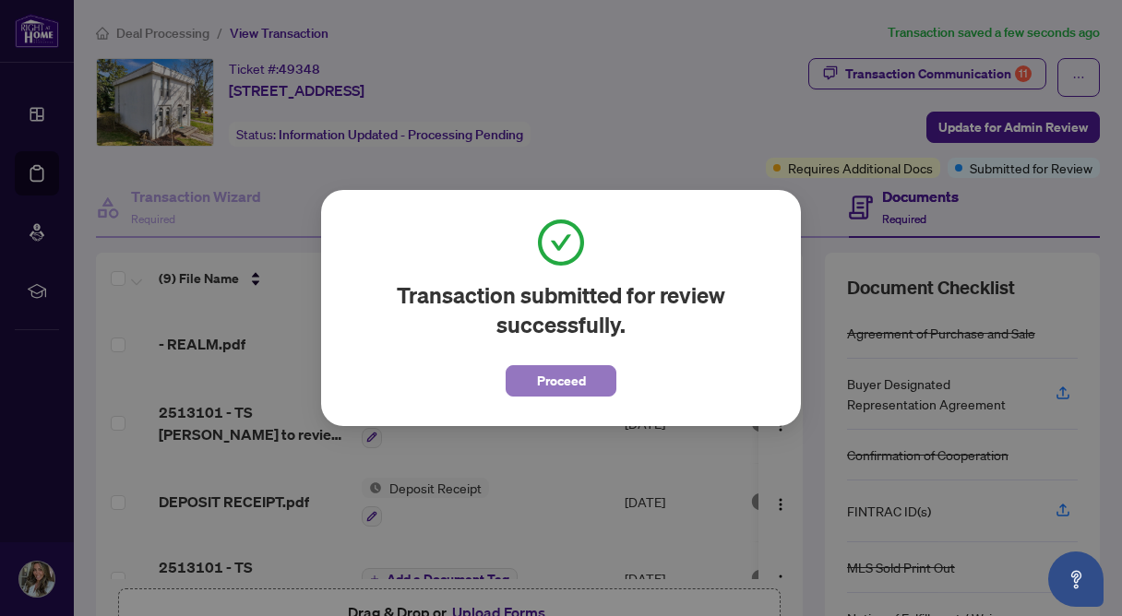
click at [589, 381] on button "Proceed" at bounding box center [560, 380] width 111 height 31
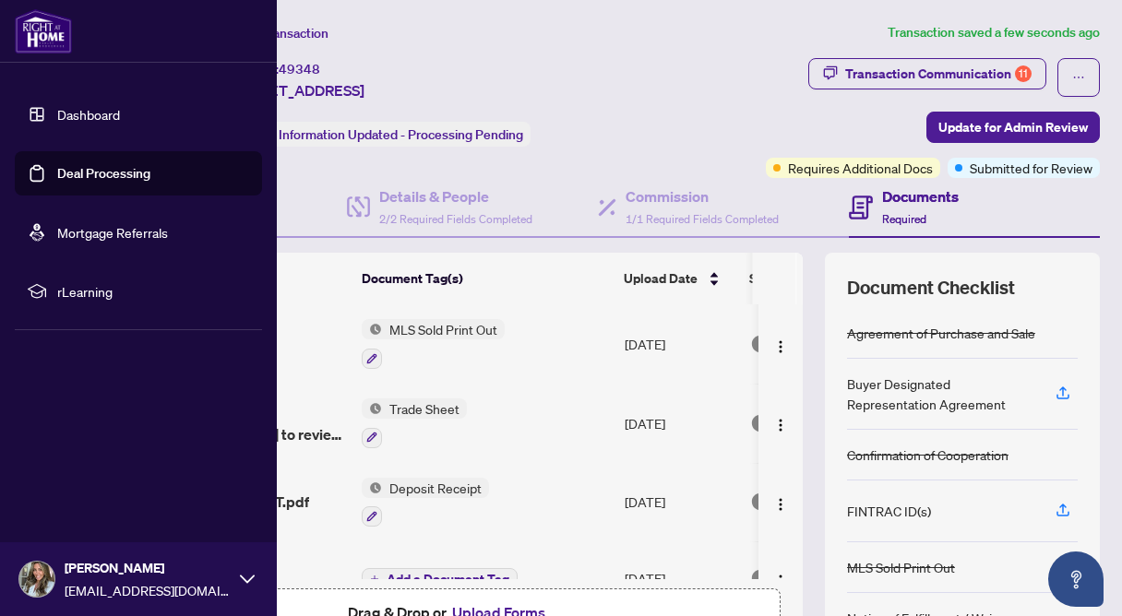
click at [57, 182] on link "Deal Processing" at bounding box center [103, 173] width 93 height 17
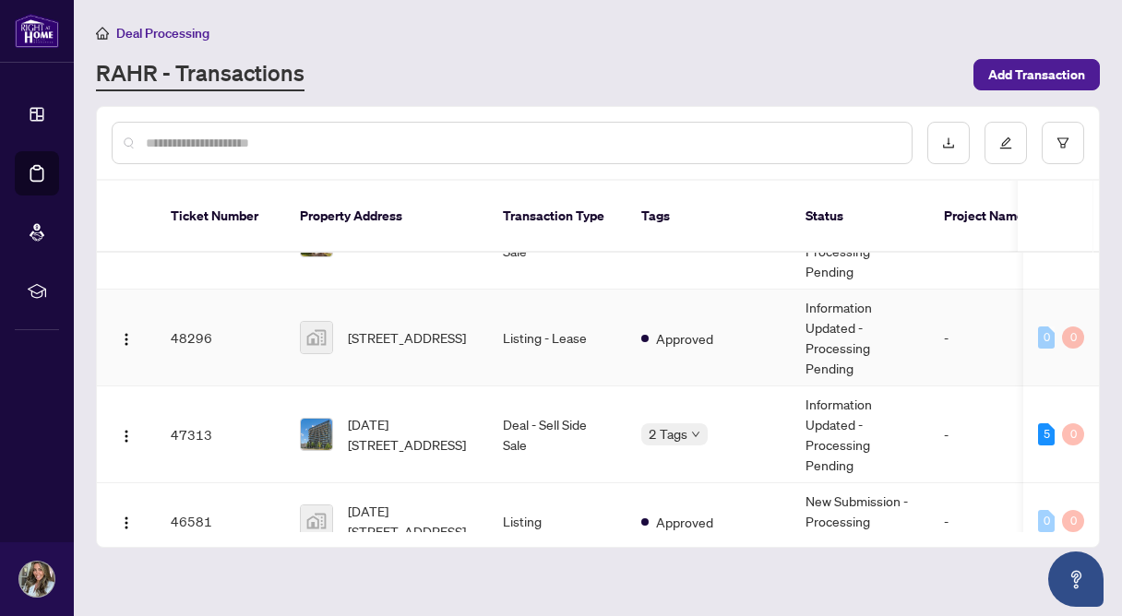
scroll to position [80, 0]
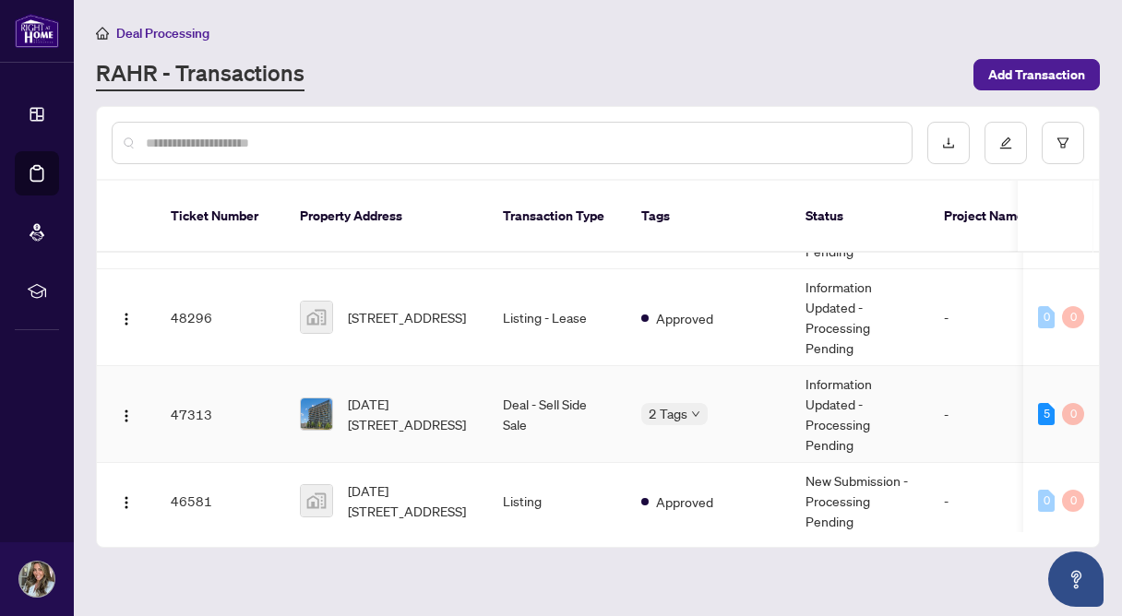
click at [545, 382] on td "Deal - Sell Side Sale" at bounding box center [557, 414] width 138 height 97
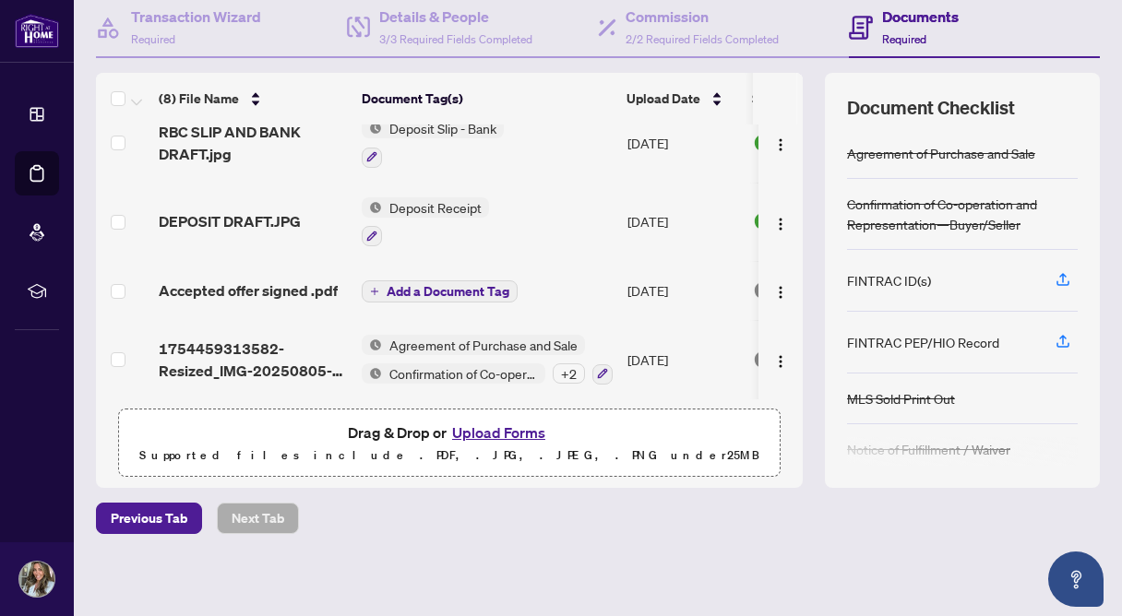
scroll to position [183, 0]
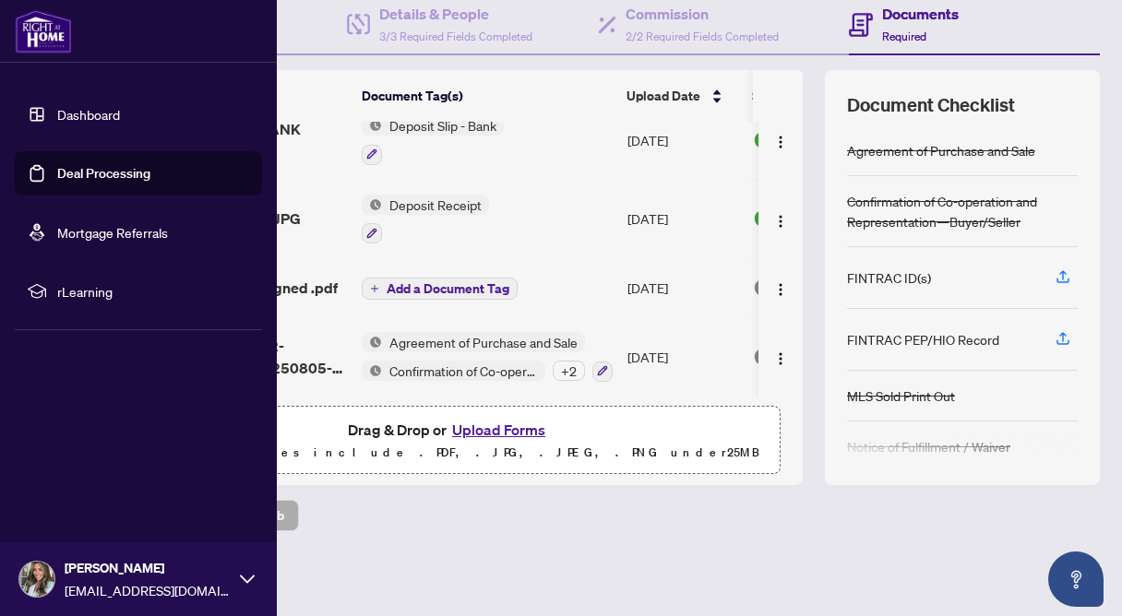
click at [57, 166] on link "Deal Processing" at bounding box center [103, 173] width 93 height 17
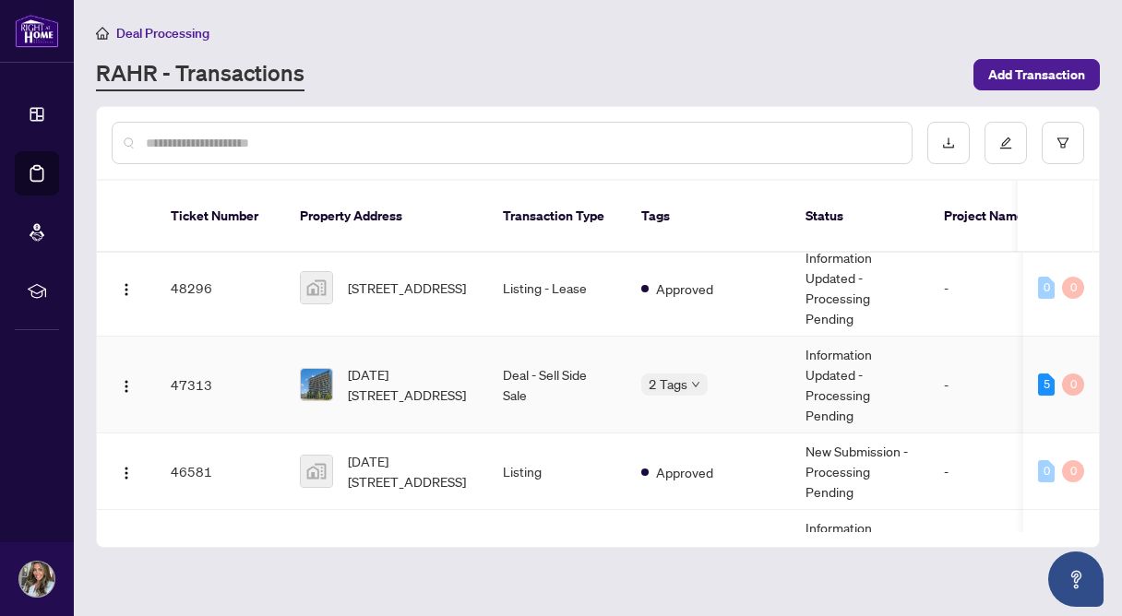
scroll to position [116, 0]
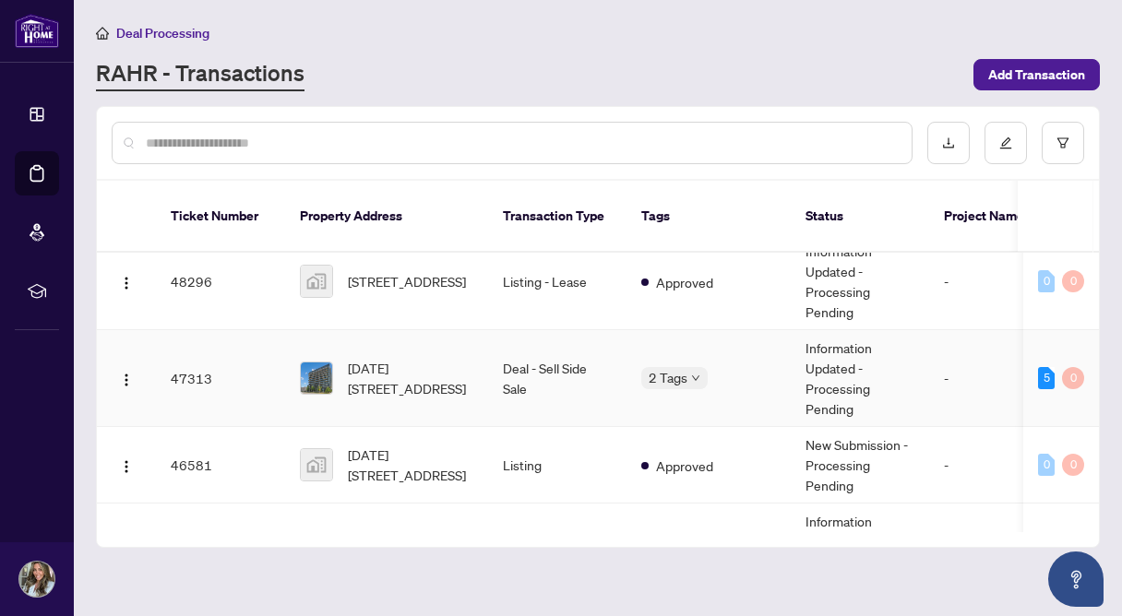
click at [529, 357] on td "Deal - Sell Side Sale" at bounding box center [557, 378] width 138 height 97
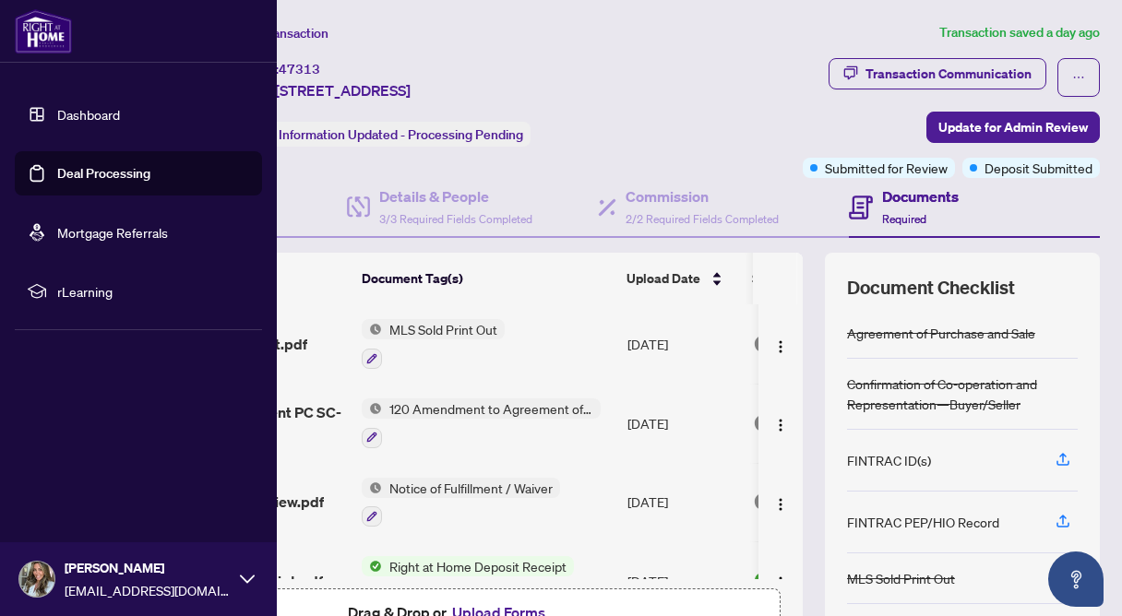
click at [57, 174] on link "Deal Processing" at bounding box center [103, 173] width 93 height 17
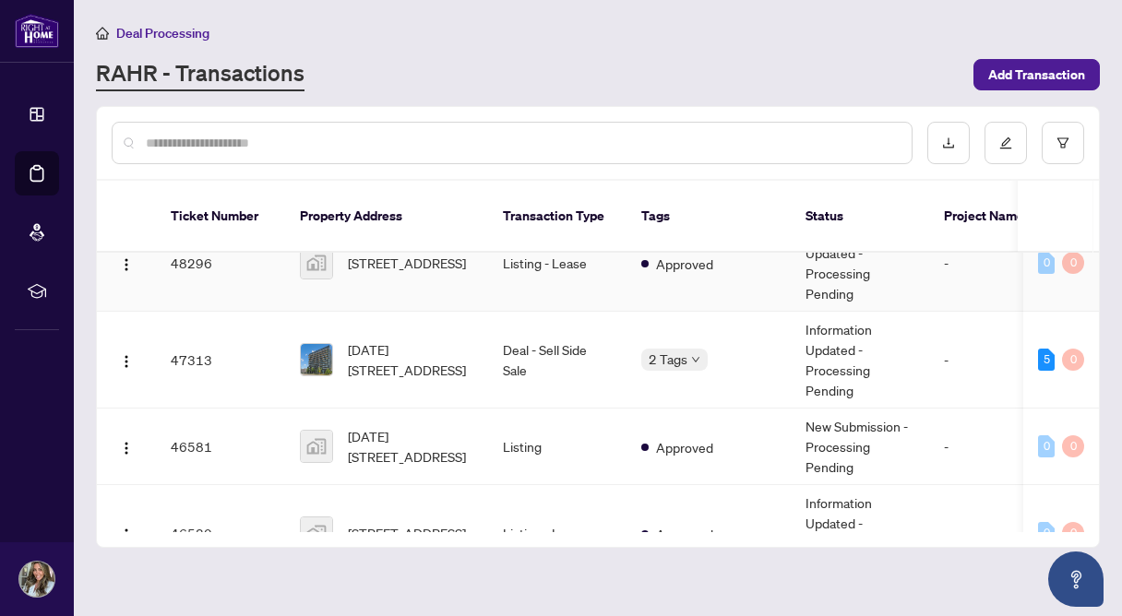
scroll to position [138, 0]
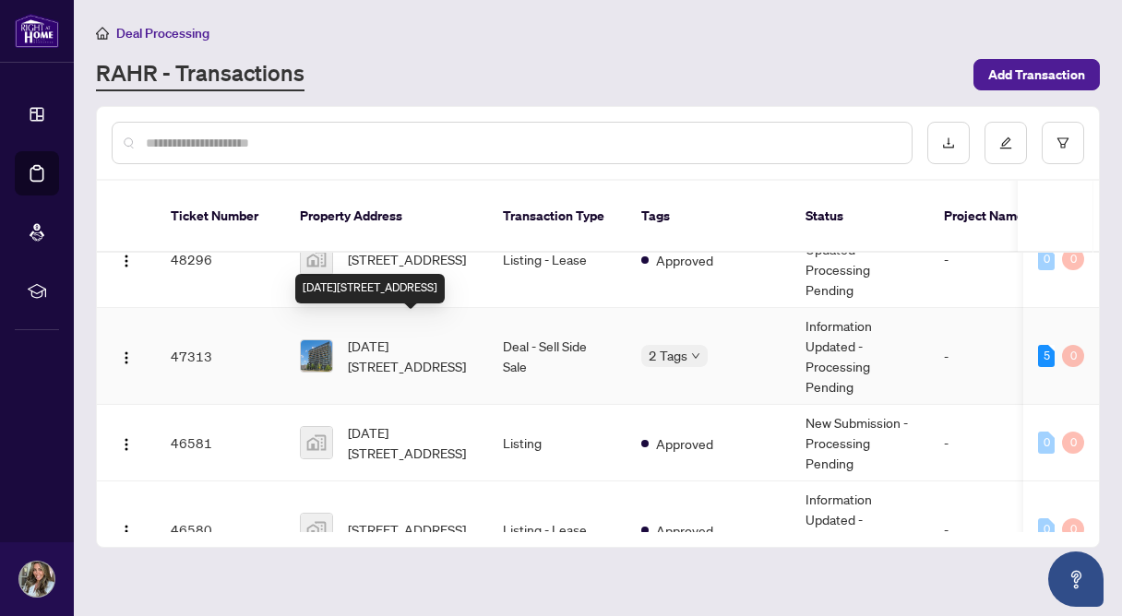
click at [438, 336] on span "1108-3237 Bayview Ave, Toronto, Ontario M2K 2J7, Canada" at bounding box center [410, 356] width 125 height 41
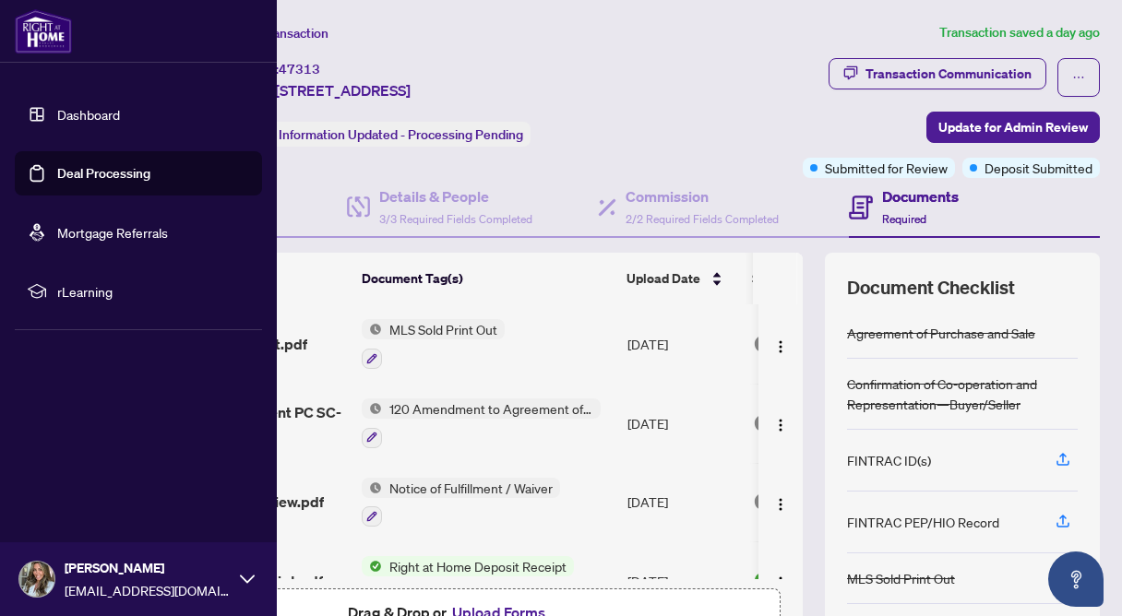
click at [57, 171] on link "Deal Processing" at bounding box center [103, 173] width 93 height 17
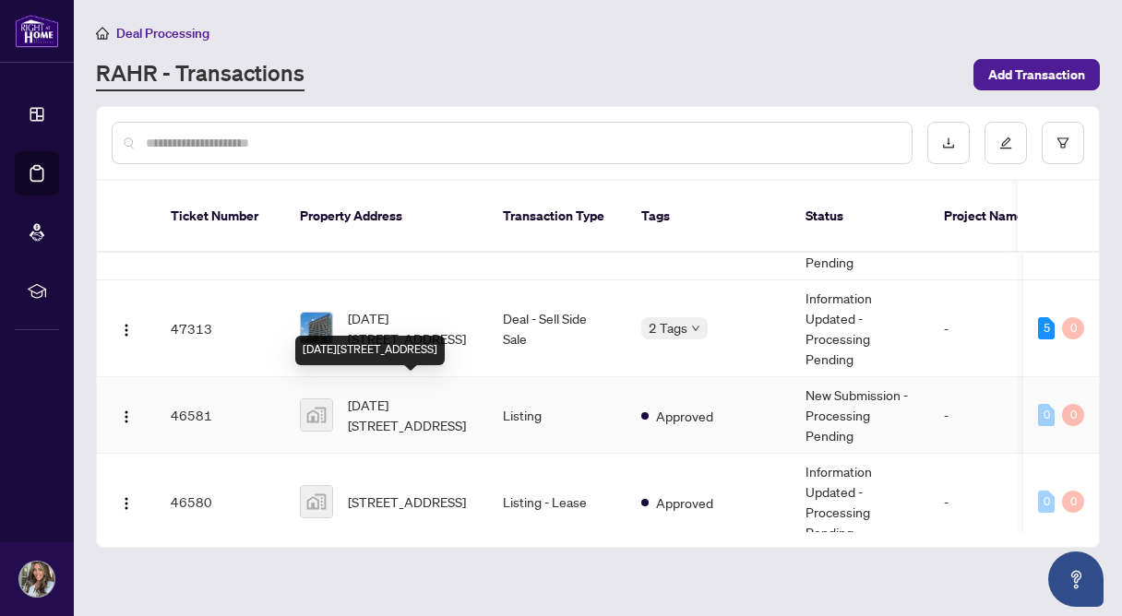
scroll to position [163, 0]
